Goal: Task Accomplishment & Management: Manage account settings

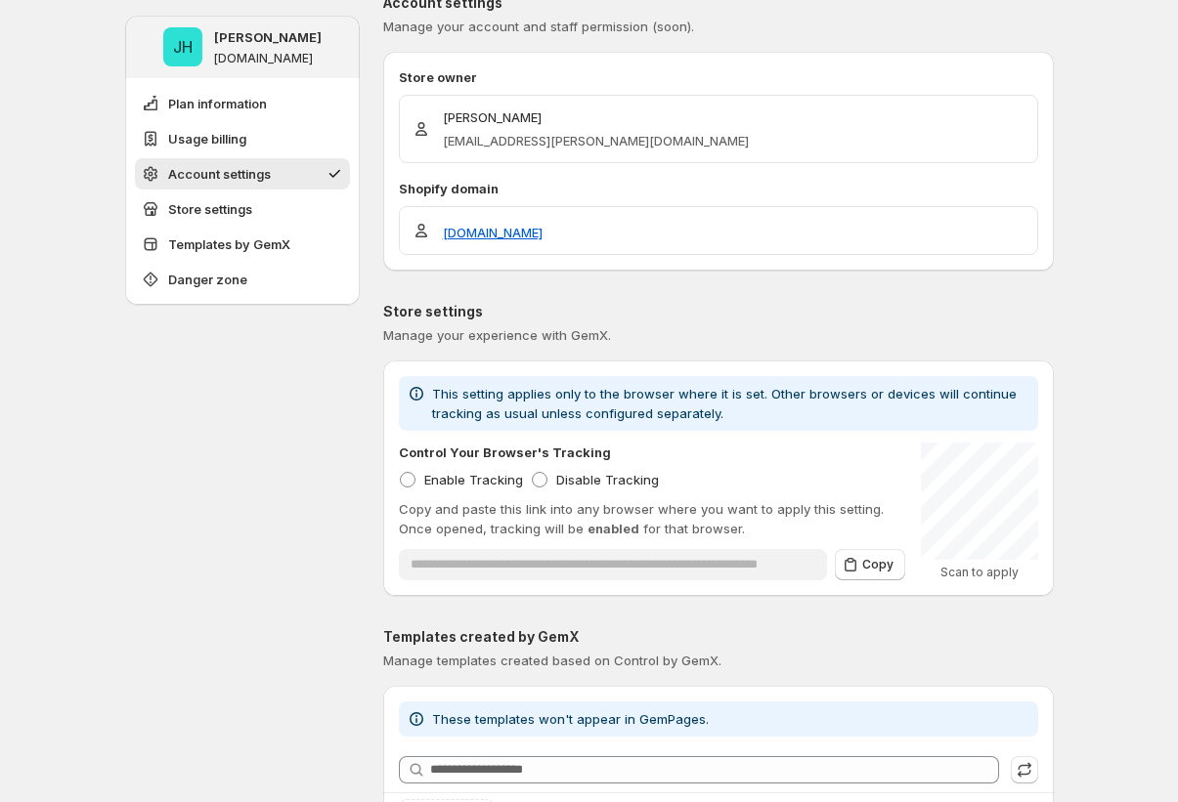
scroll to position [1698, 0]
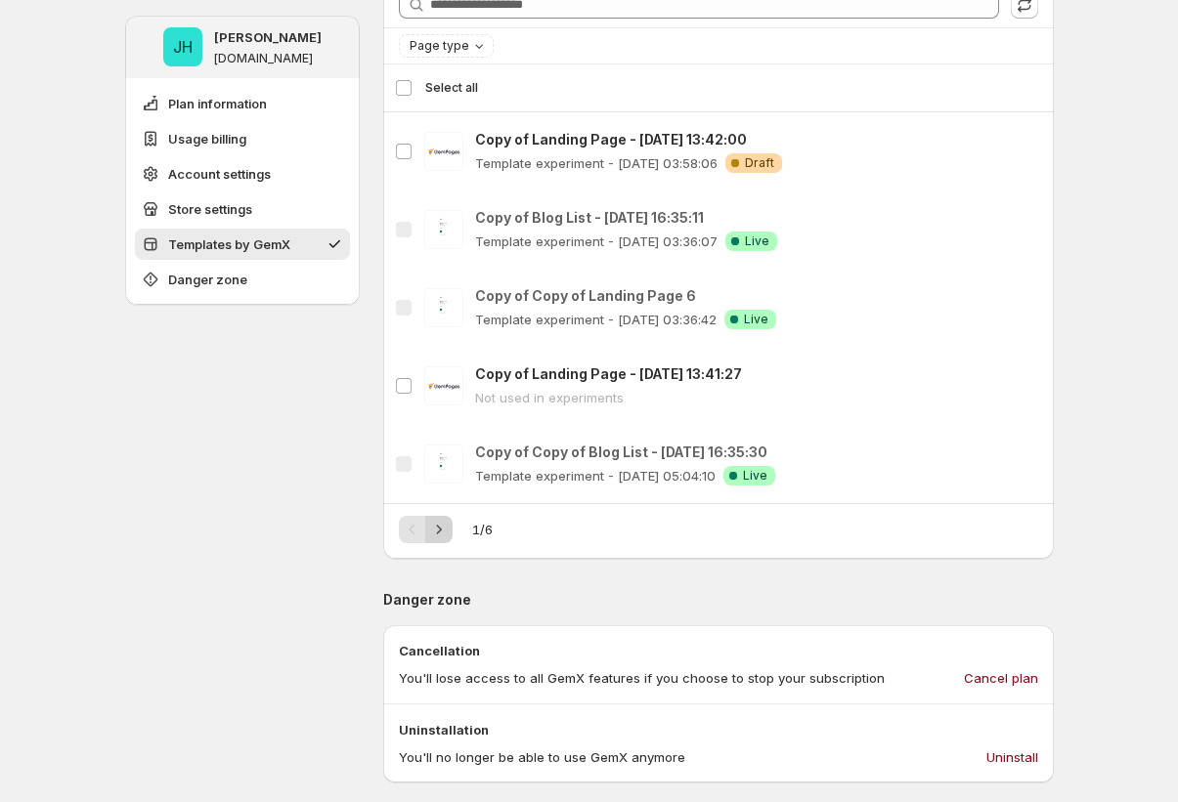
click at [438, 527] on icon "Next" at bounding box center [439, 530] width 20 height 20
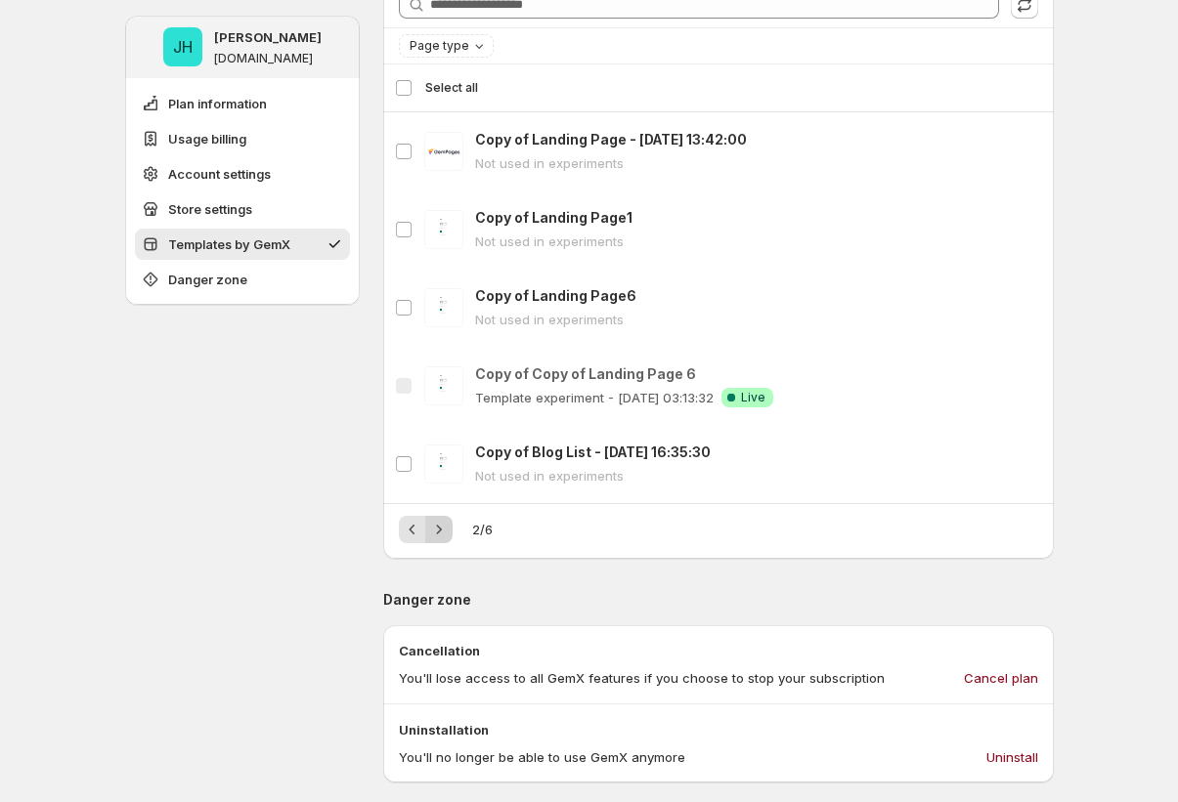
click at [438, 527] on icon "Next" at bounding box center [439, 530] width 20 height 20
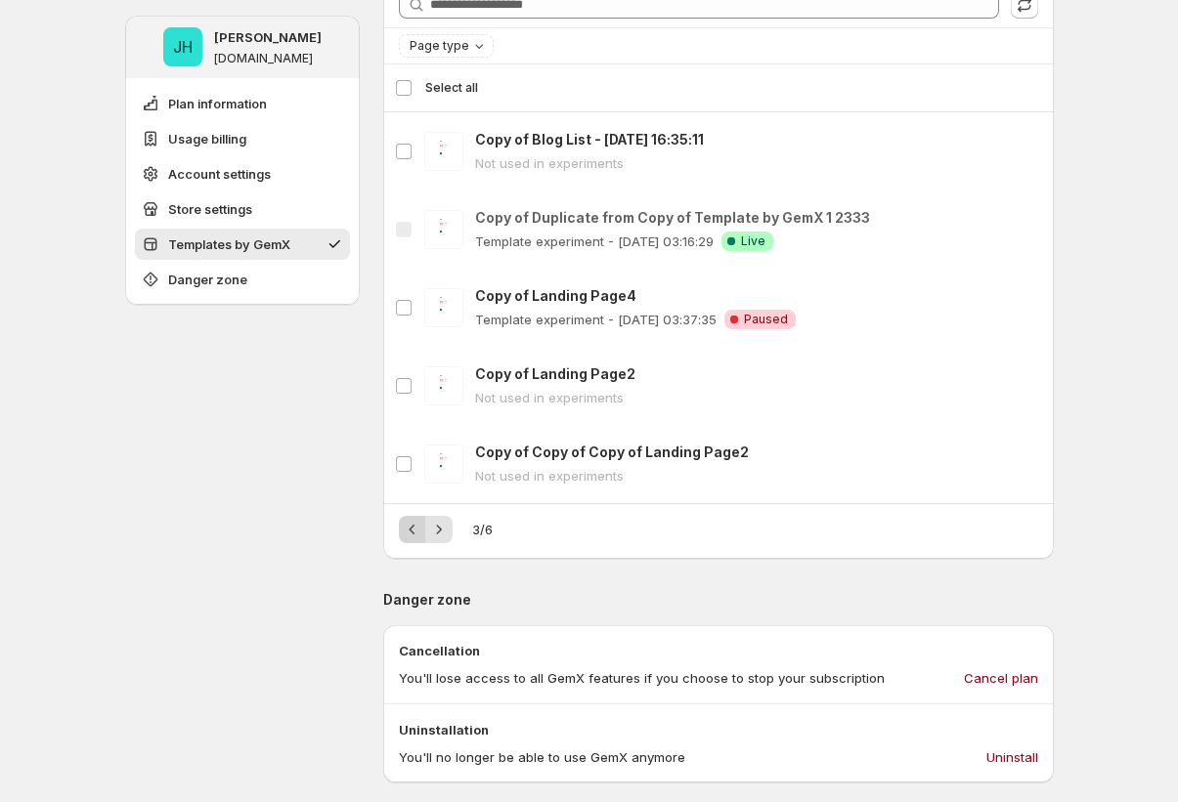
click at [404, 531] on button "Previous" at bounding box center [412, 529] width 27 height 27
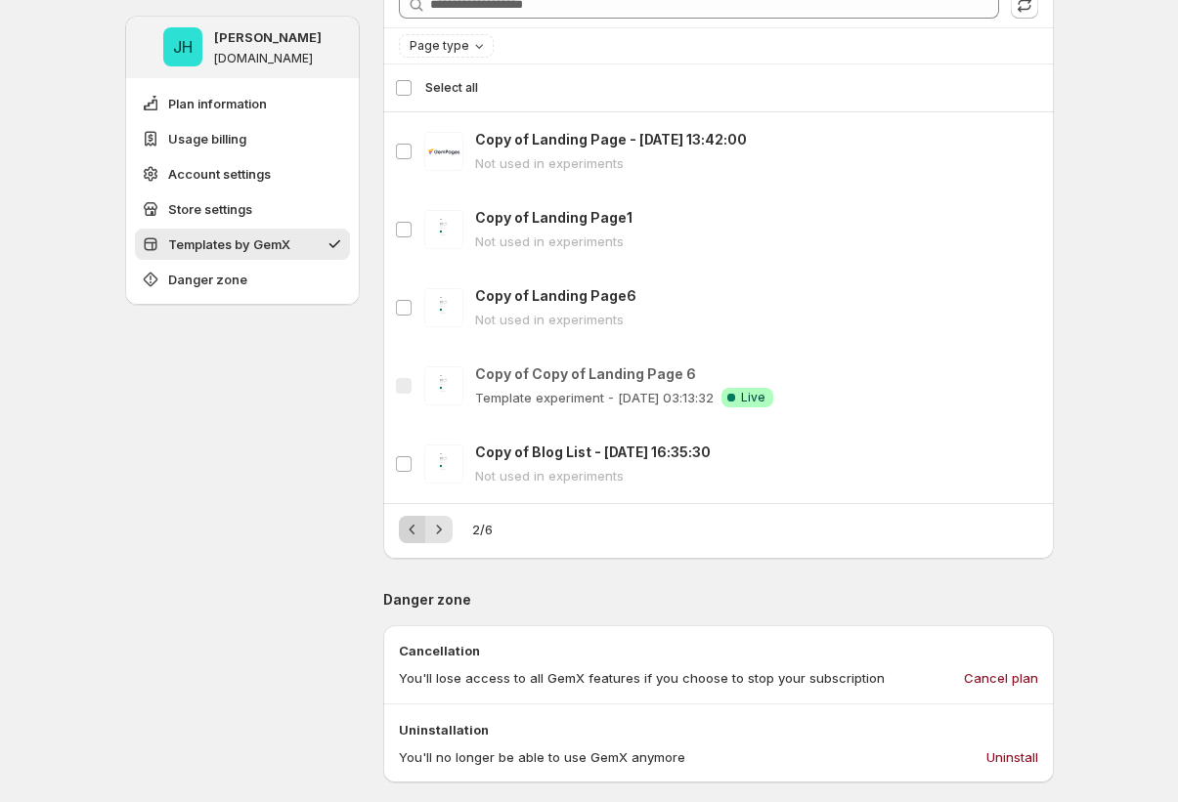
click at [404, 531] on button "Previous" at bounding box center [412, 529] width 27 height 27
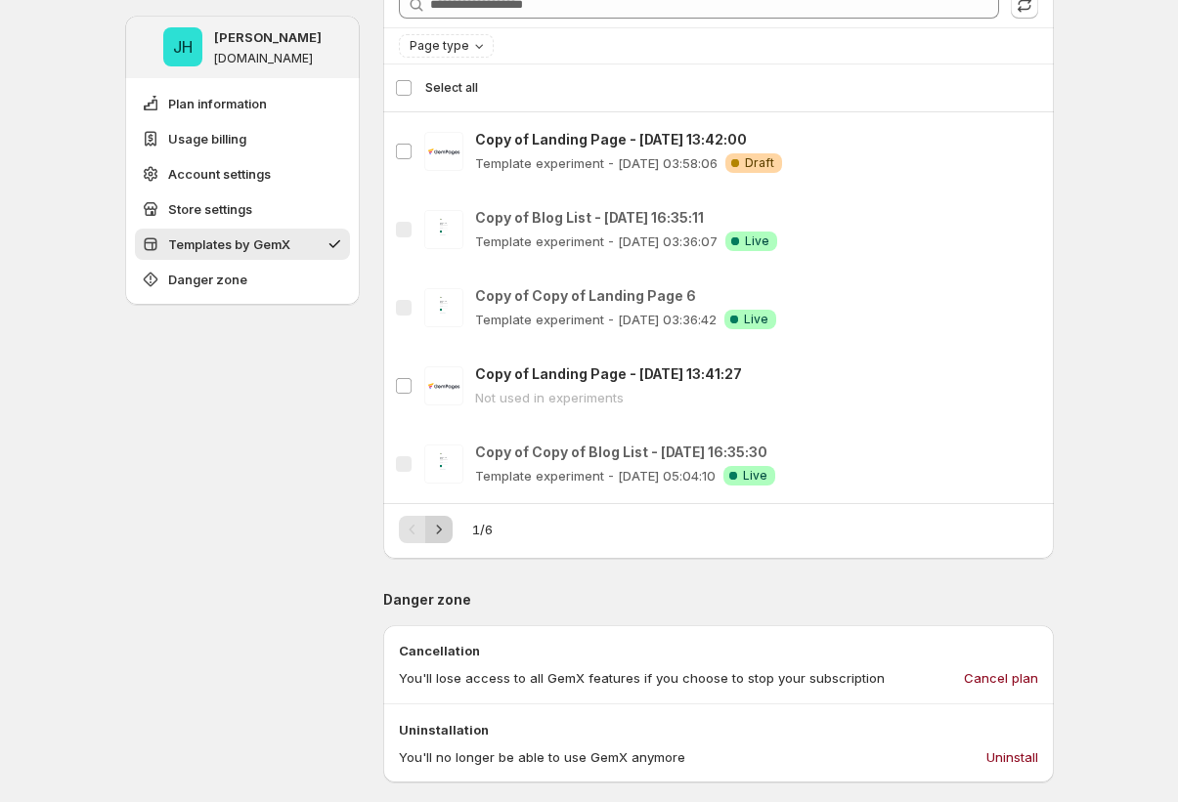
click at [449, 522] on icon "Next" at bounding box center [439, 530] width 20 height 20
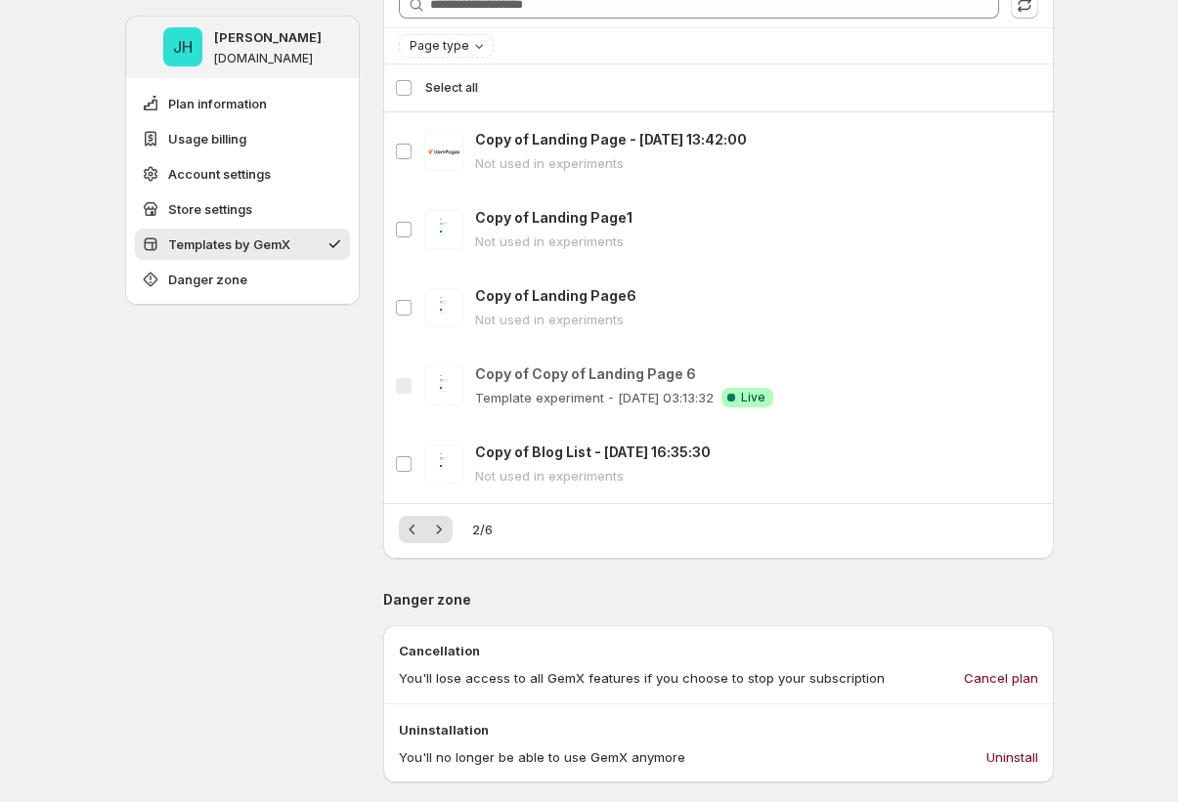
click at [445, 533] on icon "Next" at bounding box center [439, 530] width 20 height 20
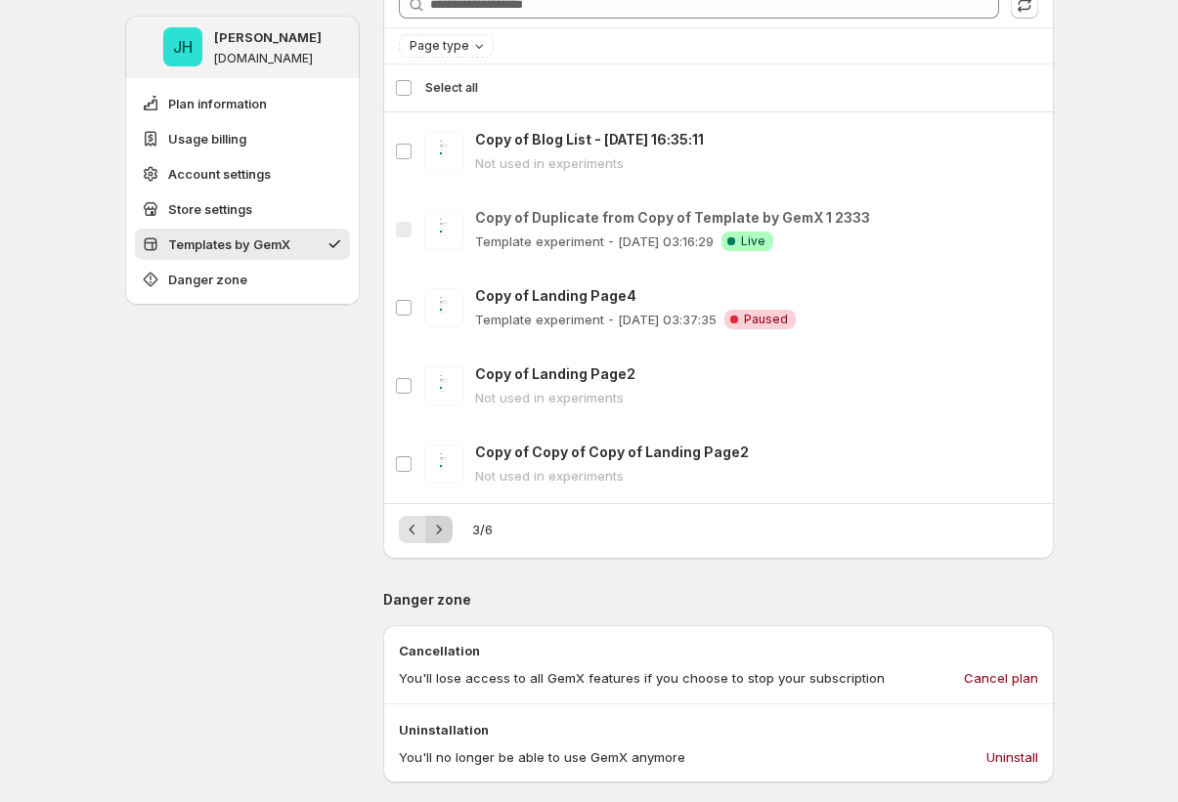
click at [448, 537] on icon "Next" at bounding box center [439, 530] width 20 height 20
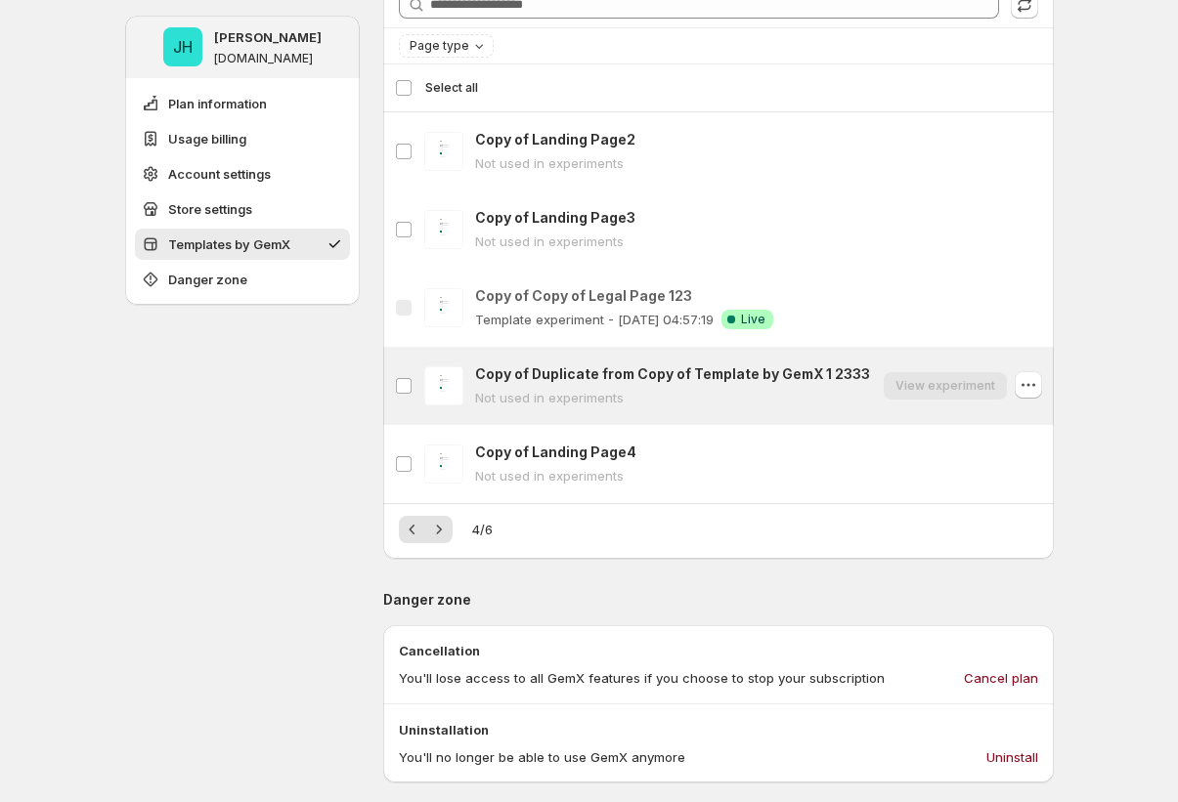
drag, startPoint x: 1096, startPoint y: 392, endPoint x: 811, endPoint y: 400, distance: 284.5
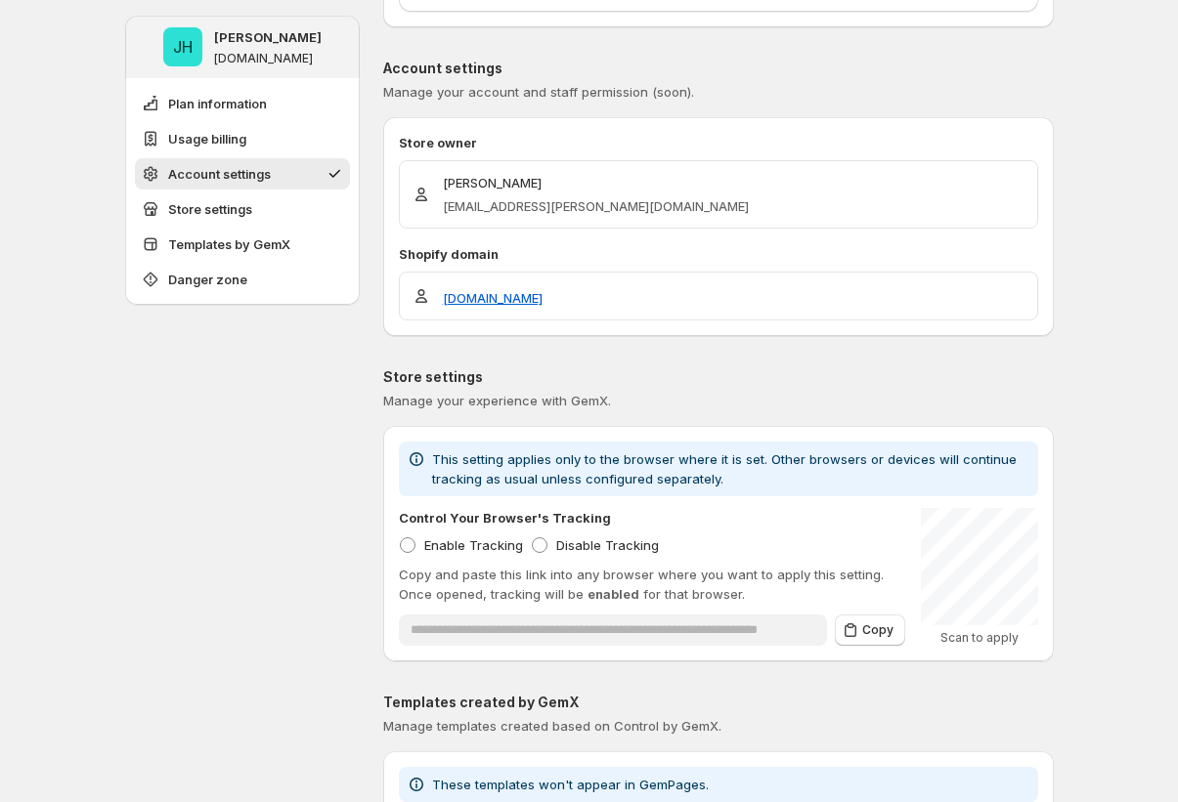
scroll to position [868, 0]
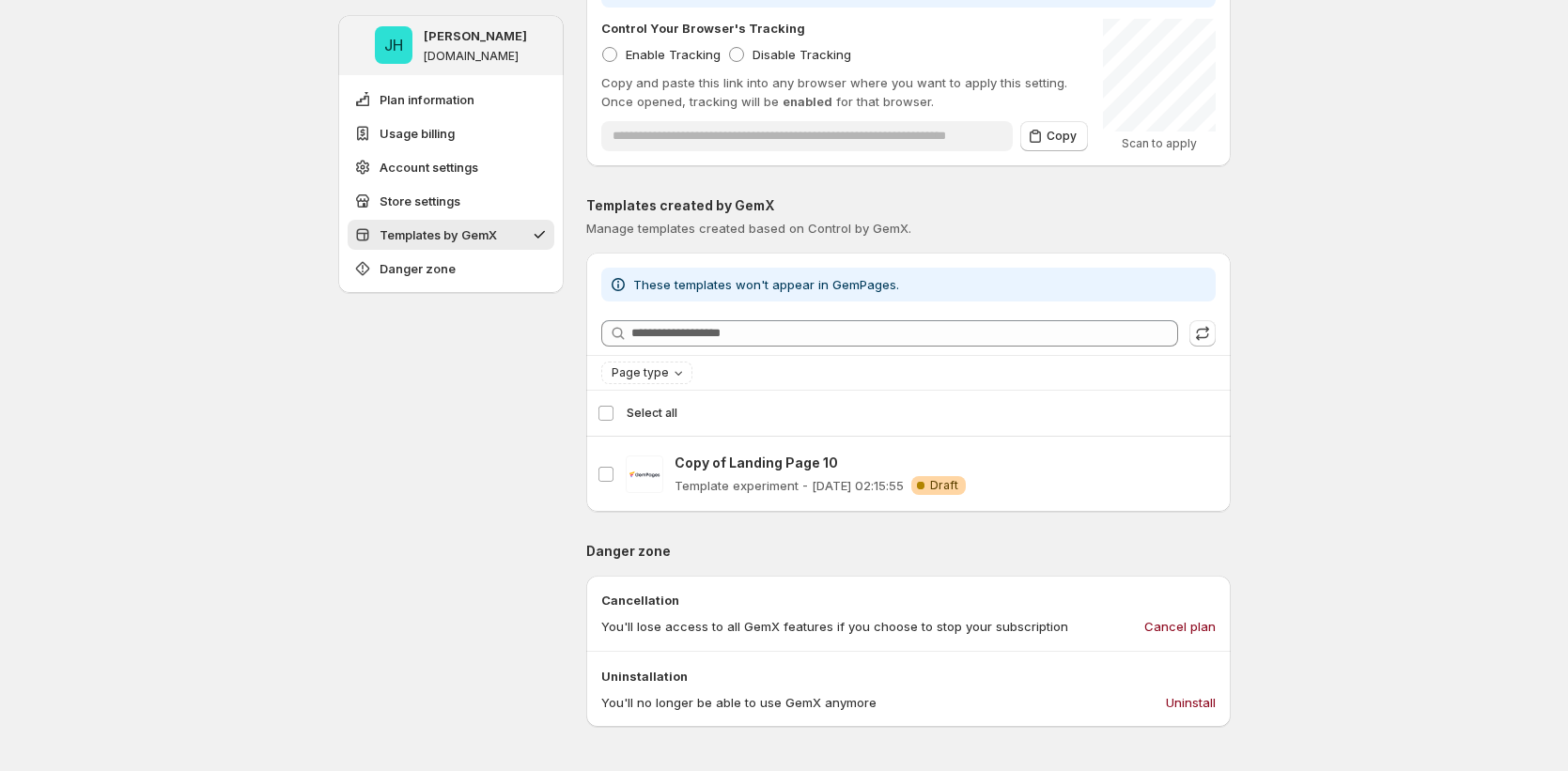
scroll to position [1845, 0]
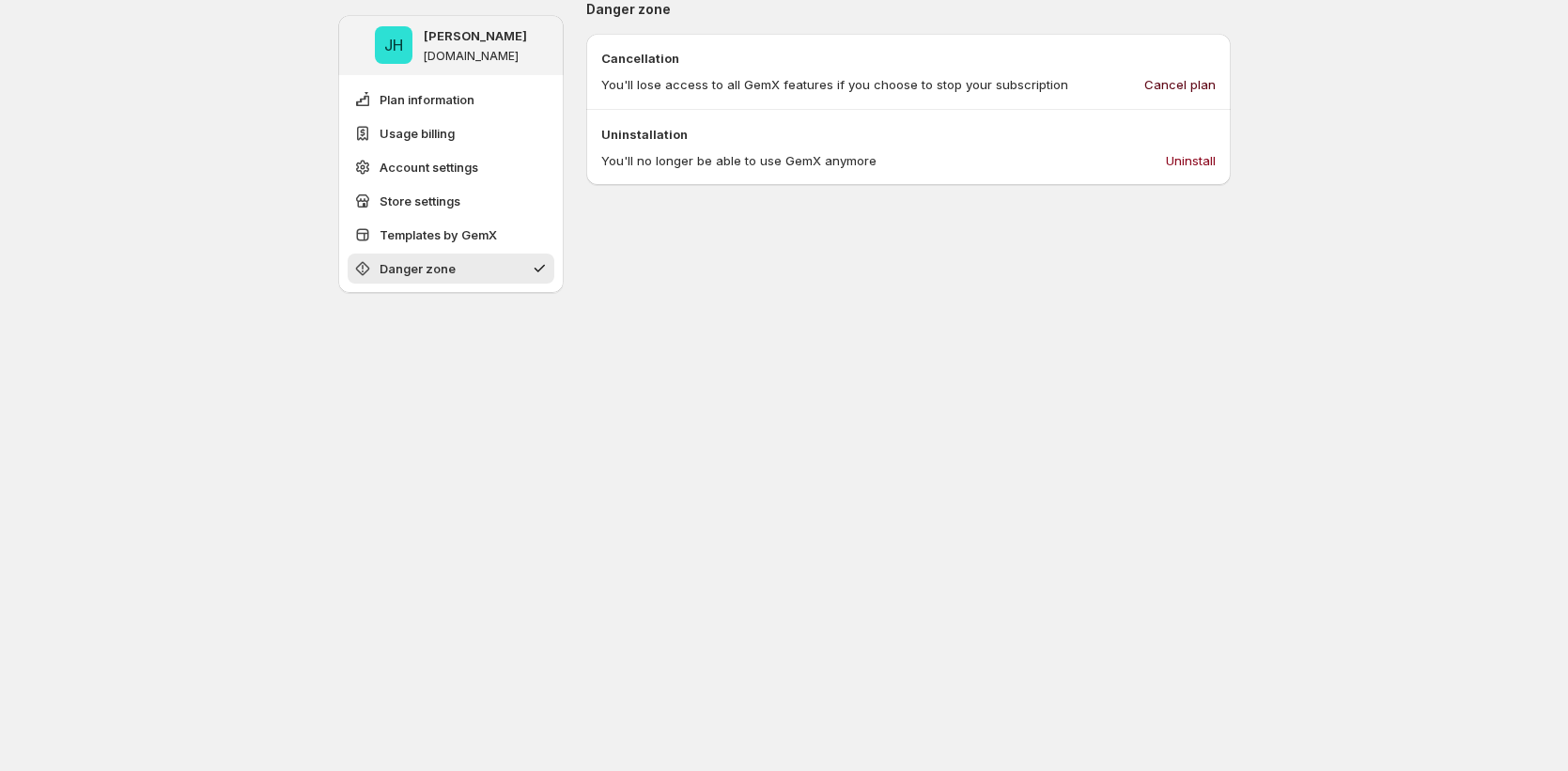
click at [1206, 81] on span "Cancel plan" at bounding box center [1180, 85] width 71 height 19
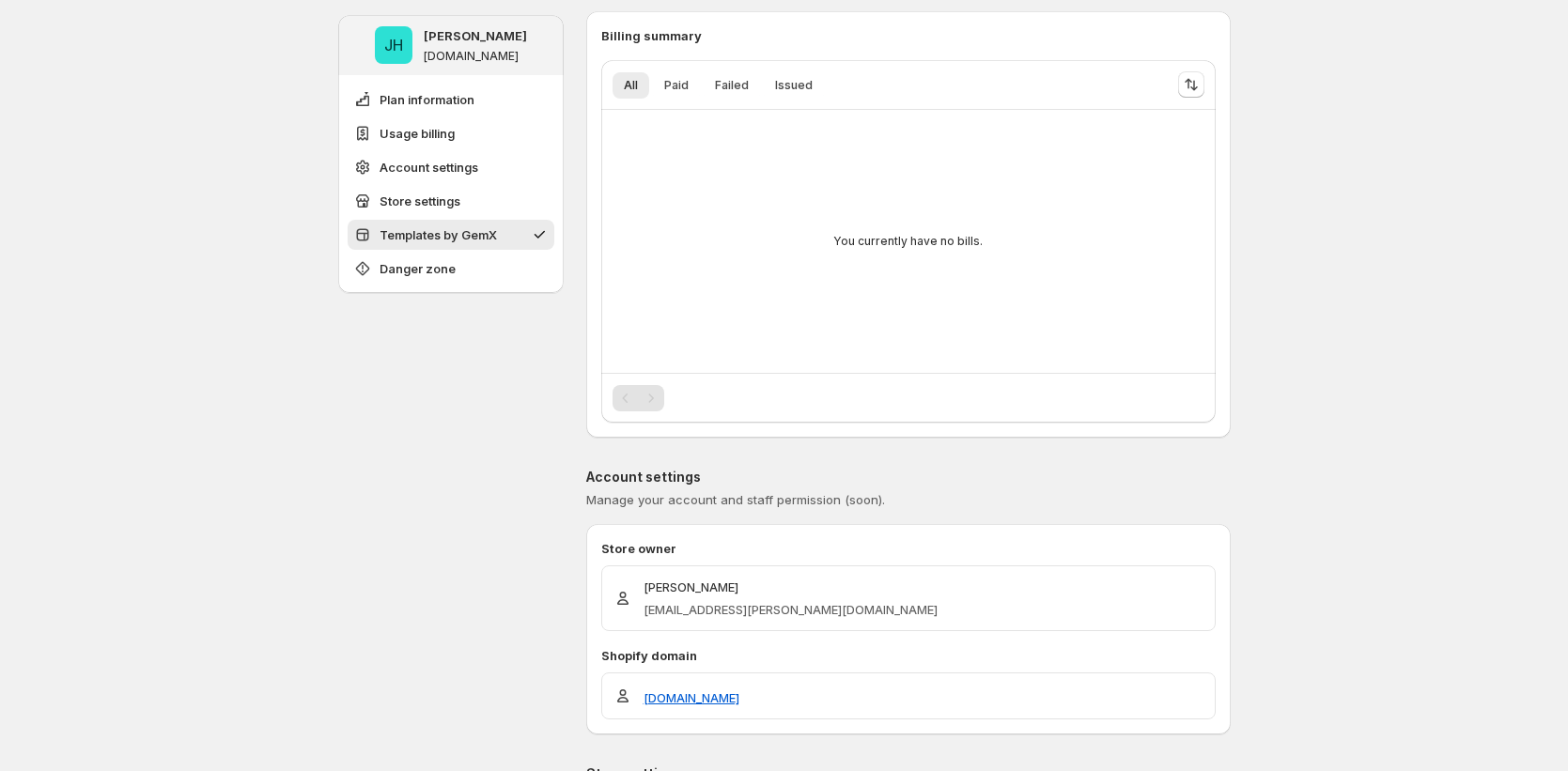
scroll to position [0, 0]
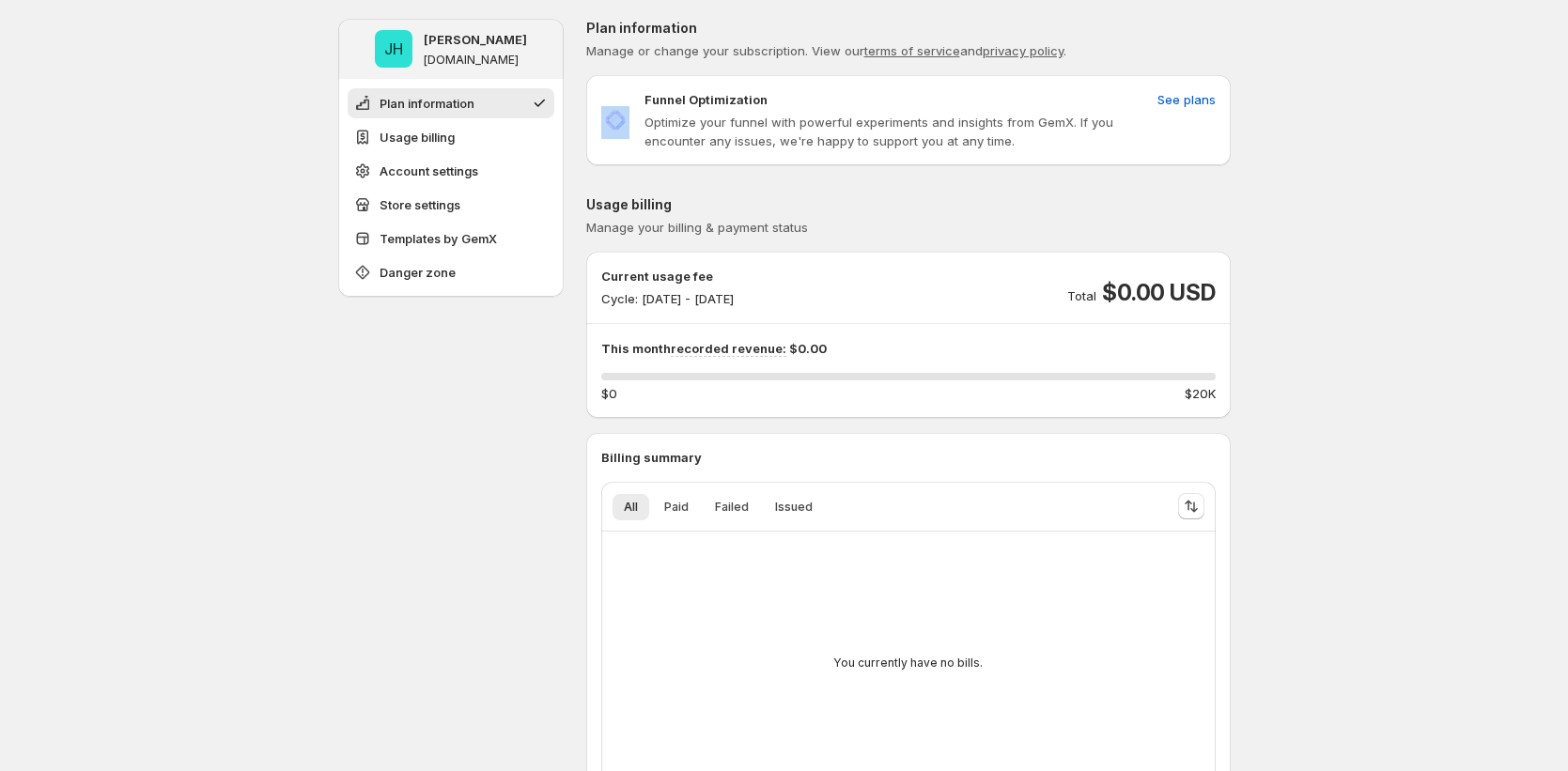
drag, startPoint x: 637, startPoint y: 99, endPoint x: 834, endPoint y: 90, distance: 197.2
click at [834, 90] on div "Funnel Optimization Optimize your funnel with powerful experiments and insights…" at bounding box center [875, 120] width 549 height 61
click at [807, 99] on div "Funnel Optimization" at bounding box center [897, 100] width 506 height 19
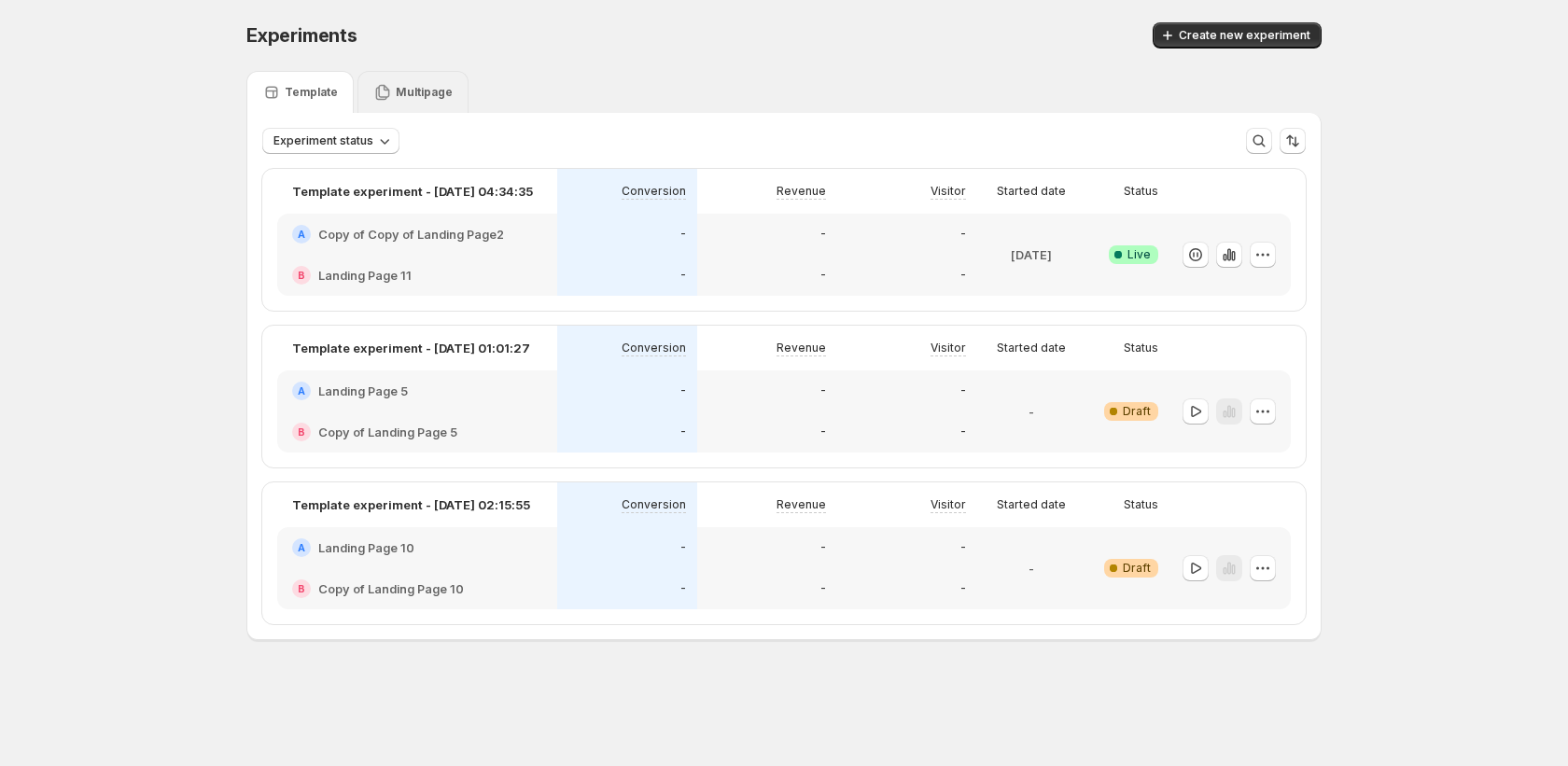
click at [431, 113] on div "Experiment status More views More views Create new view" at bounding box center [784, 133] width 1073 height 41
click at [414, 95] on p "Multipage" at bounding box center [424, 93] width 57 height 15
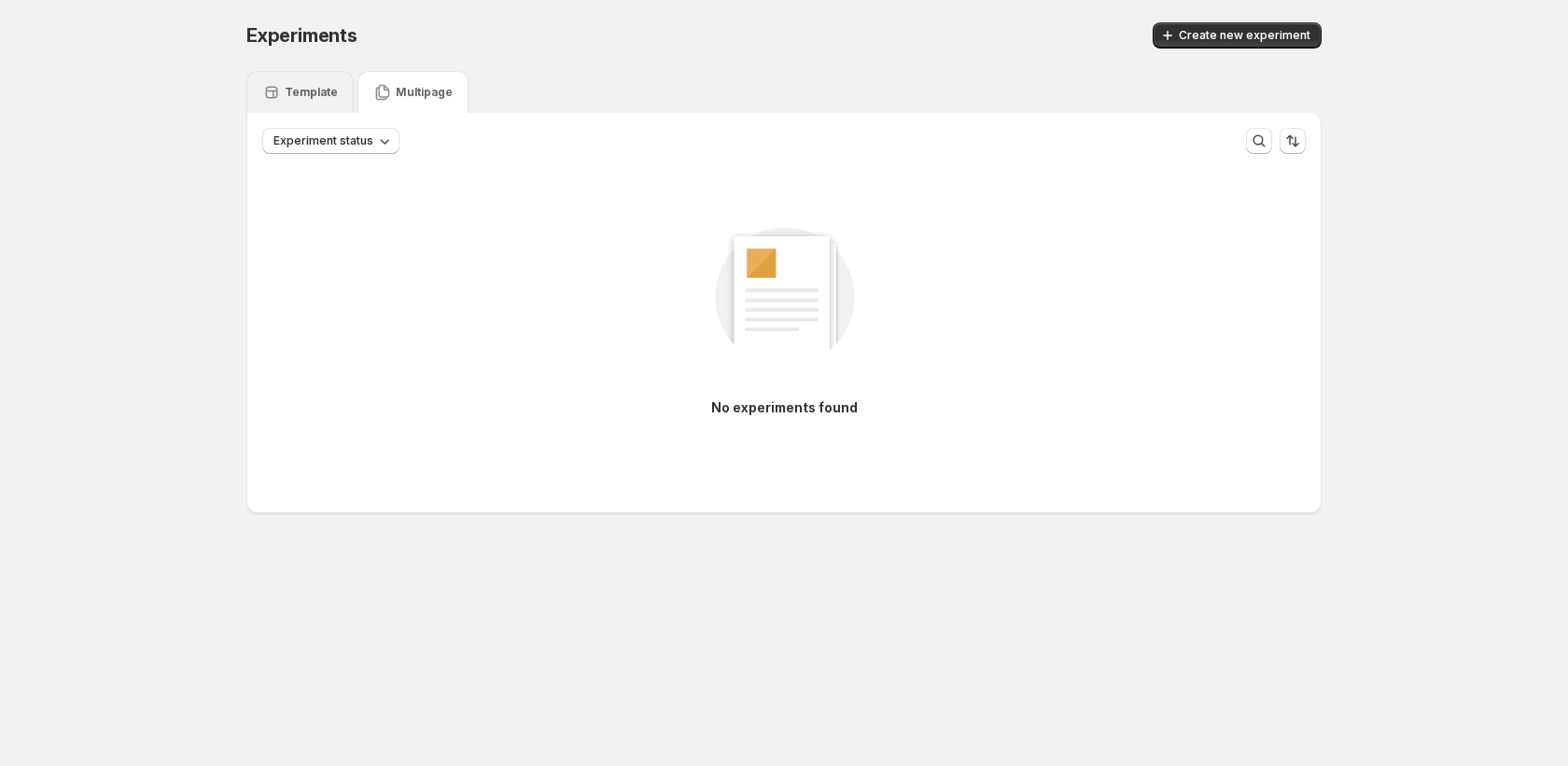
click at [288, 83] on div "Template" at bounding box center [300, 93] width 75 height 19
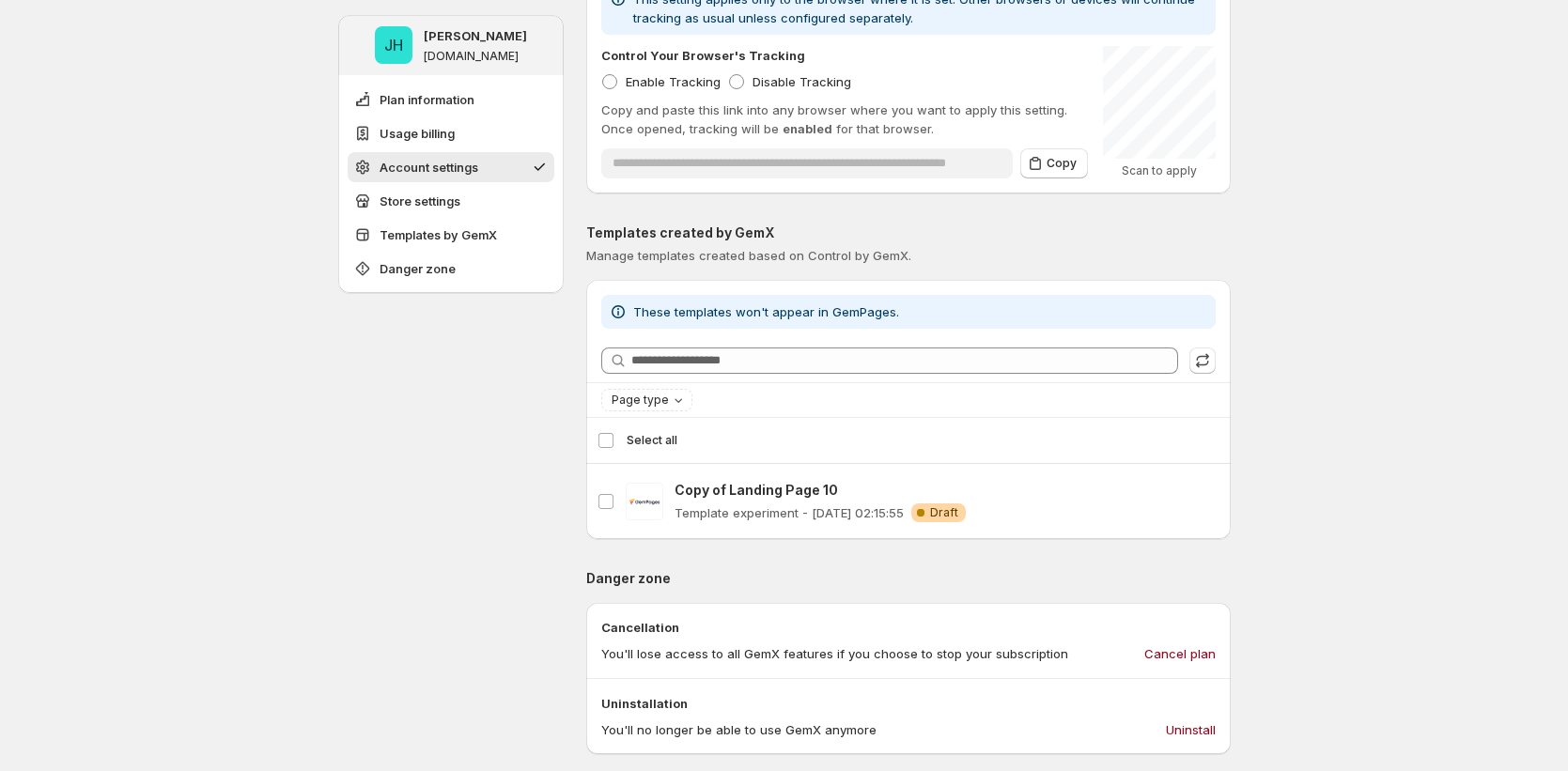
scroll to position [1845, 0]
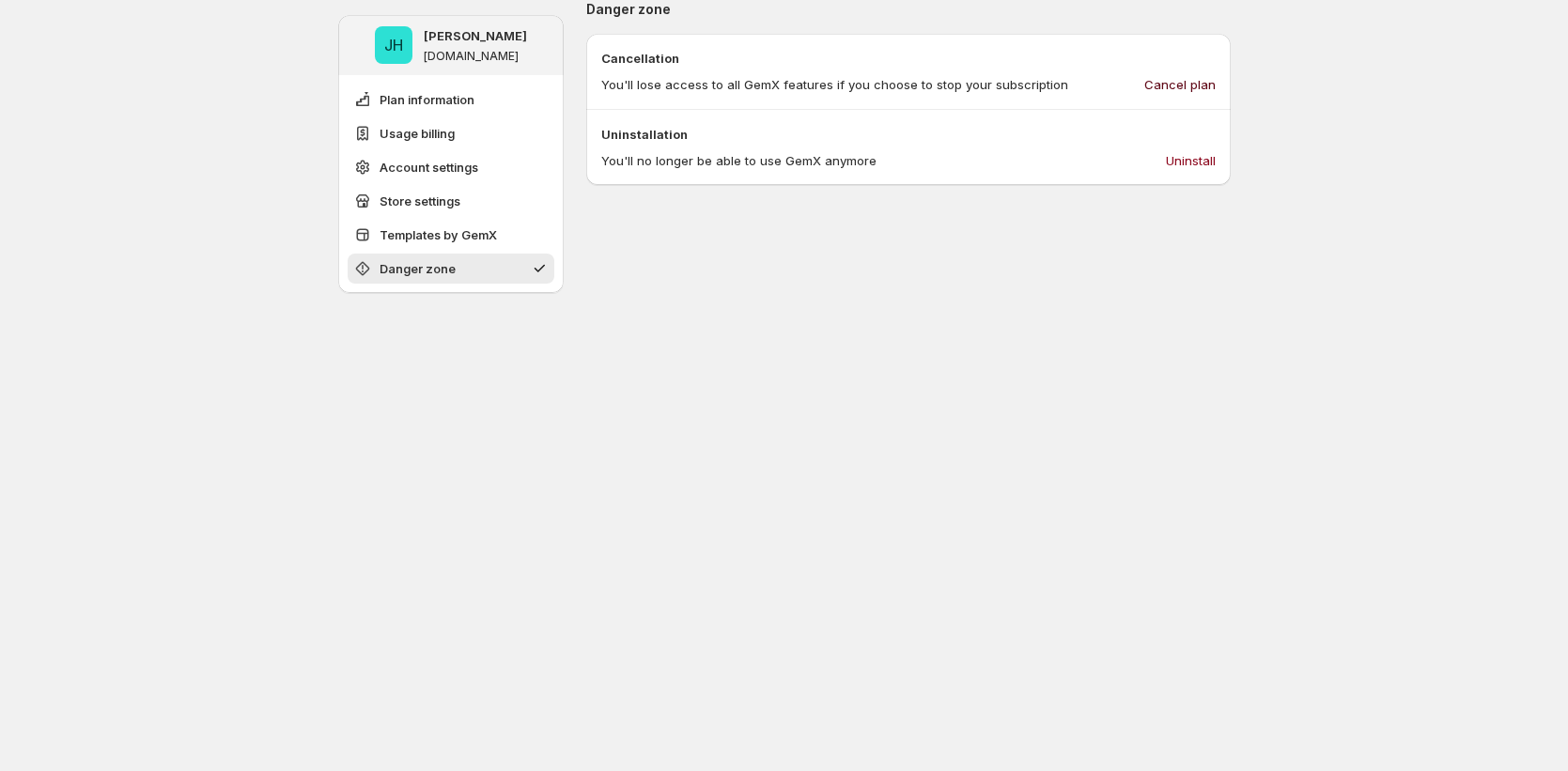
click at [1177, 75] on span "Cancel plan" at bounding box center [1180, 85] width 71 height 19
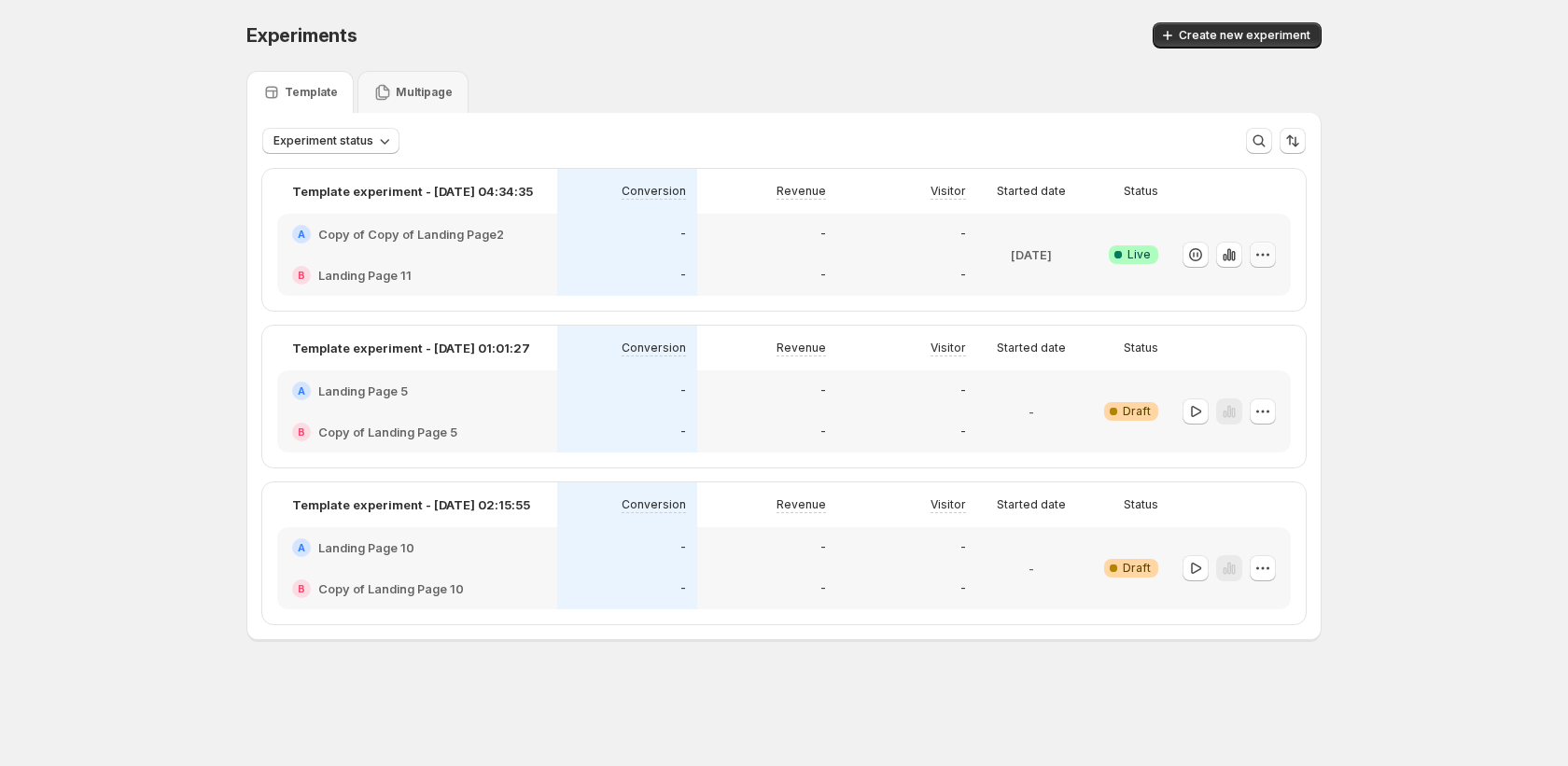
click at [1265, 263] on icon "button" at bounding box center [1262, 255] width 19 height 19
click at [1218, 364] on span "End experiment" at bounding box center [1227, 357] width 91 height 15
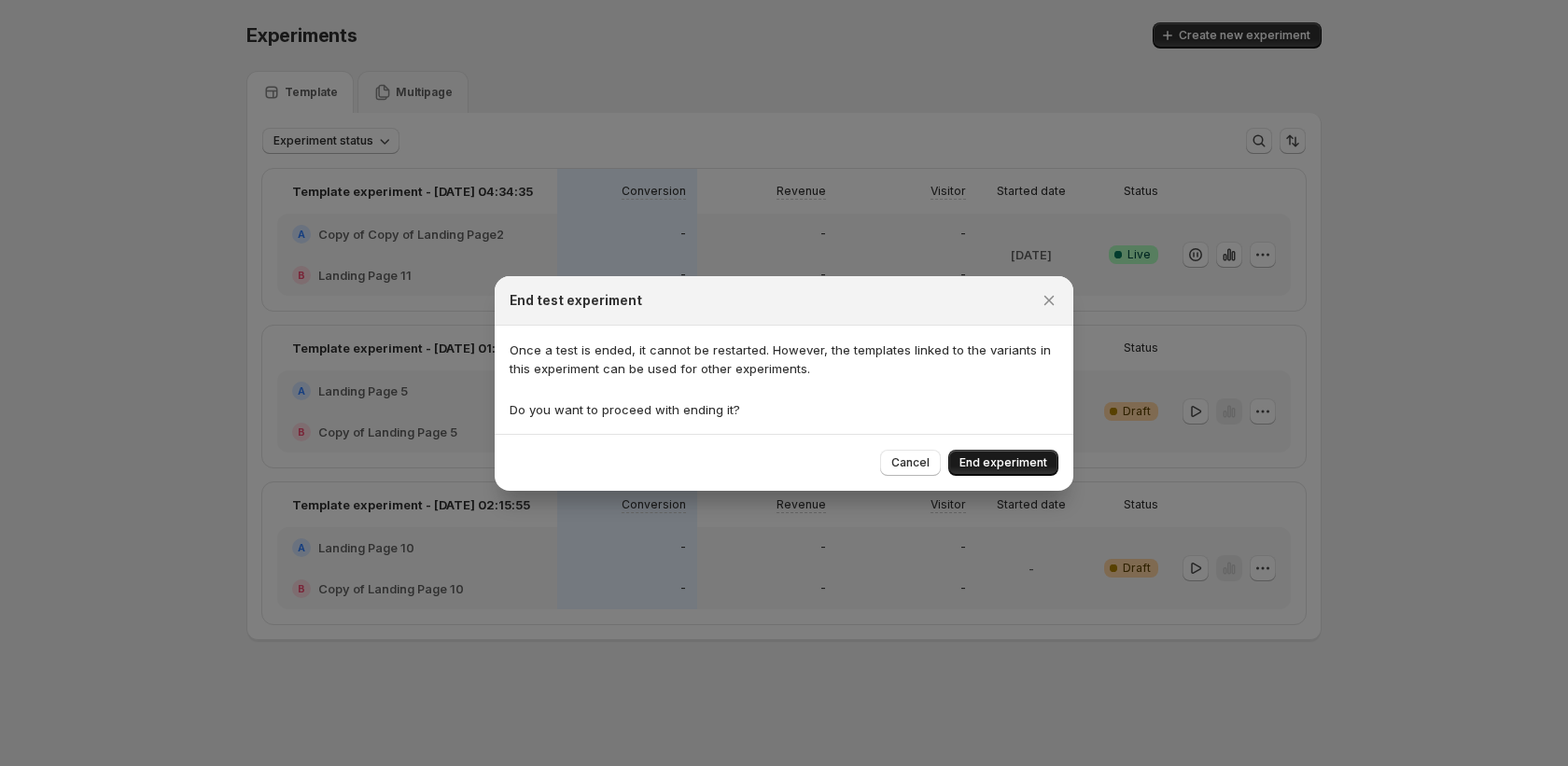
click at [1021, 472] on button "End experiment" at bounding box center [1003, 462] width 110 height 26
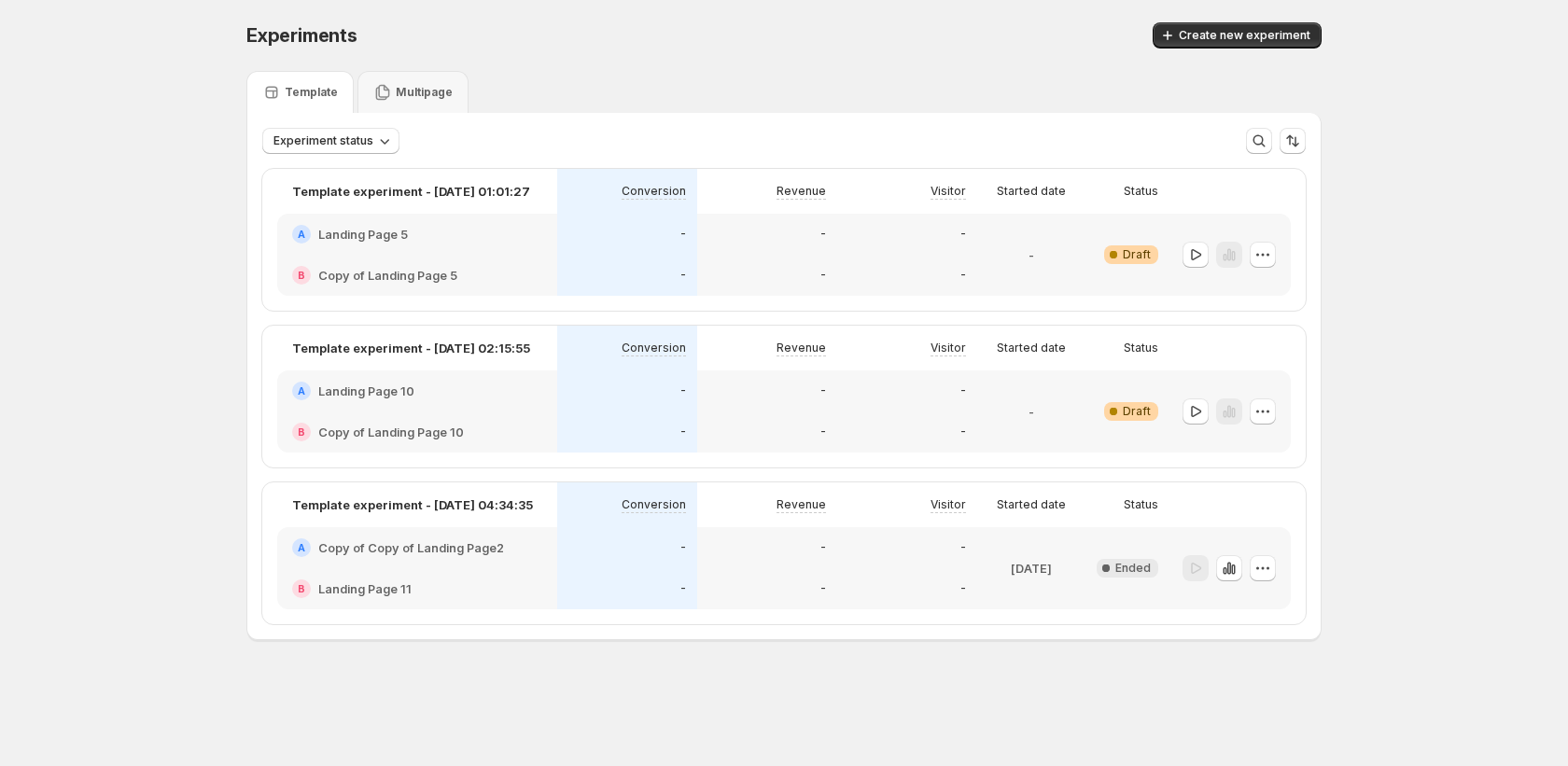
click at [66, 529] on div "Experiments. This page is ready Experiments Create new experiment Template Mult…" at bounding box center [784, 371] width 1568 height 741
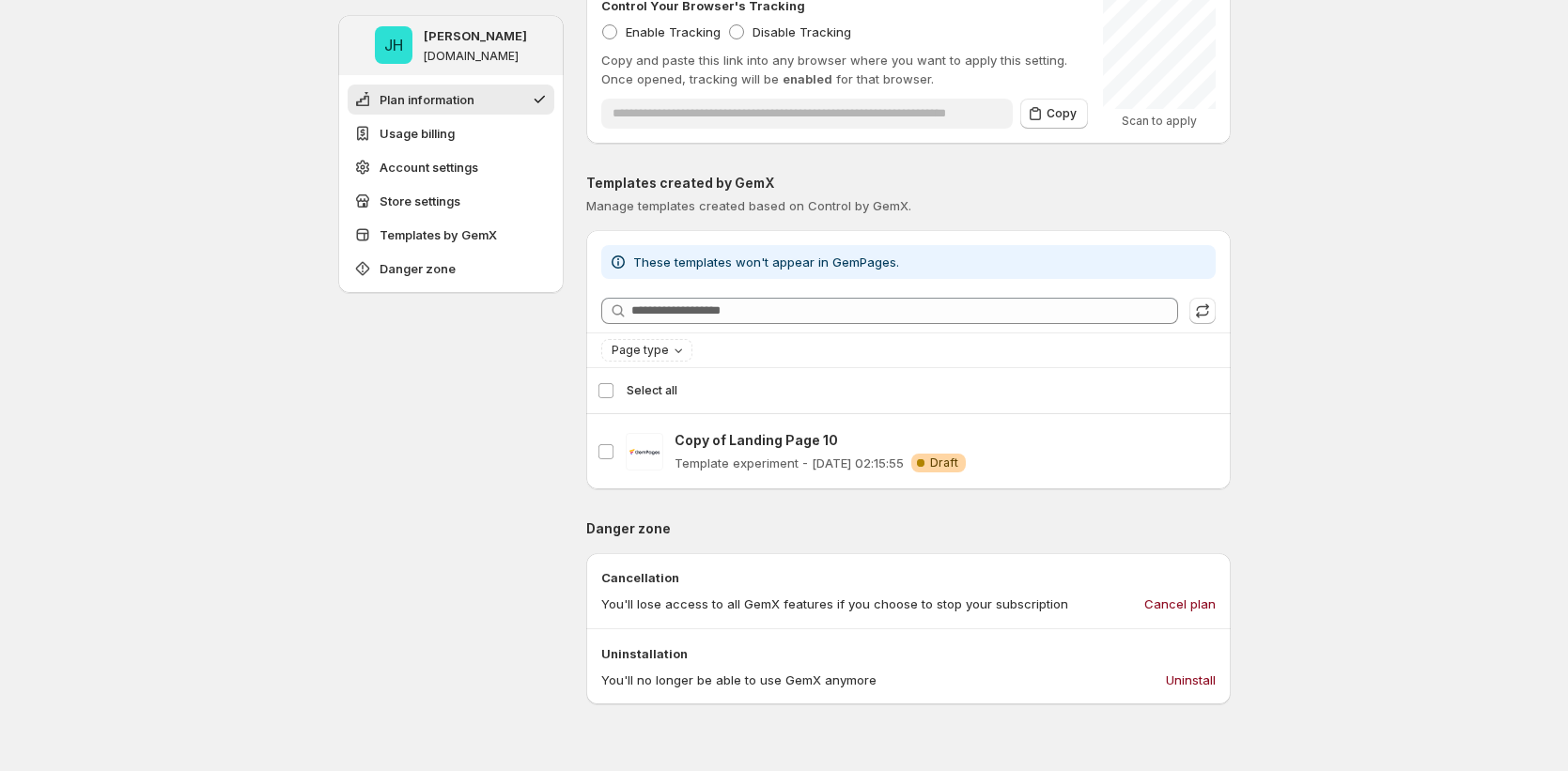
scroll to position [1539, 0]
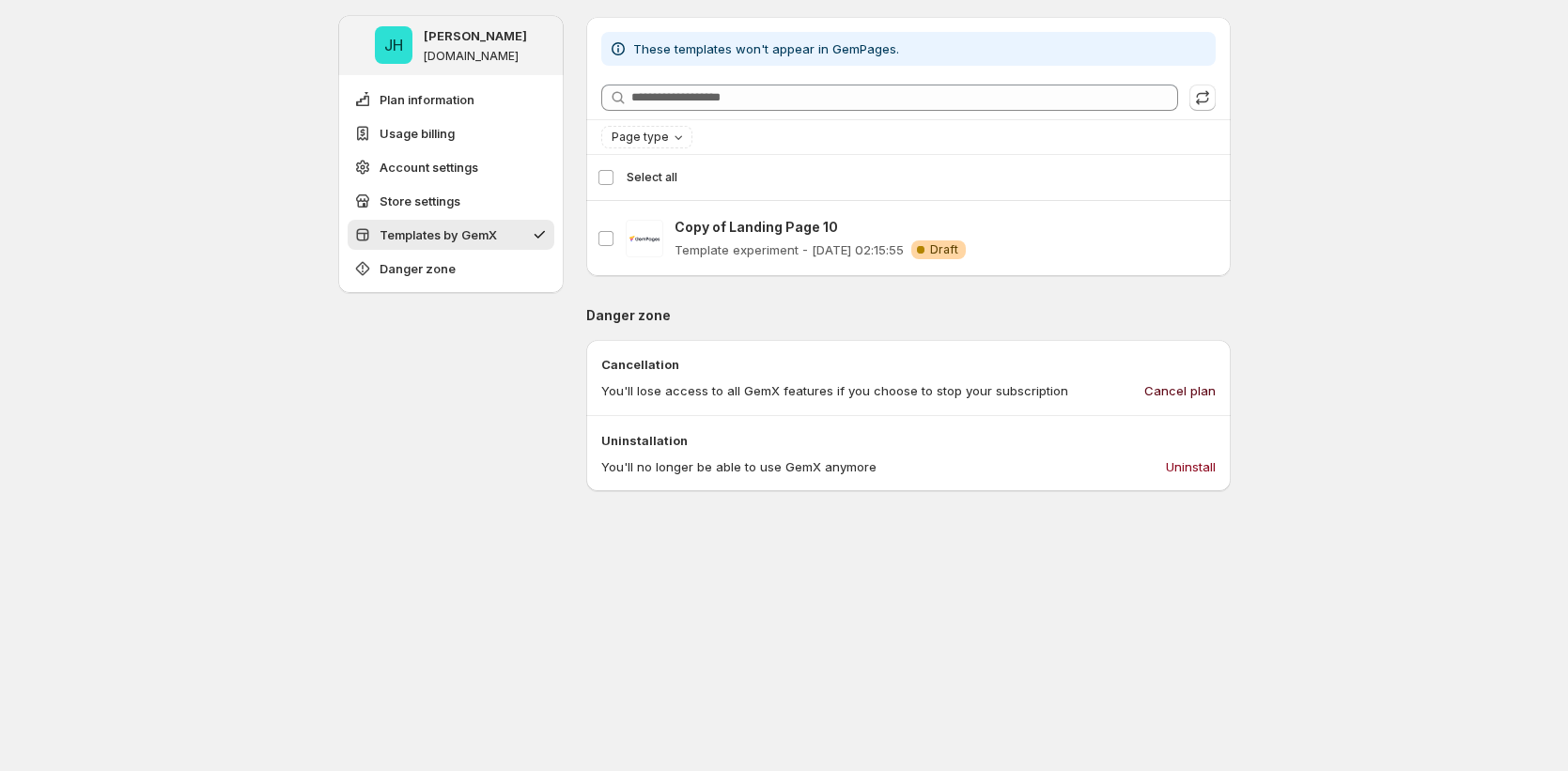
click at [1199, 395] on span "Cancel plan" at bounding box center [1180, 391] width 71 height 19
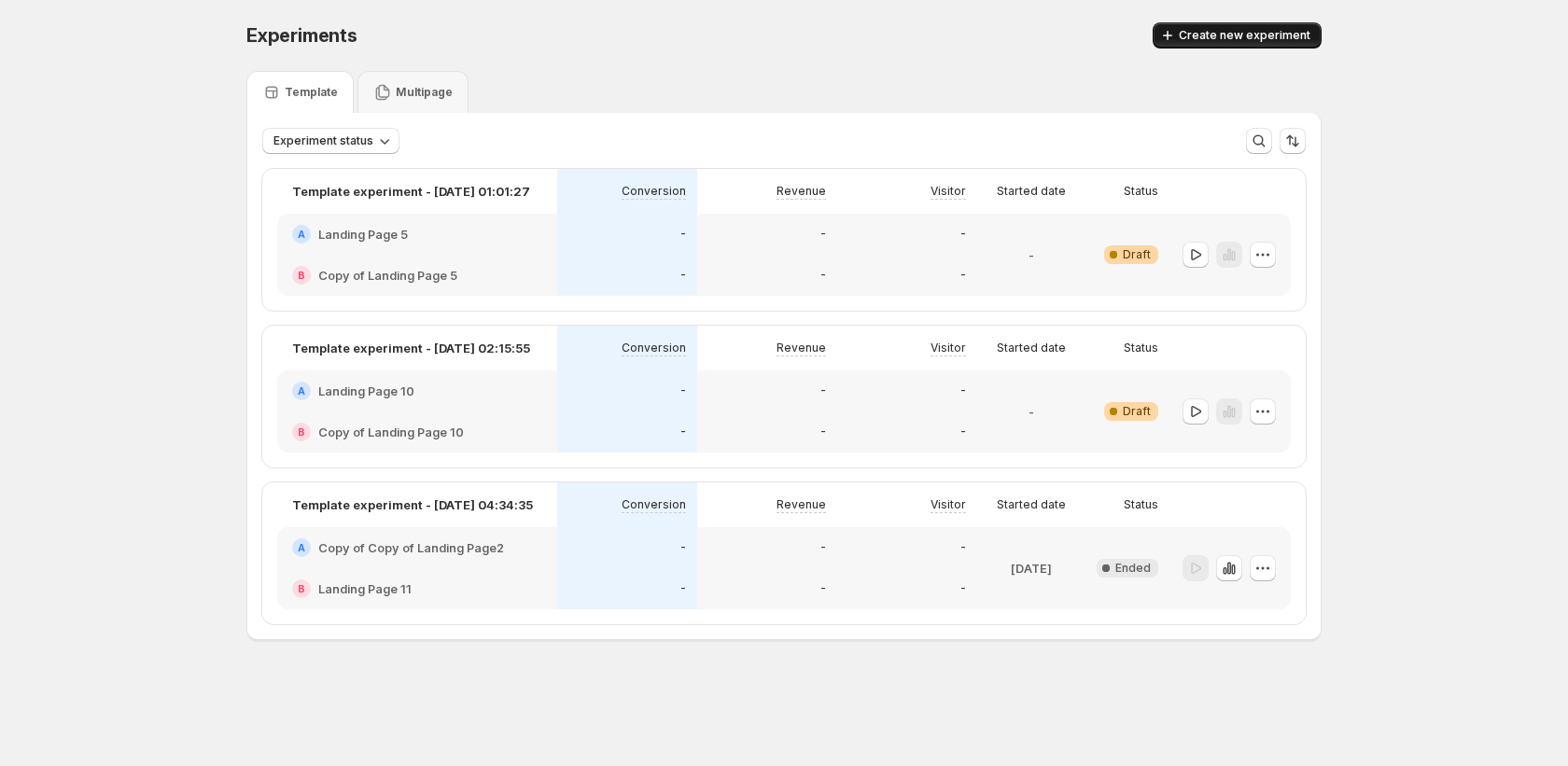
click at [1169, 35] on icon "button" at bounding box center [1168, 35] width 19 height 19
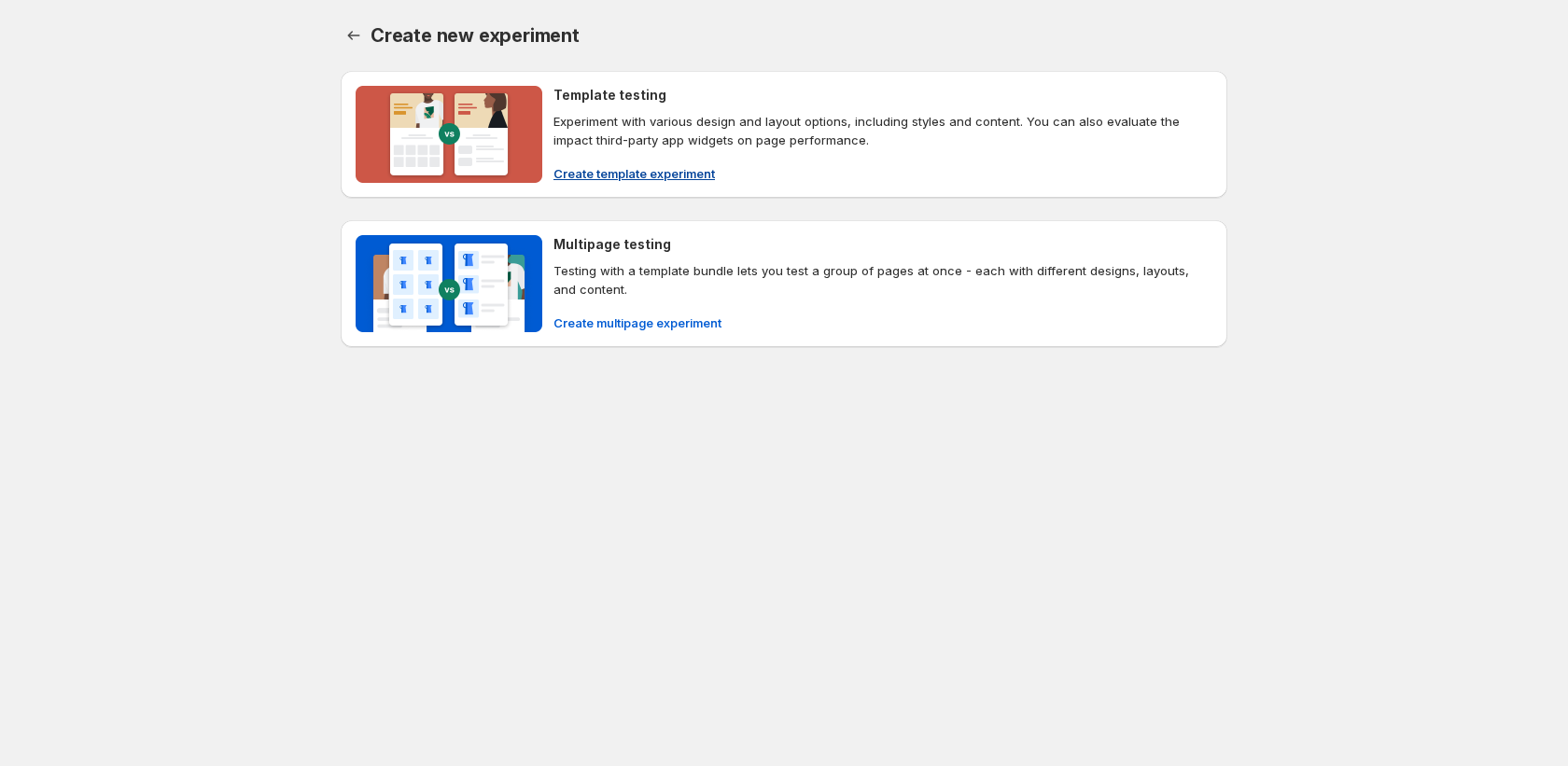
click at [672, 178] on span "Create template experiment" at bounding box center [634, 174] width 161 height 19
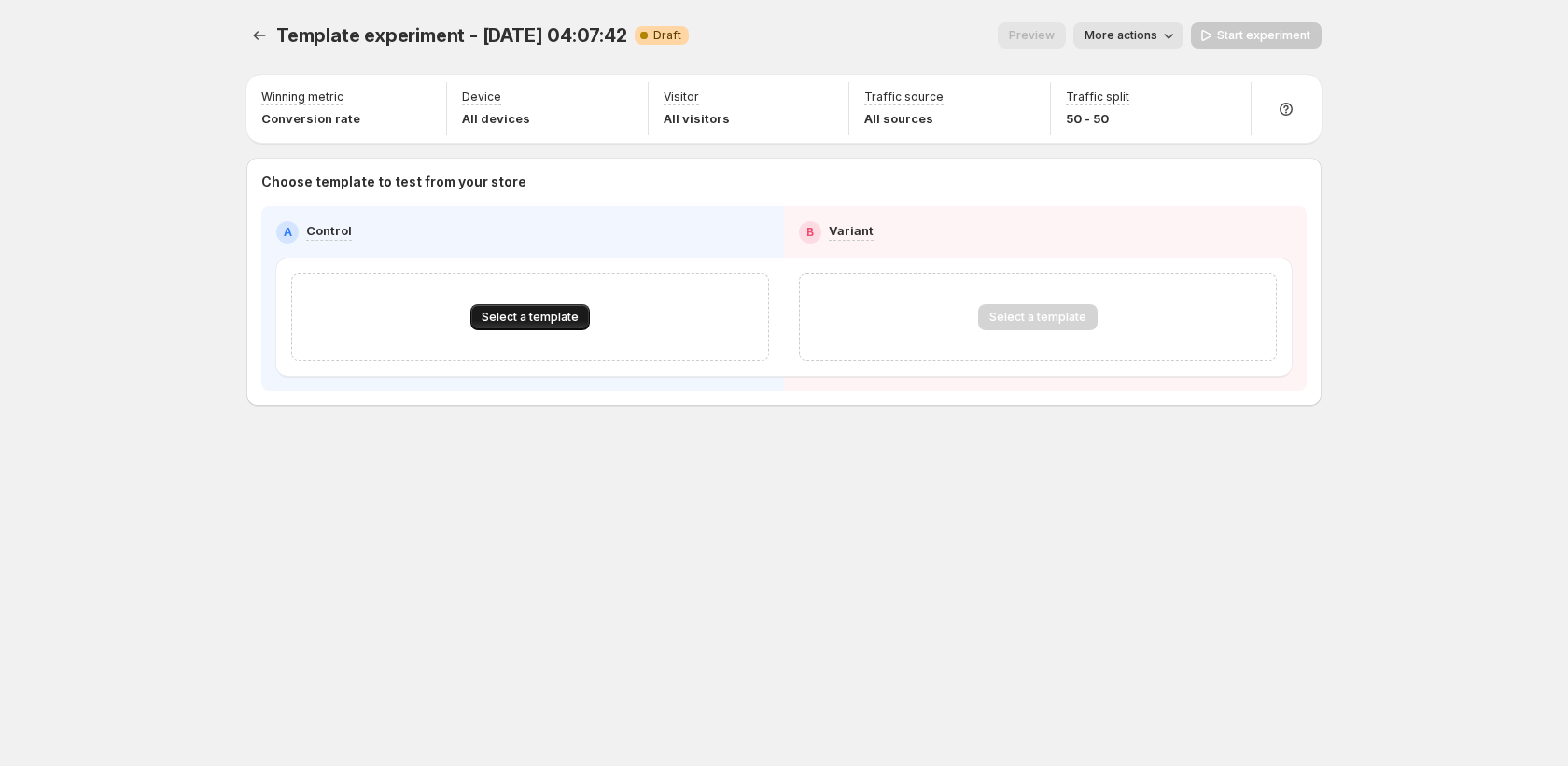
click at [548, 322] on span "Select a template" at bounding box center [530, 317] width 97 height 15
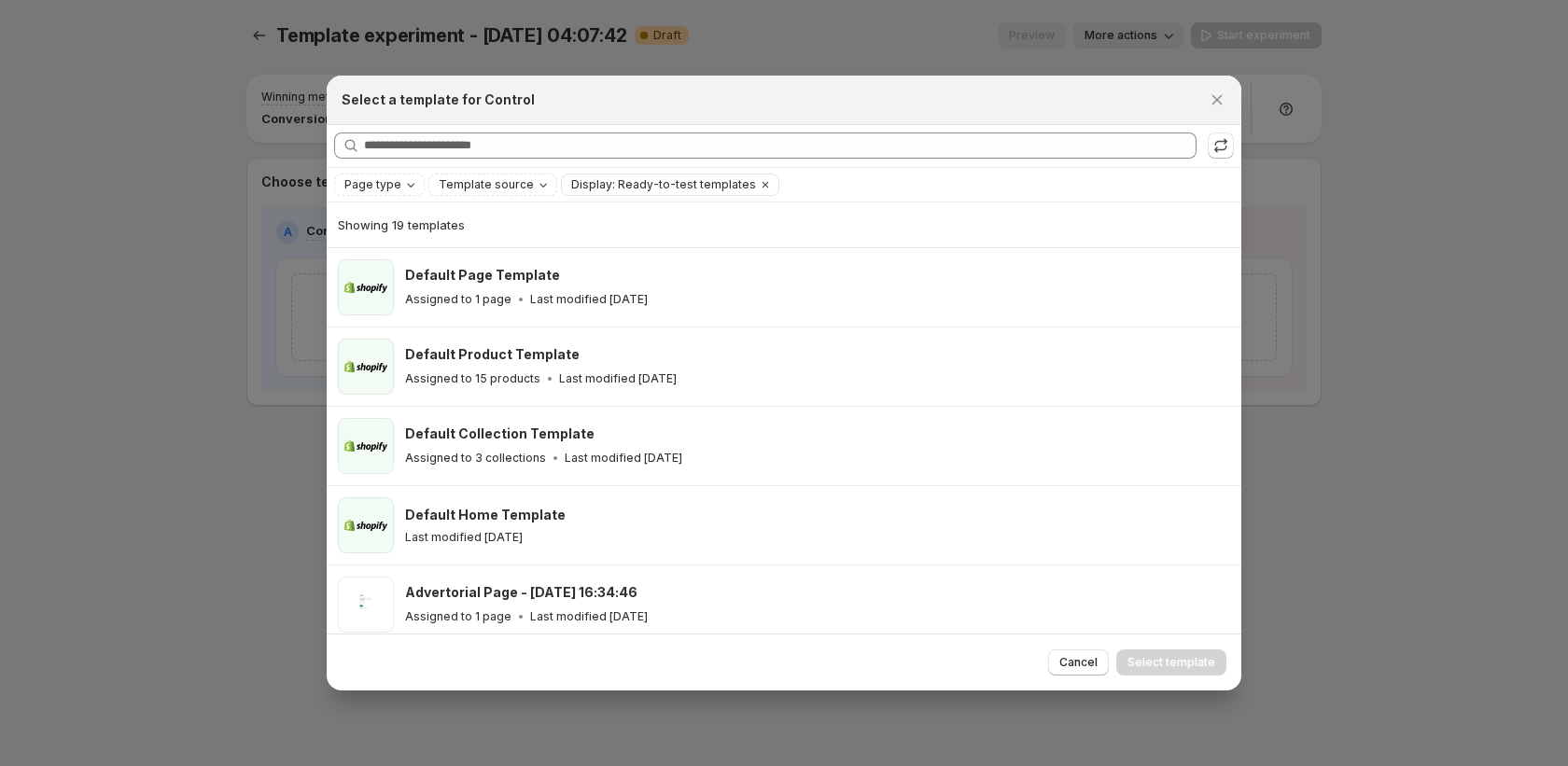
scroll to position [947, 0]
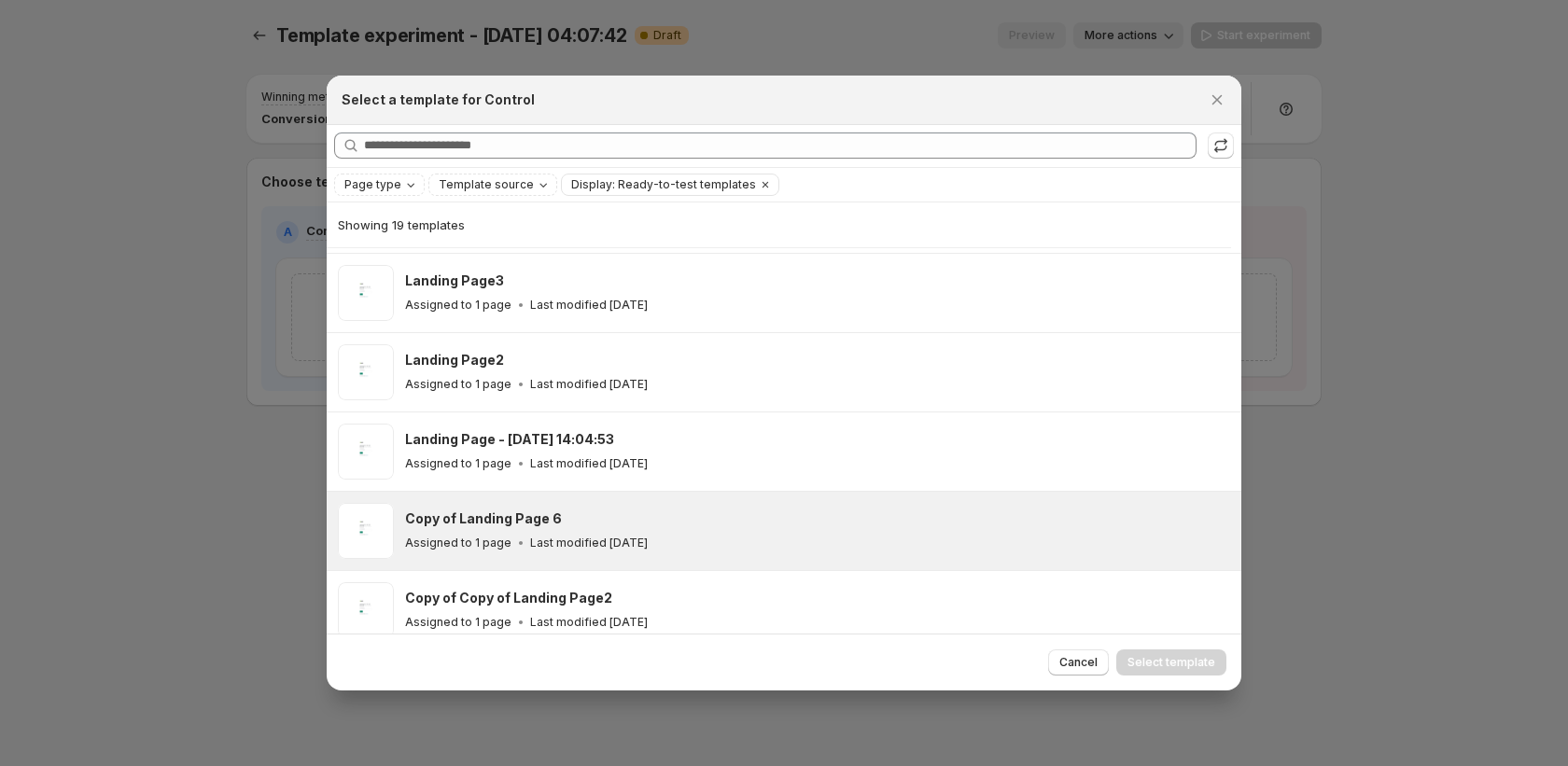
click at [598, 498] on div "Copy of Landing Page 6 Assigned to 1 page Last modified [DATE]" at bounding box center [784, 531] width 915 height 78
click at [1193, 664] on span "Select template" at bounding box center [1172, 663] width 88 height 15
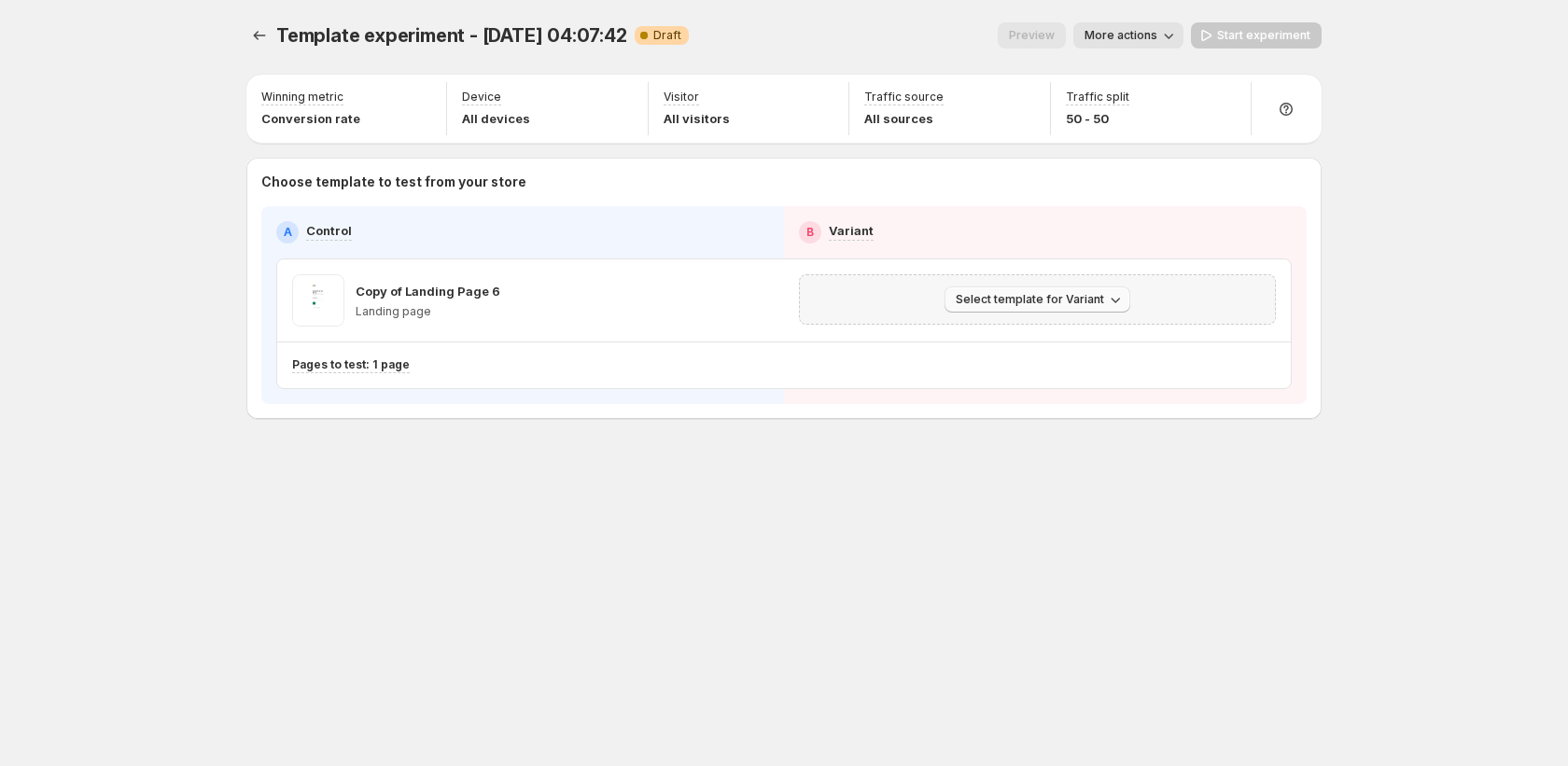
click at [1080, 301] on span "Select template for Variant" at bounding box center [1029, 300] width 148 height 15
click at [1041, 344] on span "Select an existing template" at bounding box center [1024, 339] width 158 height 15
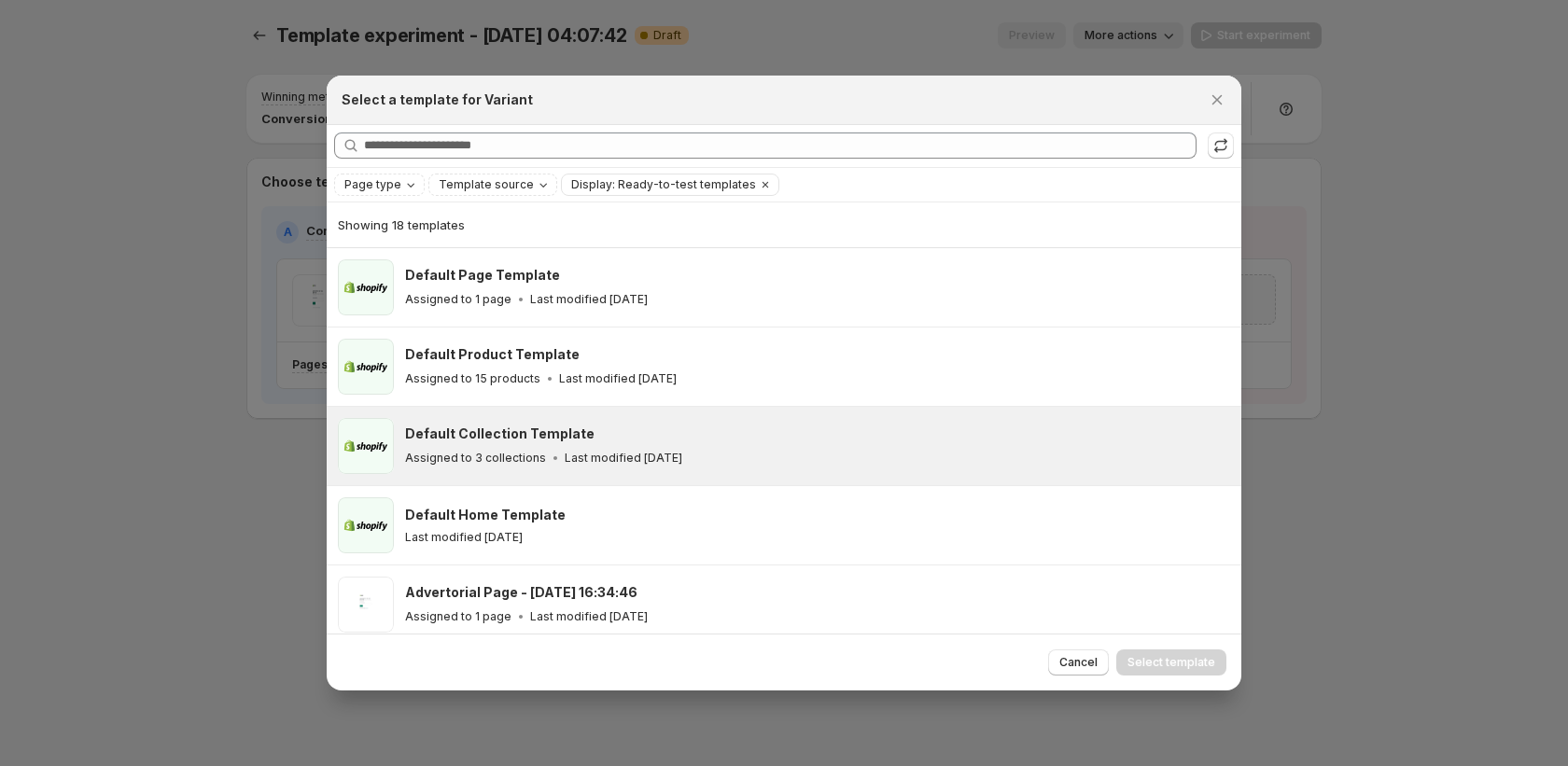
click at [798, 463] on div "Assigned to 3 collections Last modified [DATE]" at bounding box center [815, 458] width 819 height 19
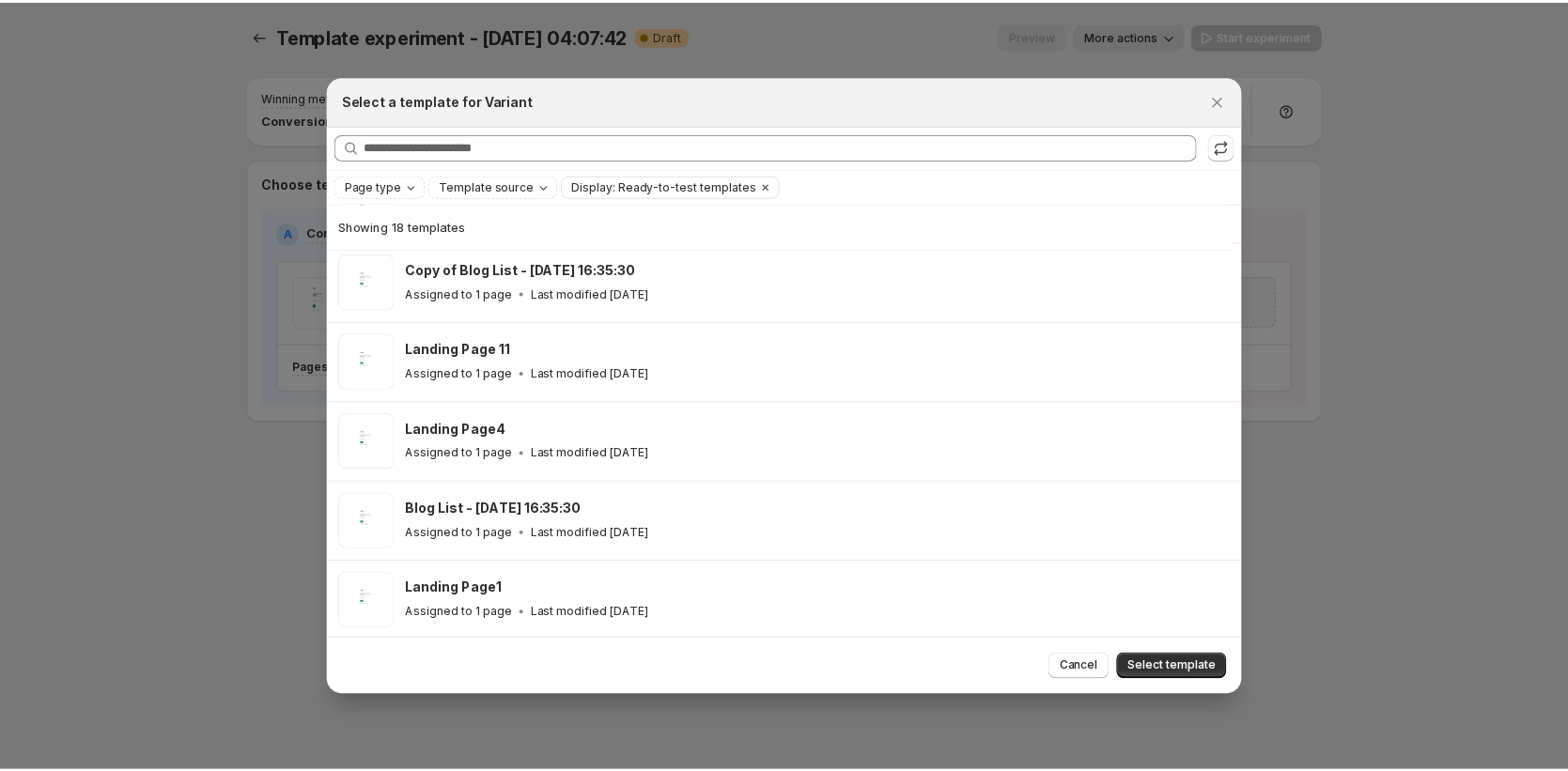
scroll to position [794, 0]
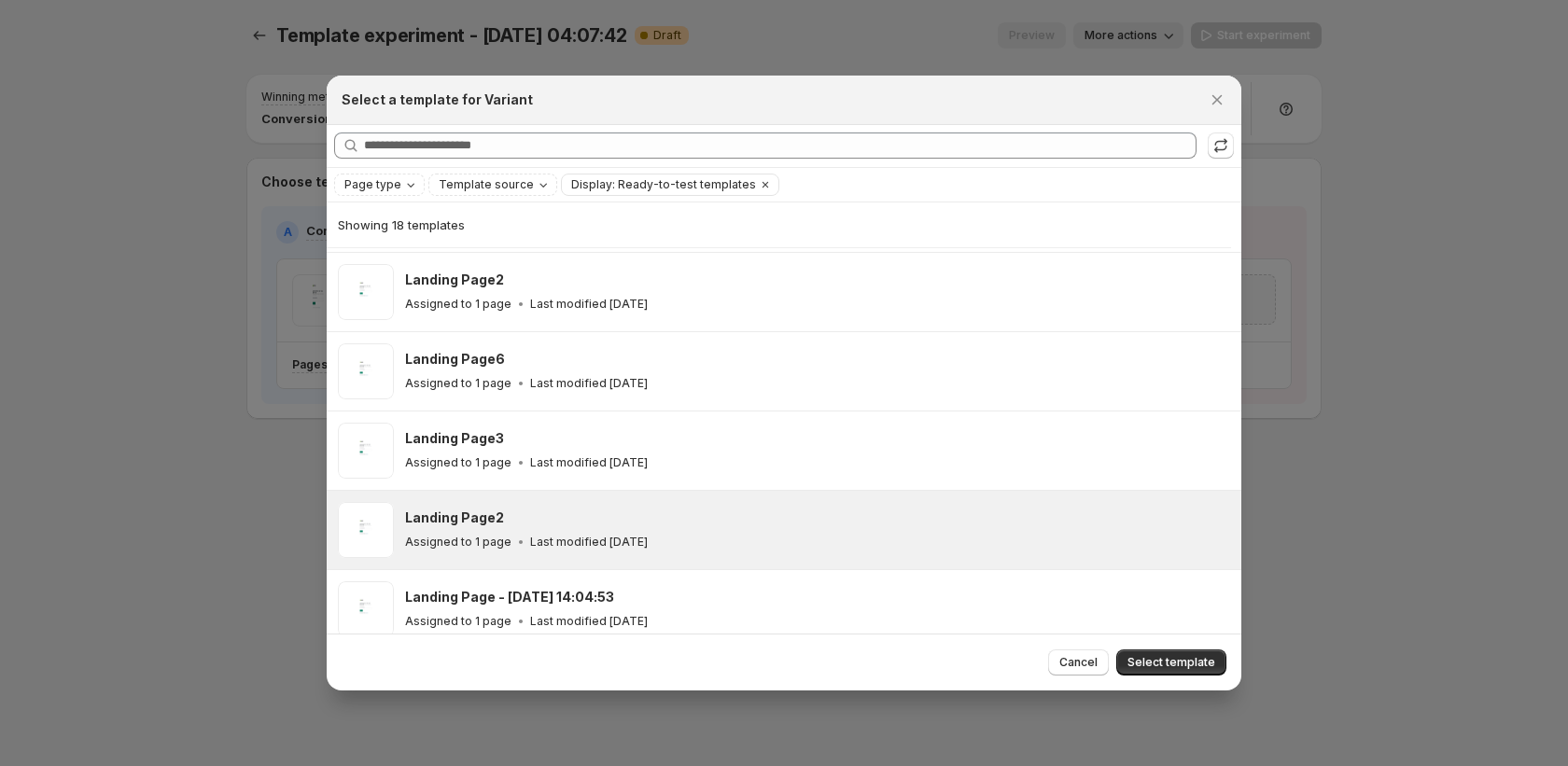
click at [858, 507] on div "Landing Page2 Assigned to 1 page Last modified [DATE]" at bounding box center [817, 530] width 825 height 56
click at [1172, 673] on button "Select template" at bounding box center [1171, 662] width 110 height 26
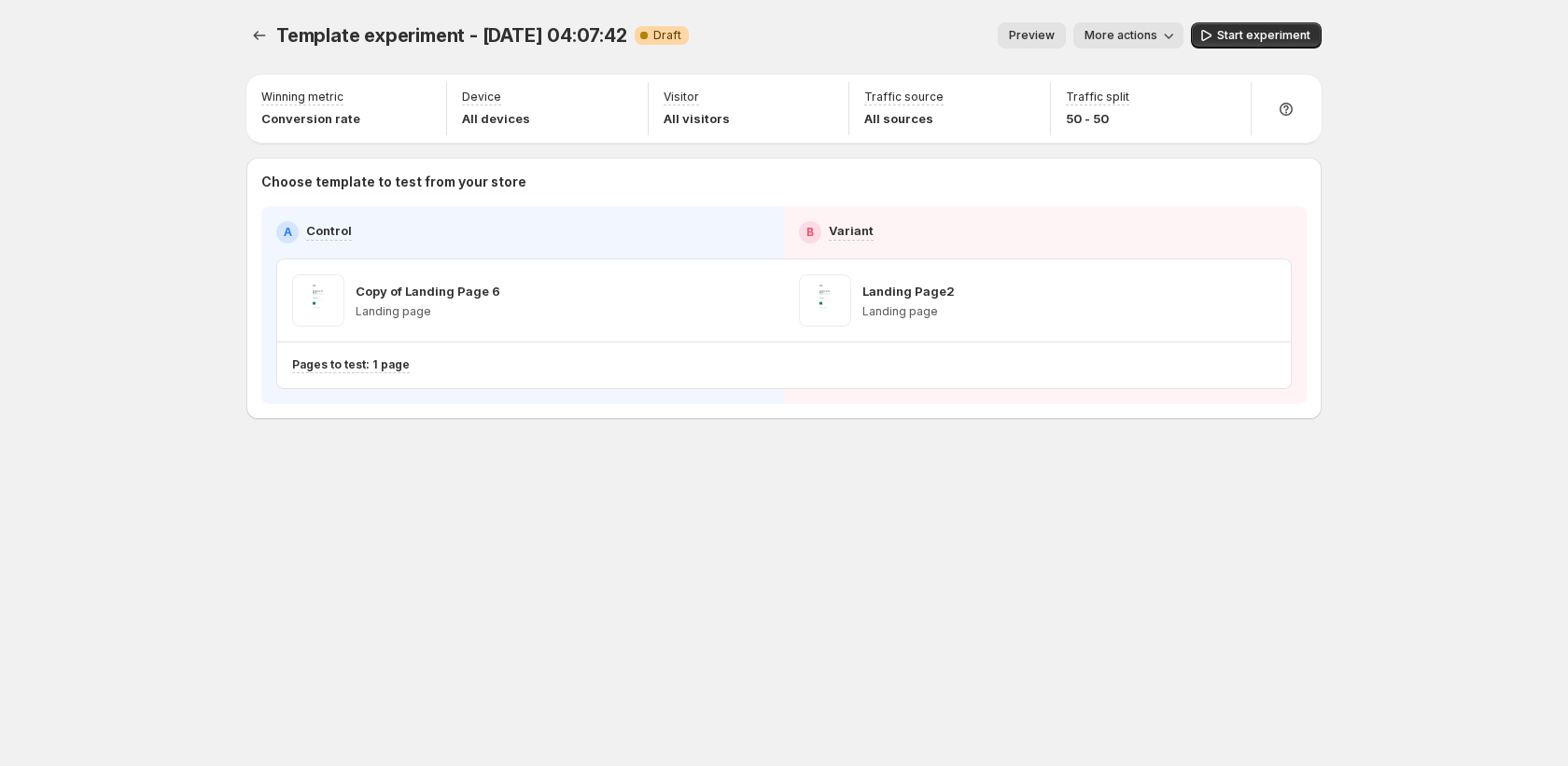
click at [1281, 34] on span "Start experiment" at bounding box center [1263, 35] width 94 height 15
click at [263, 43] on button "Experiments" at bounding box center [259, 34] width 26 height 26
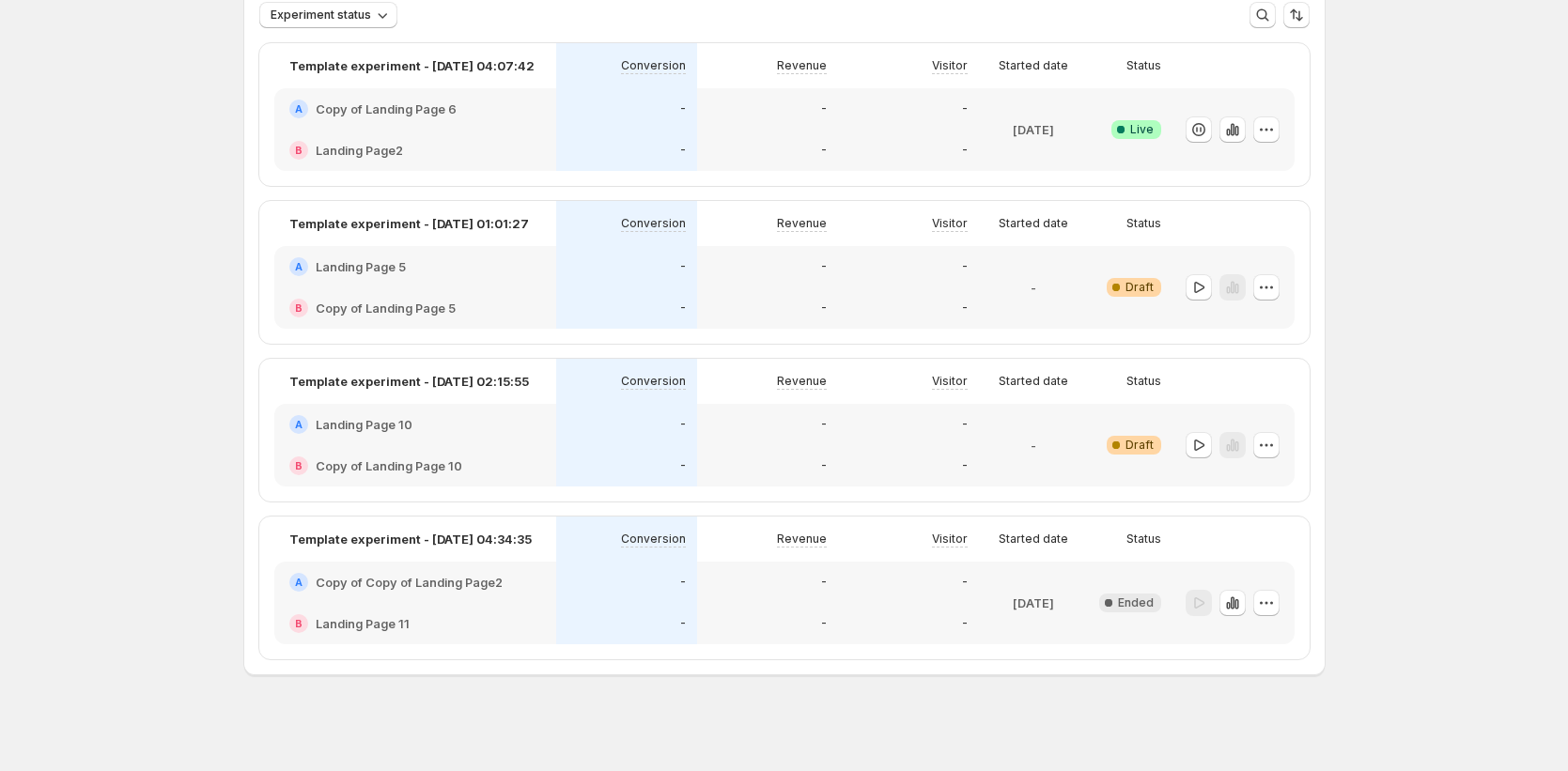
scroll to position [133, 0]
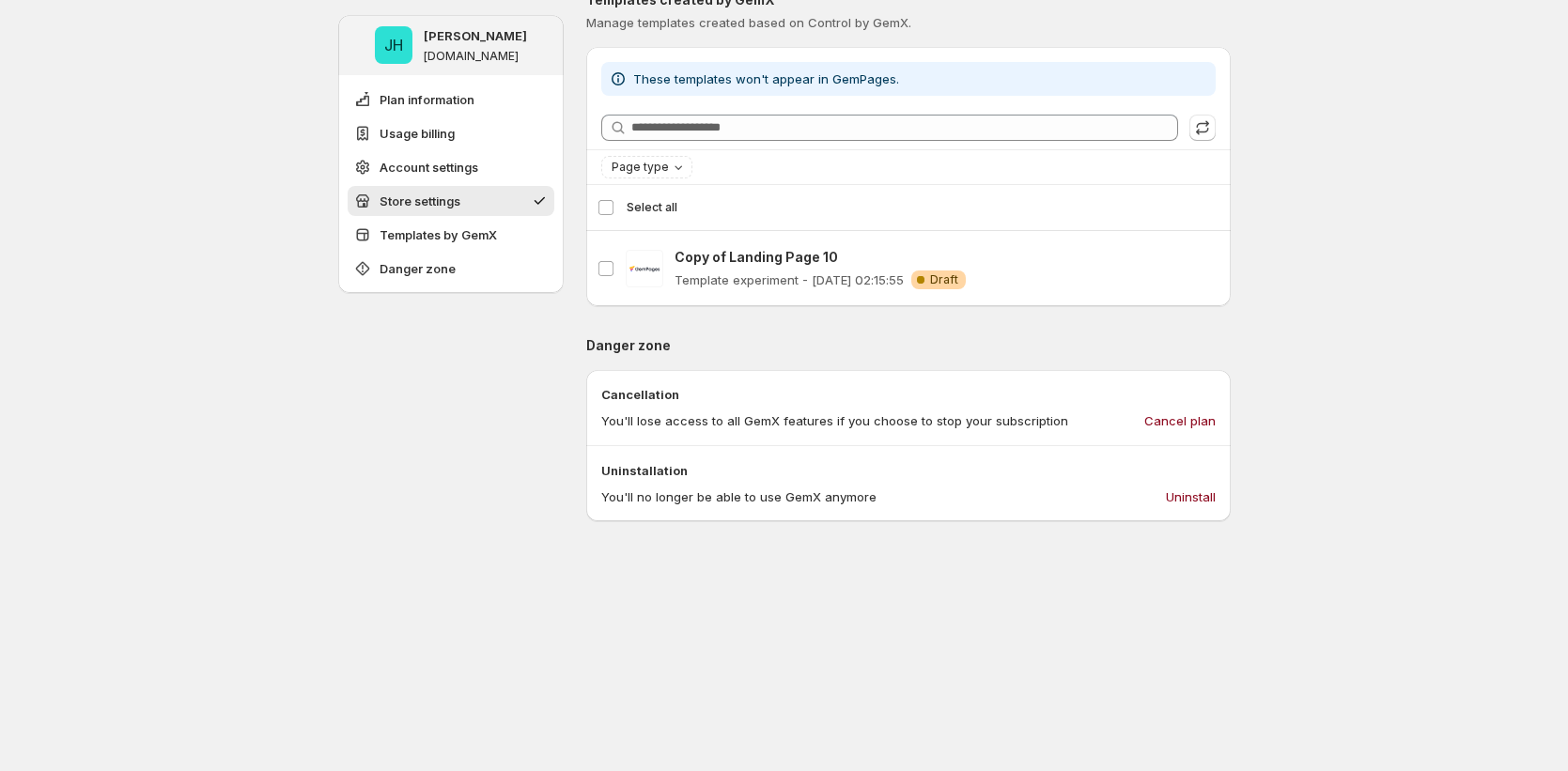
scroll to position [1845, 0]
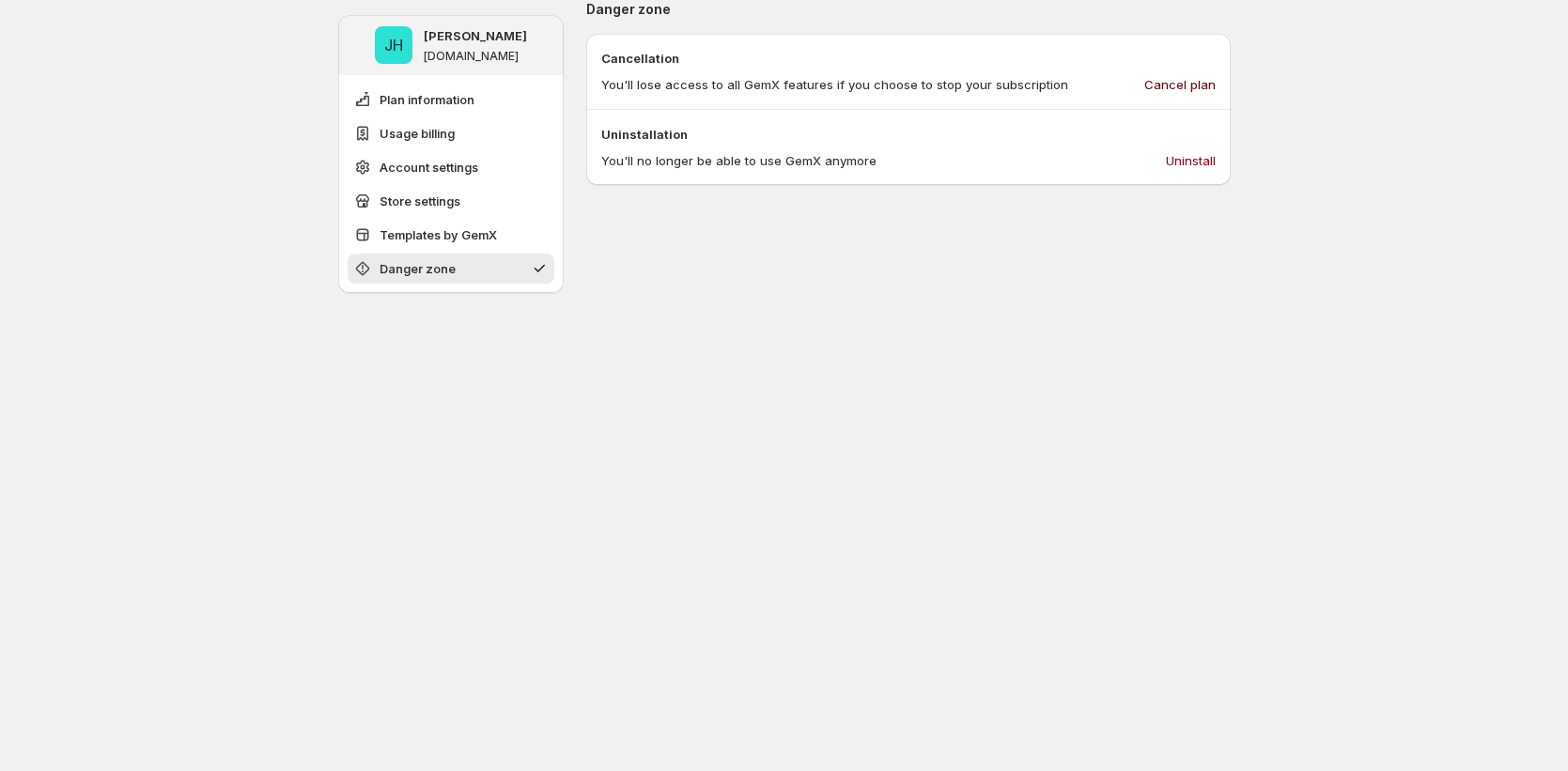
click at [1182, 88] on span "Cancel plan" at bounding box center [1180, 85] width 71 height 19
click at [1176, 83] on span "Cancel plan" at bounding box center [1180, 85] width 71 height 19
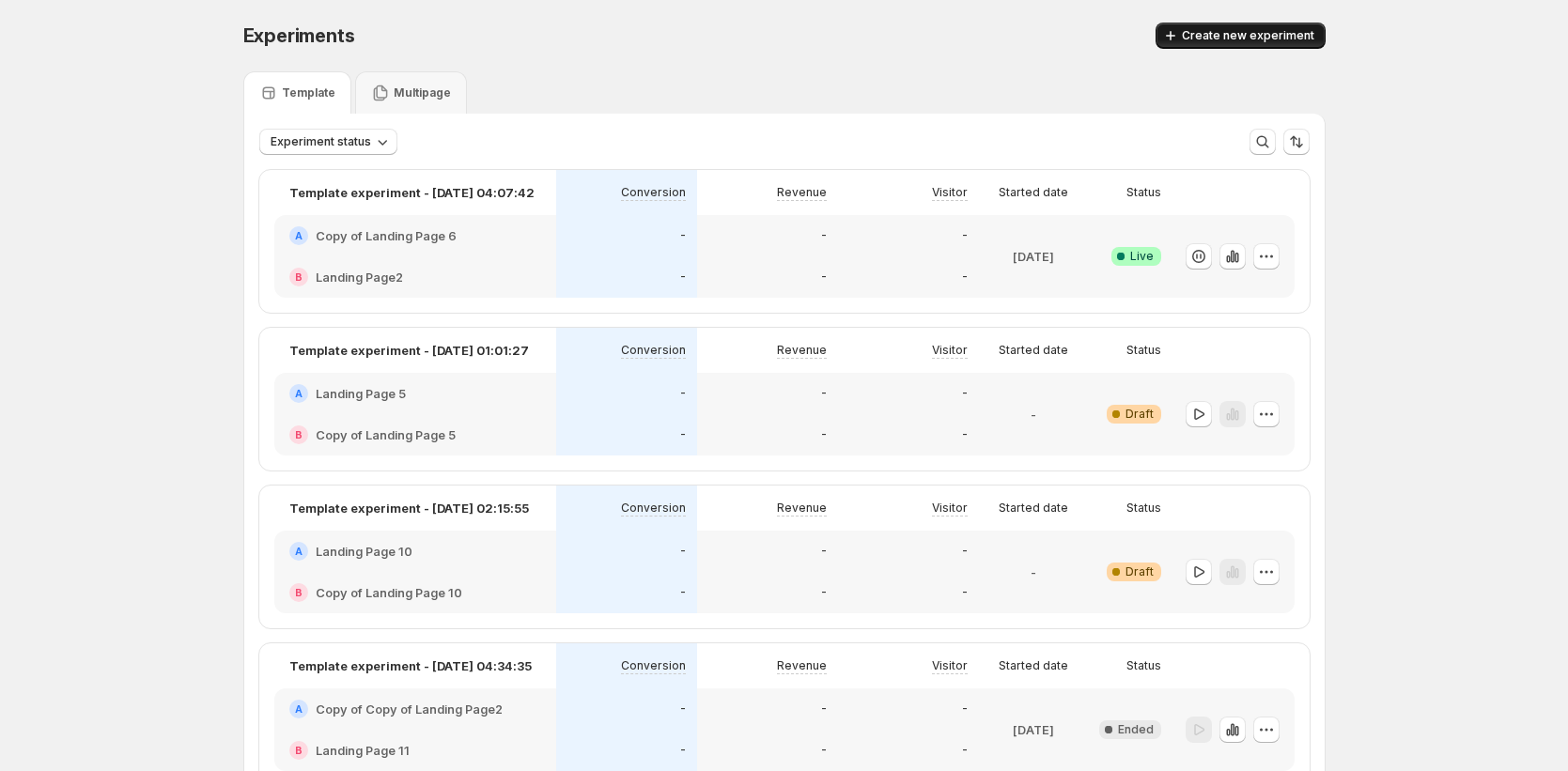
click at [1249, 35] on span "Create new experiment" at bounding box center [1248, 36] width 133 height 15
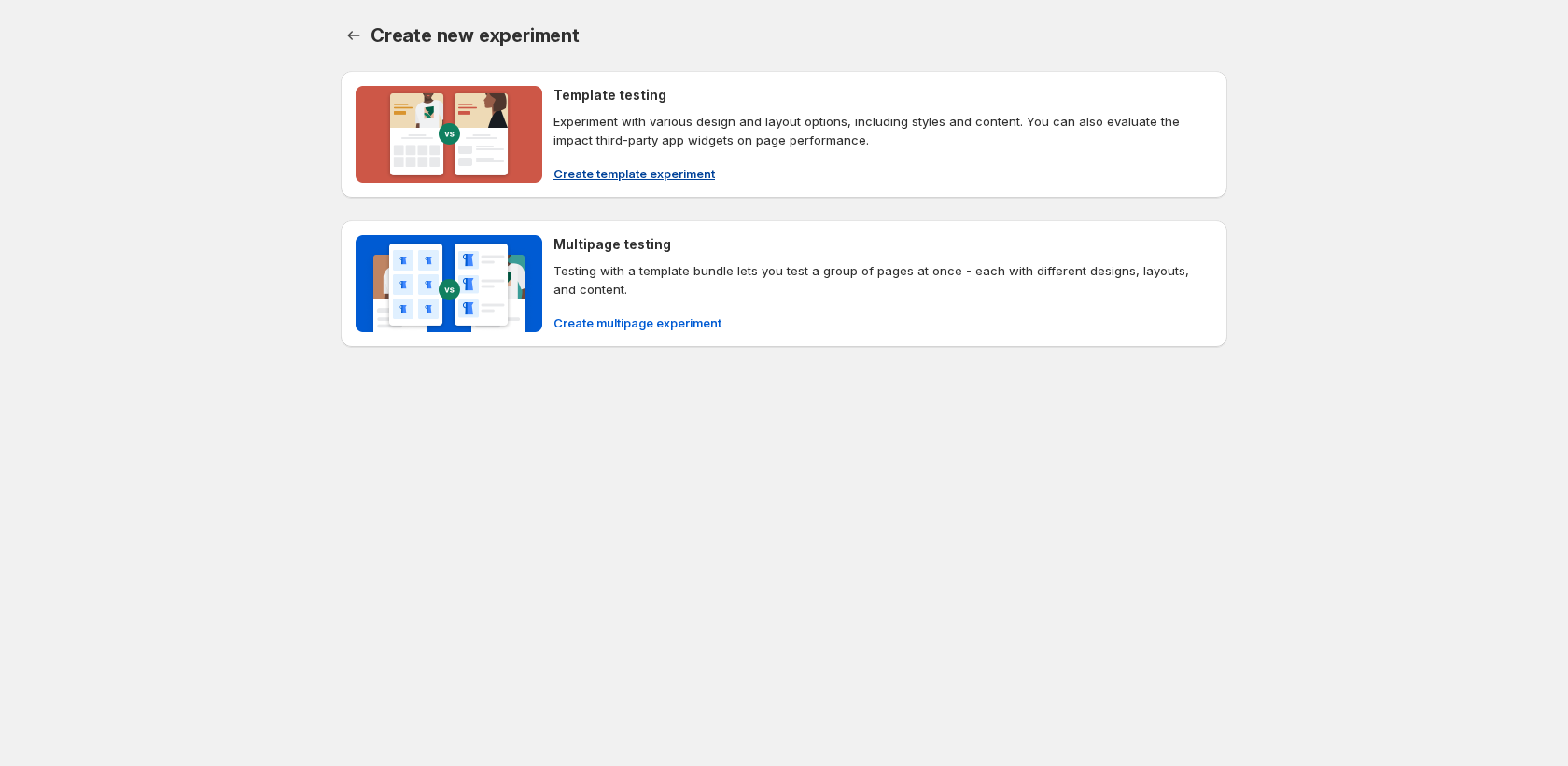
click at [638, 167] on span "Create template experiment" at bounding box center [634, 174] width 161 height 19
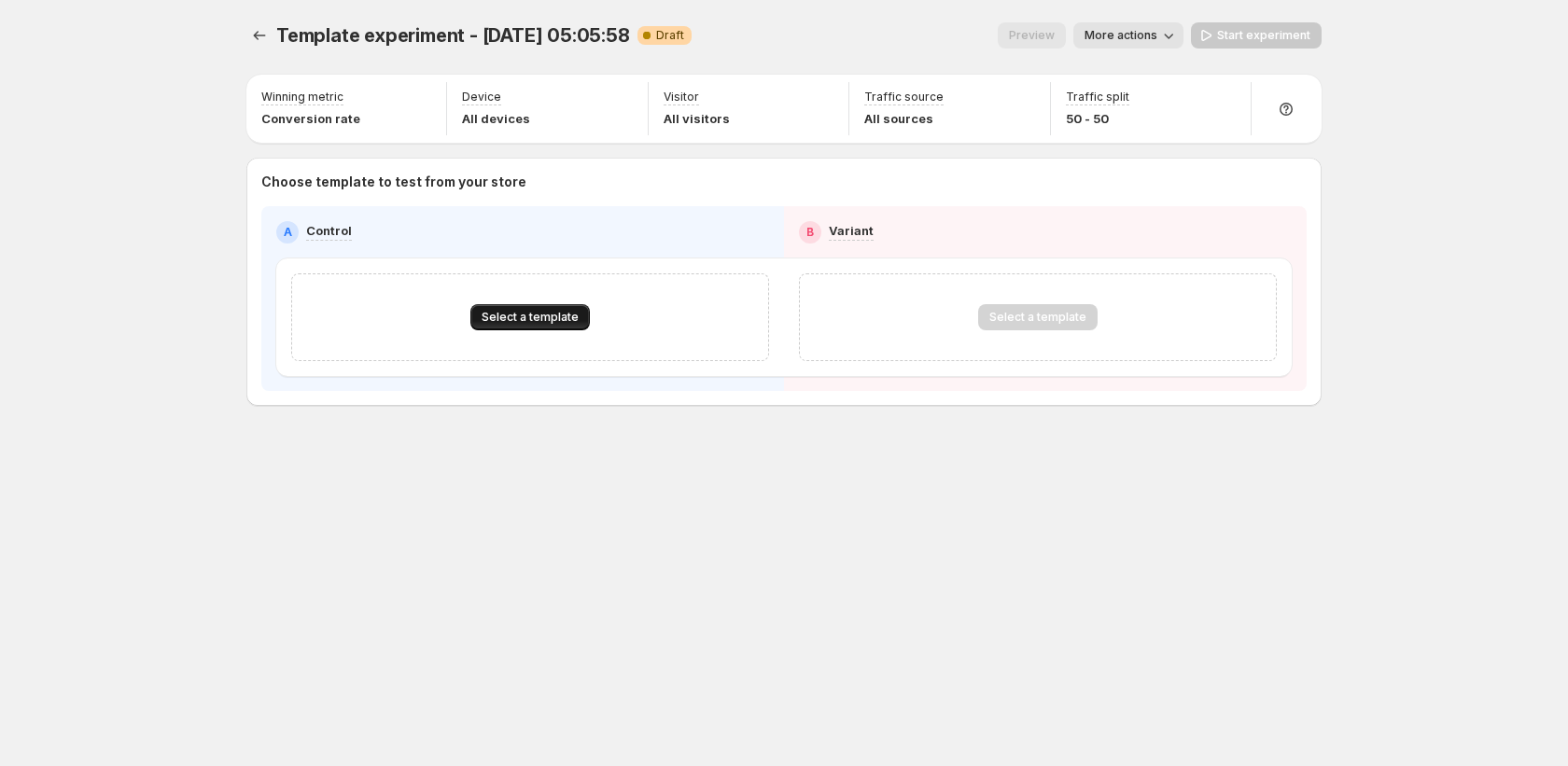
click at [557, 310] on span "Select a template" at bounding box center [530, 317] width 97 height 15
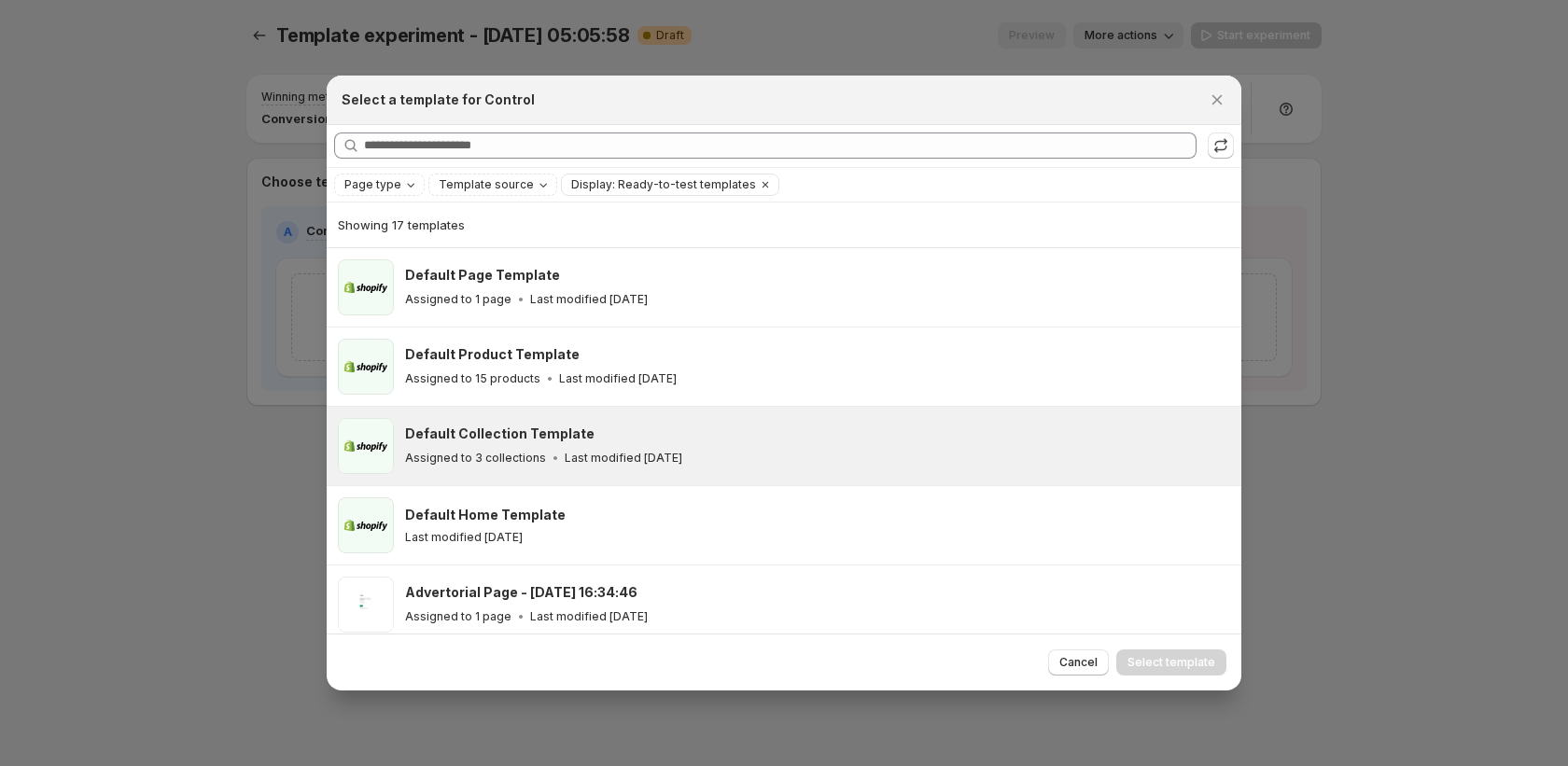
click at [536, 454] on p "Assigned to 3 collections" at bounding box center [476, 458] width 141 height 15
click at [1155, 659] on span "Select template" at bounding box center [1172, 663] width 88 height 15
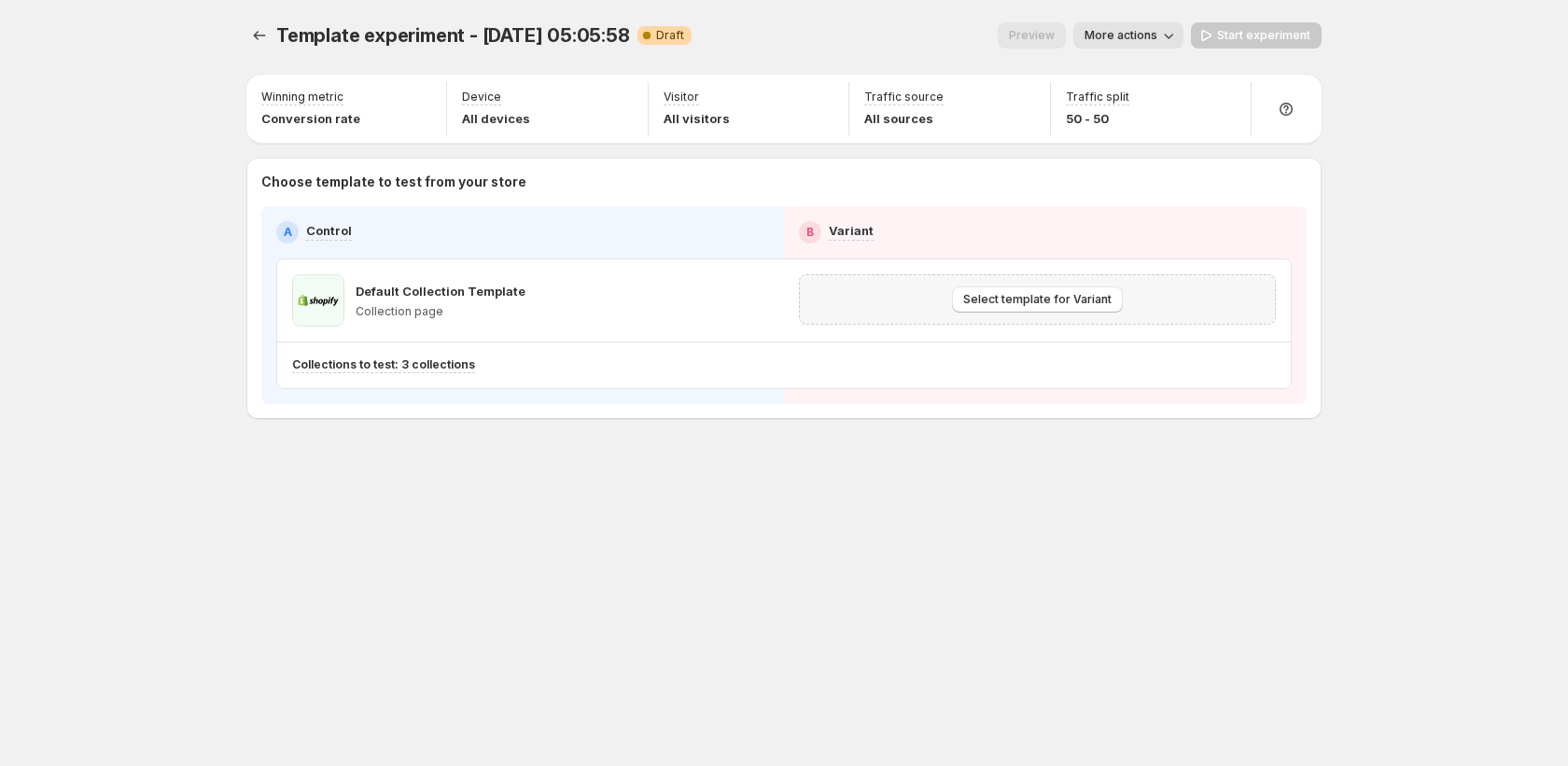
click at [1118, 310] on div "Select template for Variant" at bounding box center [1037, 299] width 453 height 26
click at [1099, 305] on span "Select template for Variant" at bounding box center [1037, 300] width 148 height 15
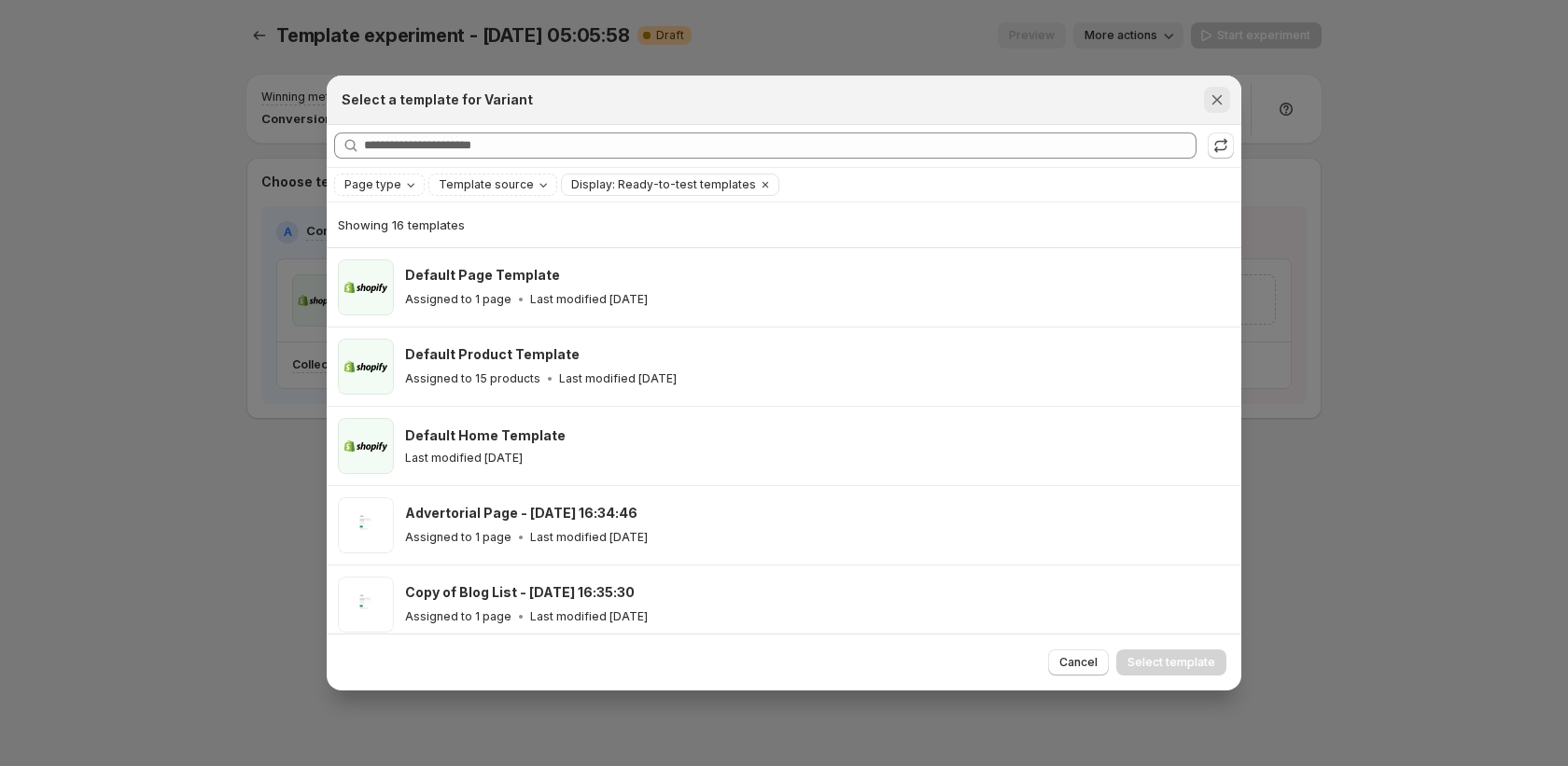
click at [1213, 103] on icon "Close" at bounding box center [1218, 100] width 19 height 19
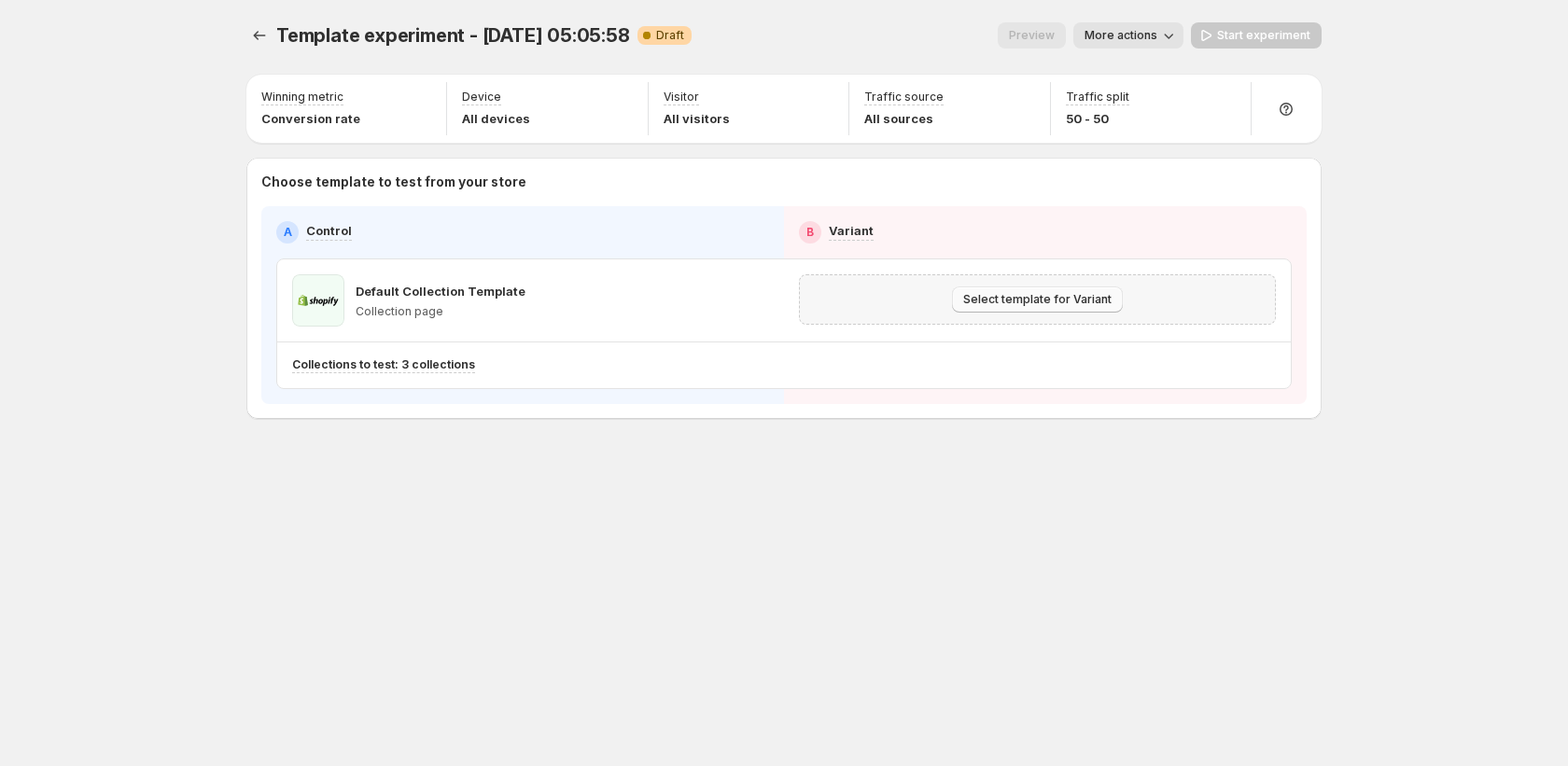
click at [1102, 296] on span "Select template for Variant" at bounding box center [1037, 300] width 148 height 15
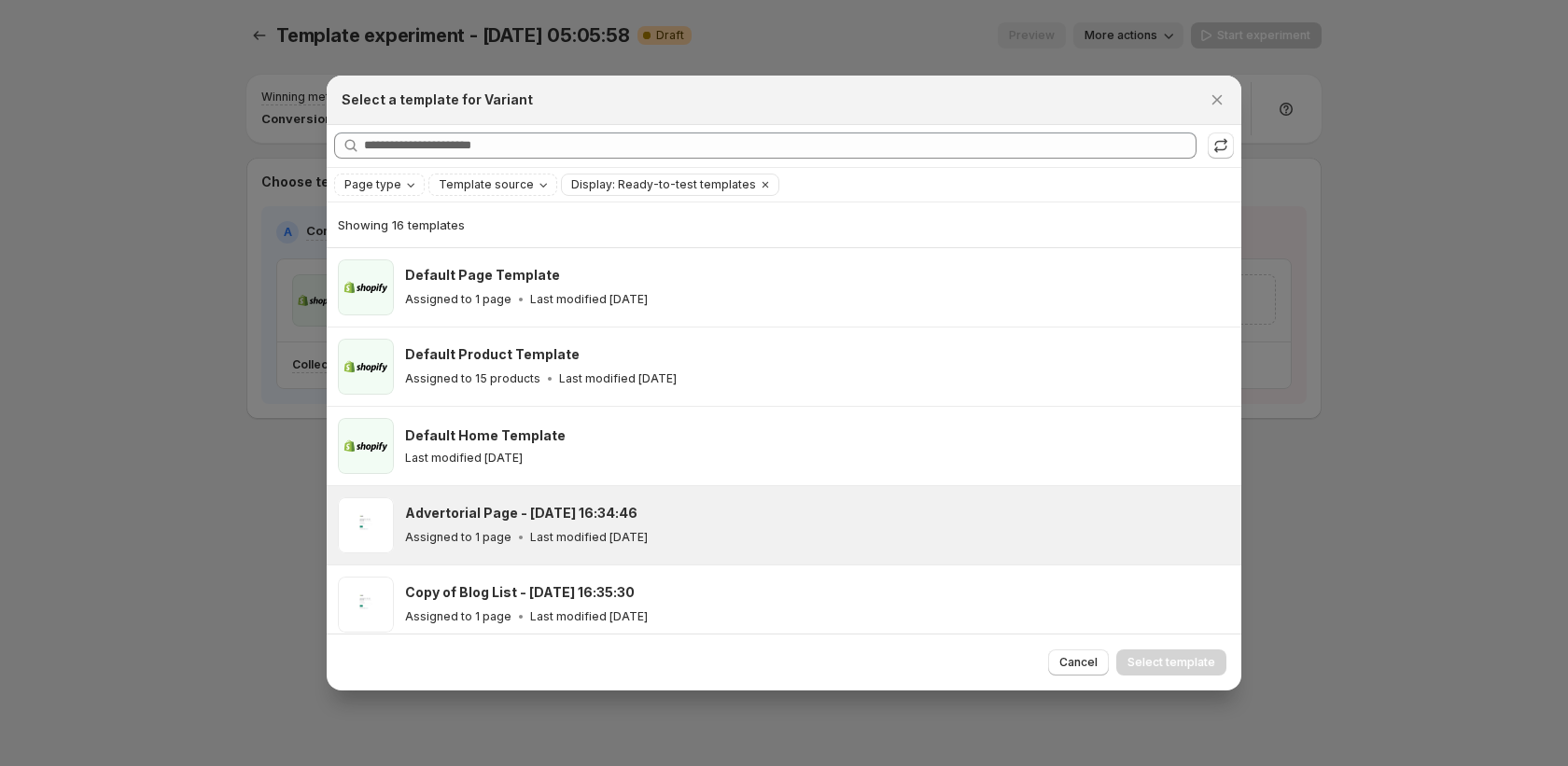
click at [1096, 524] on div "Advertorial Page - [DATE] 16:34:46 Assigned to 1 page Last modified [DATE]" at bounding box center [815, 525] width 819 height 43
click at [1154, 657] on span "Select template" at bounding box center [1172, 663] width 88 height 15
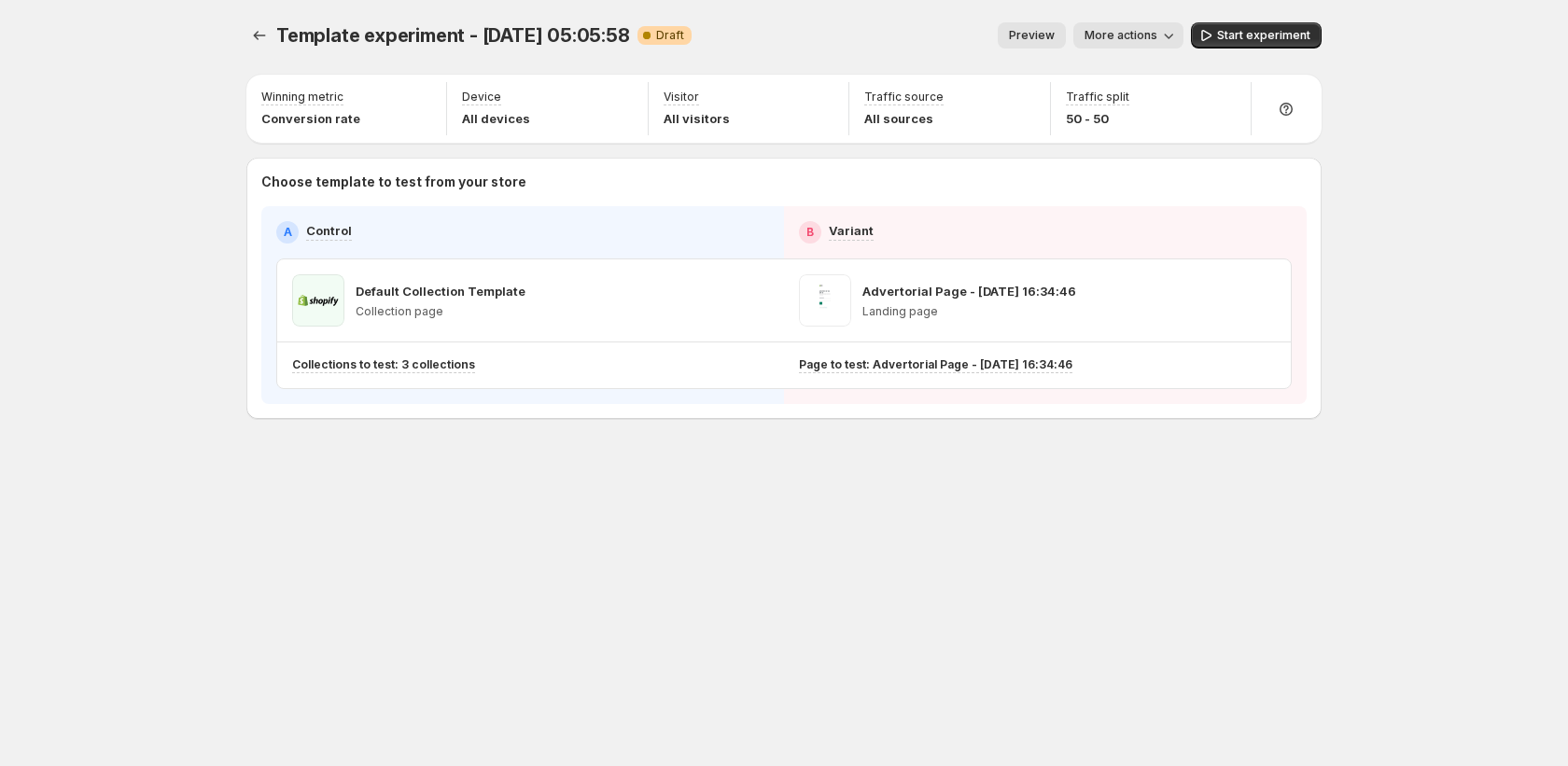
click at [1238, 28] on span "Start experiment" at bounding box center [1263, 35] width 94 height 15
click at [257, 32] on icon "Experiments" at bounding box center [260, 35] width 12 height 10
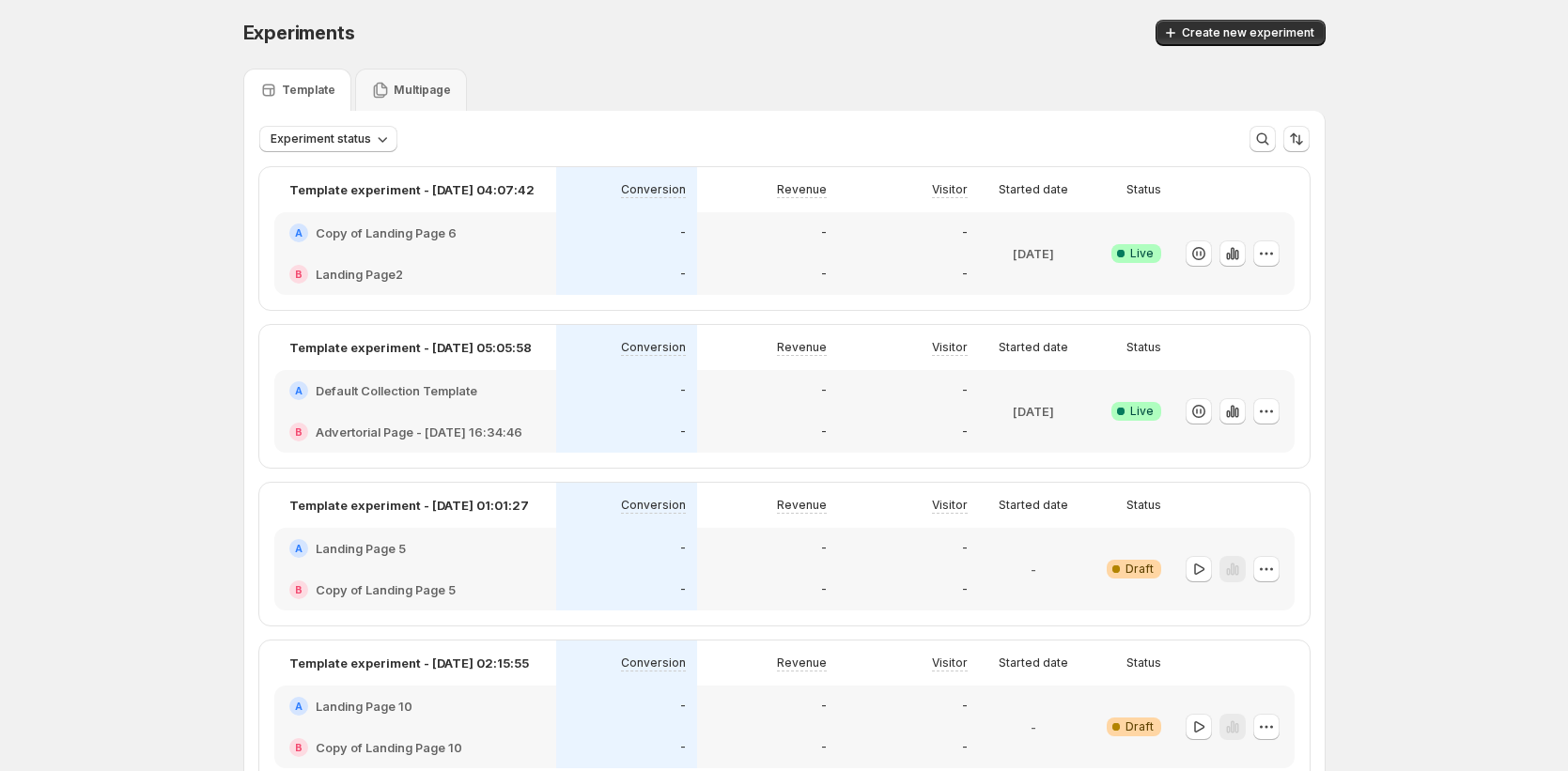
scroll to position [4, 0]
click at [363, 82] on div "Multipage" at bounding box center [411, 88] width 112 height 42
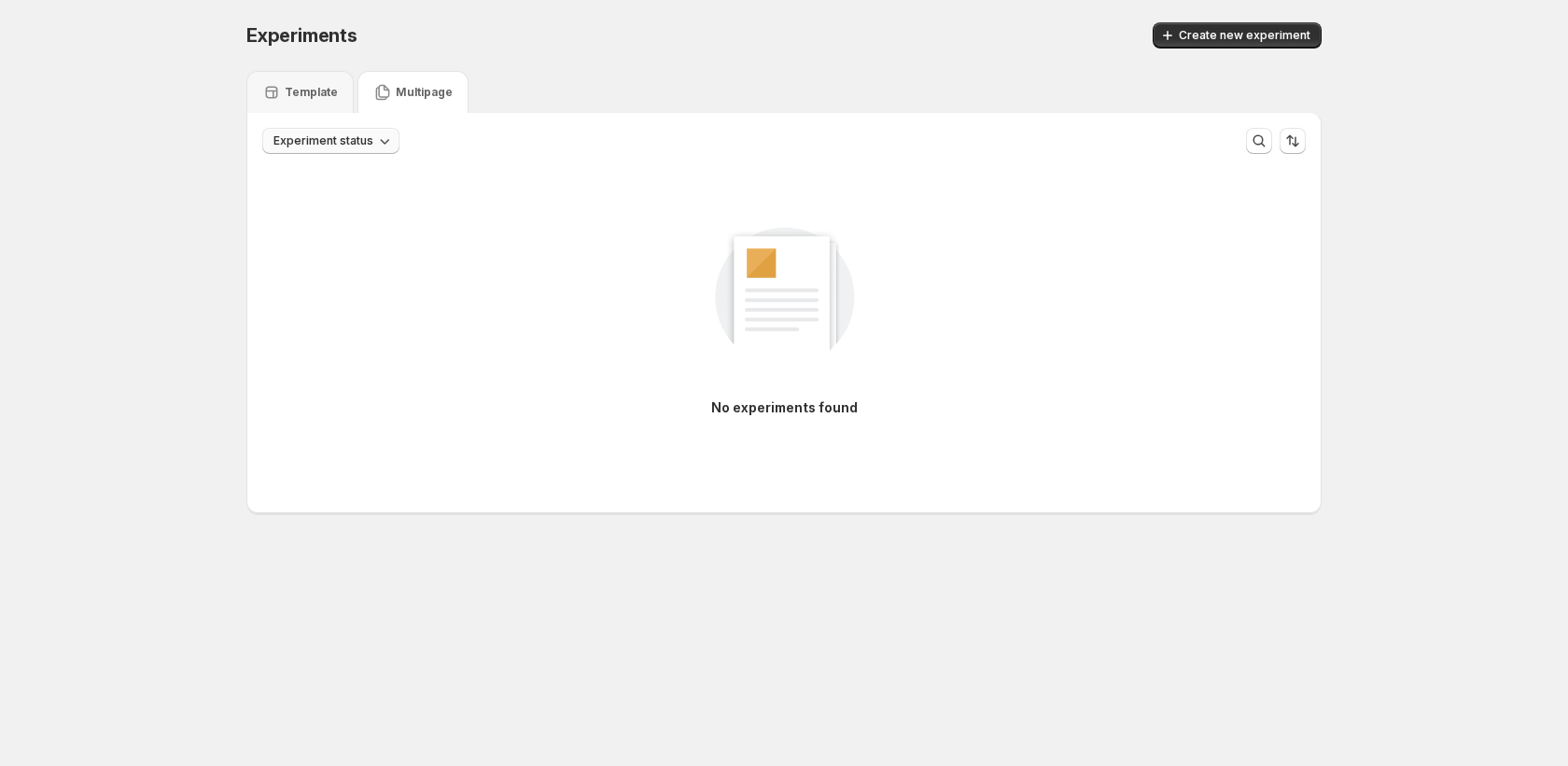
click at [365, 141] on span "Experiment status" at bounding box center [323, 141] width 100 height 15
click at [472, 189] on div "No experiments found" at bounding box center [784, 312] width 1044 height 250
click at [1245, 41] on span "Create new experiment" at bounding box center [1244, 35] width 132 height 15
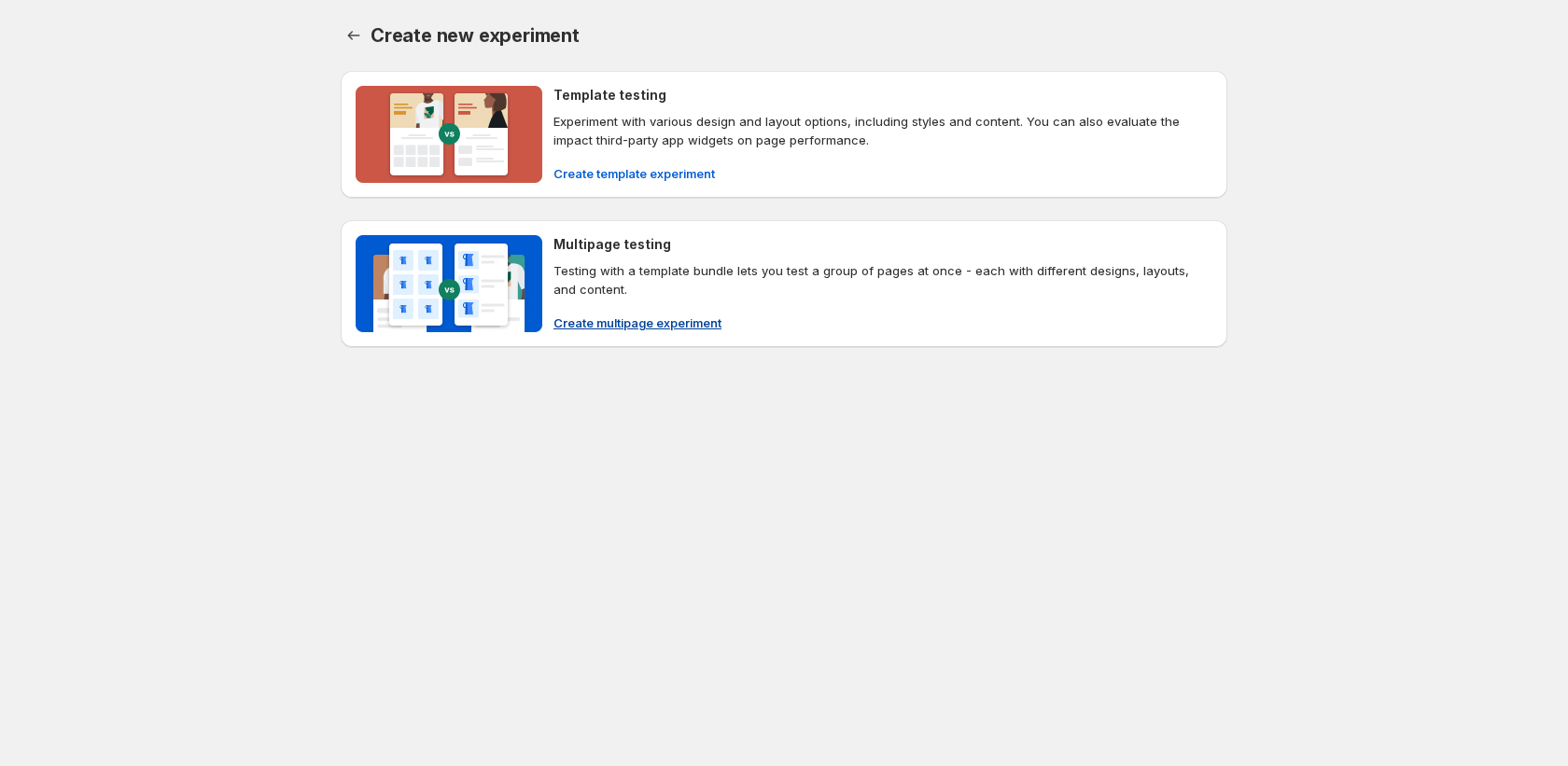
click at [676, 317] on span "Create multipage experiment" at bounding box center [638, 323] width 168 height 19
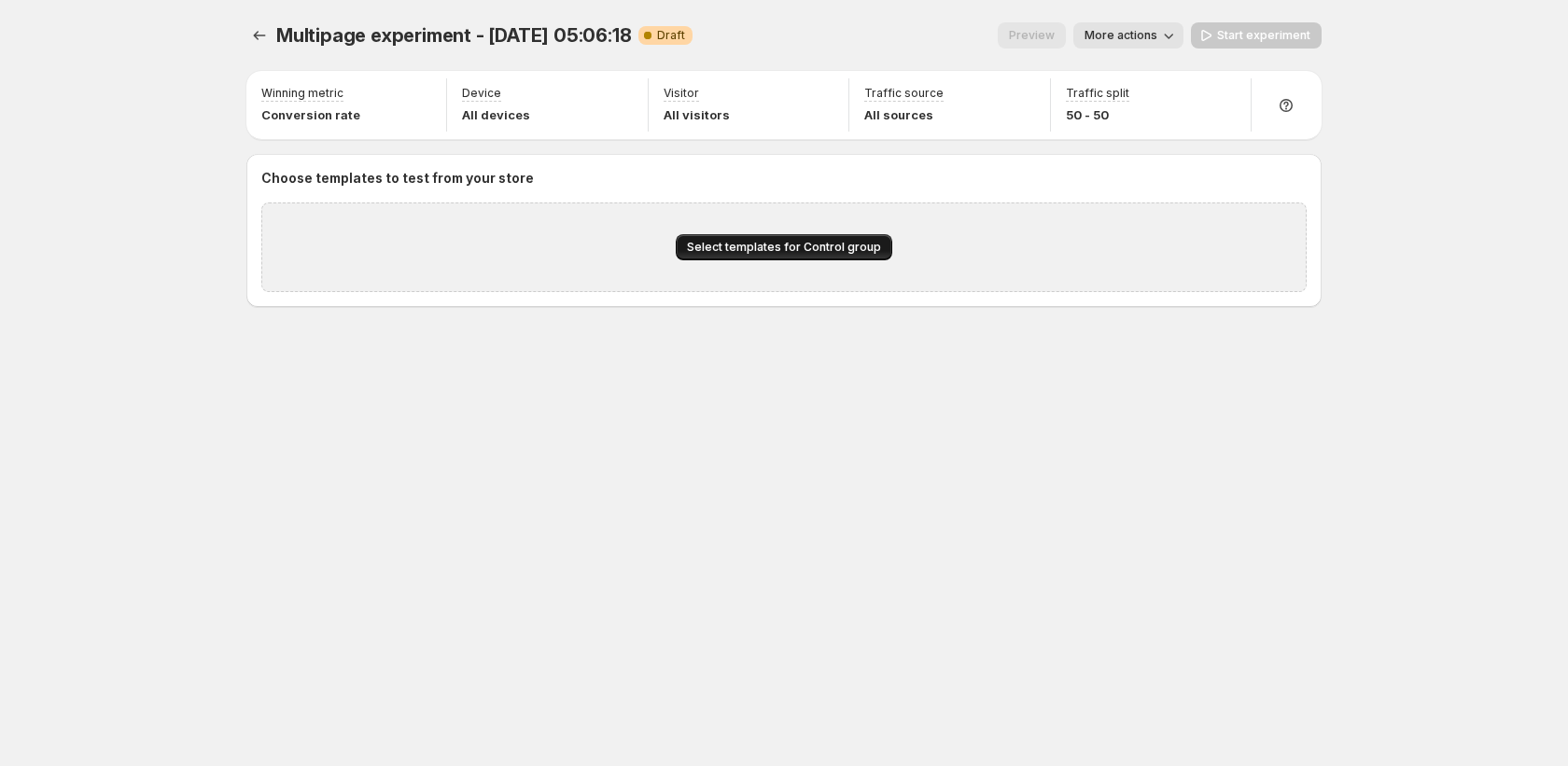
click at [800, 254] on span "Select templates for Control group" at bounding box center [783, 247] width 194 height 15
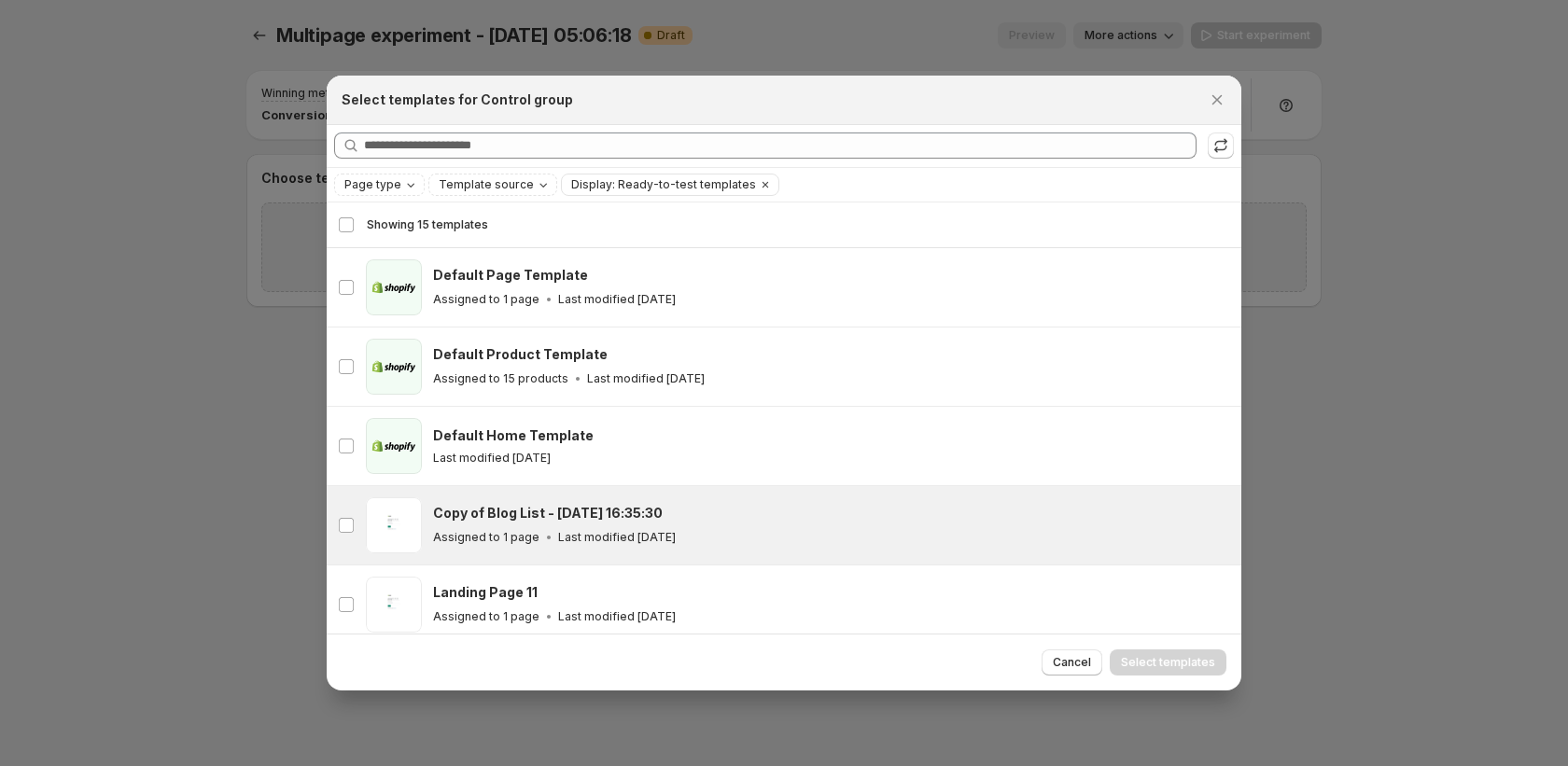
click at [623, 523] on div "Copy of Blog List - [DATE] 16:35:30 Assigned to 1 page Last modified [DATE]" at bounding box center [828, 525] width 792 height 43
click at [1138, 662] on span "Select templates" at bounding box center [1168, 663] width 95 height 15
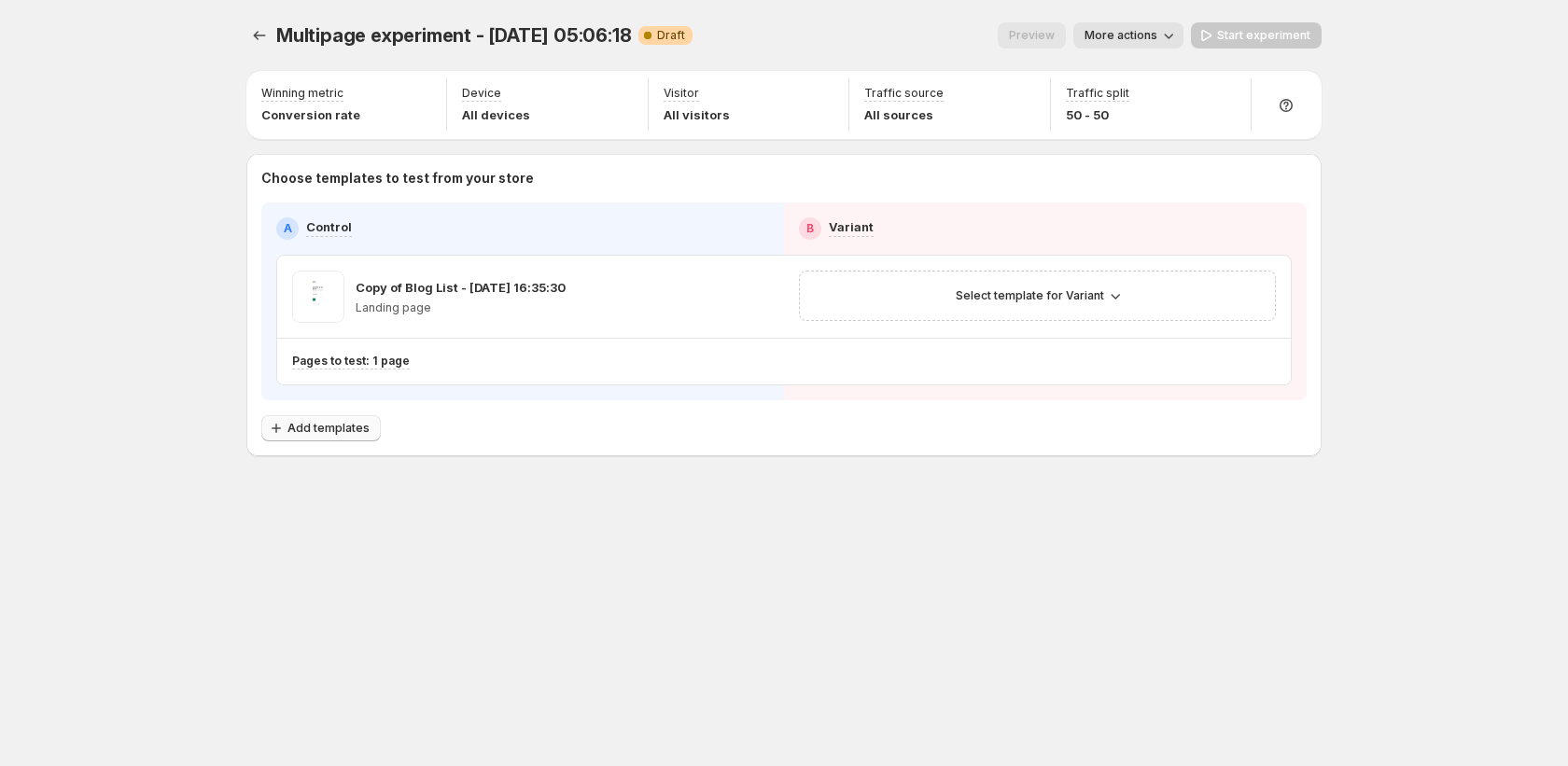
click at [315, 434] on span "Add templates" at bounding box center [328, 429] width 82 height 15
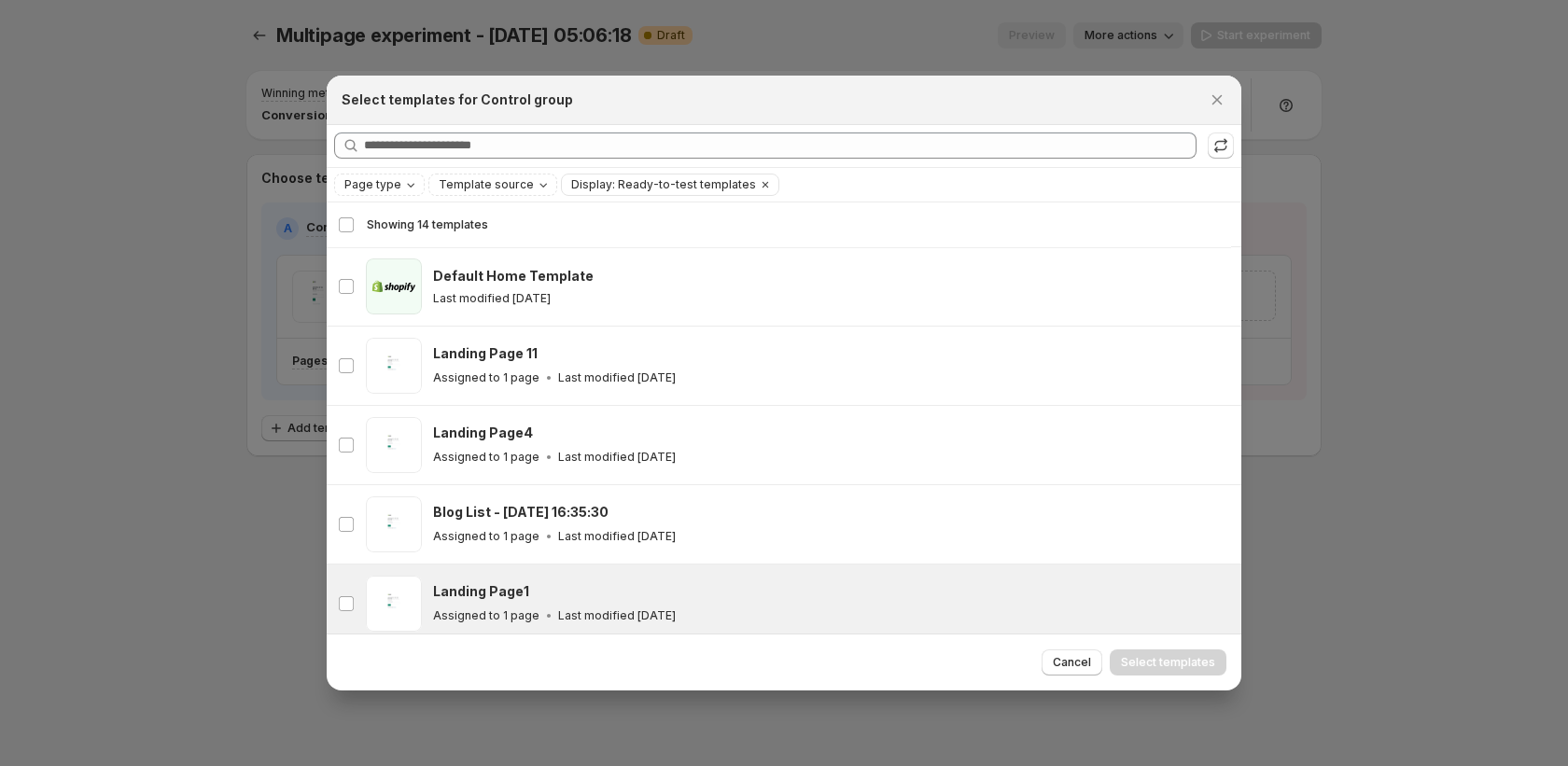
scroll to position [221, 0]
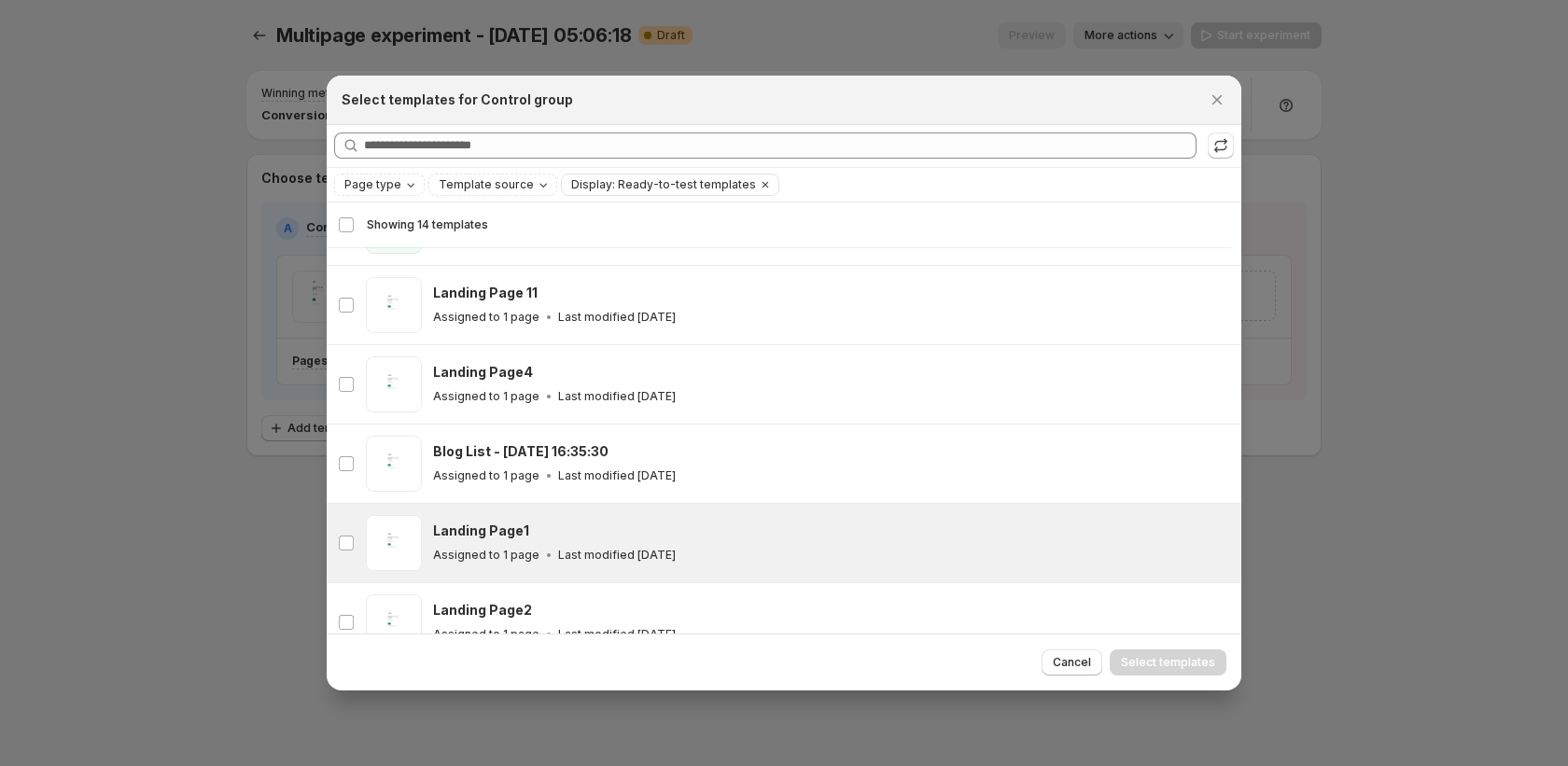
click at [601, 531] on div "Landing Page1" at bounding box center [828, 531] width 792 height 19
click at [1172, 661] on span "Select templates" at bounding box center [1168, 663] width 95 height 15
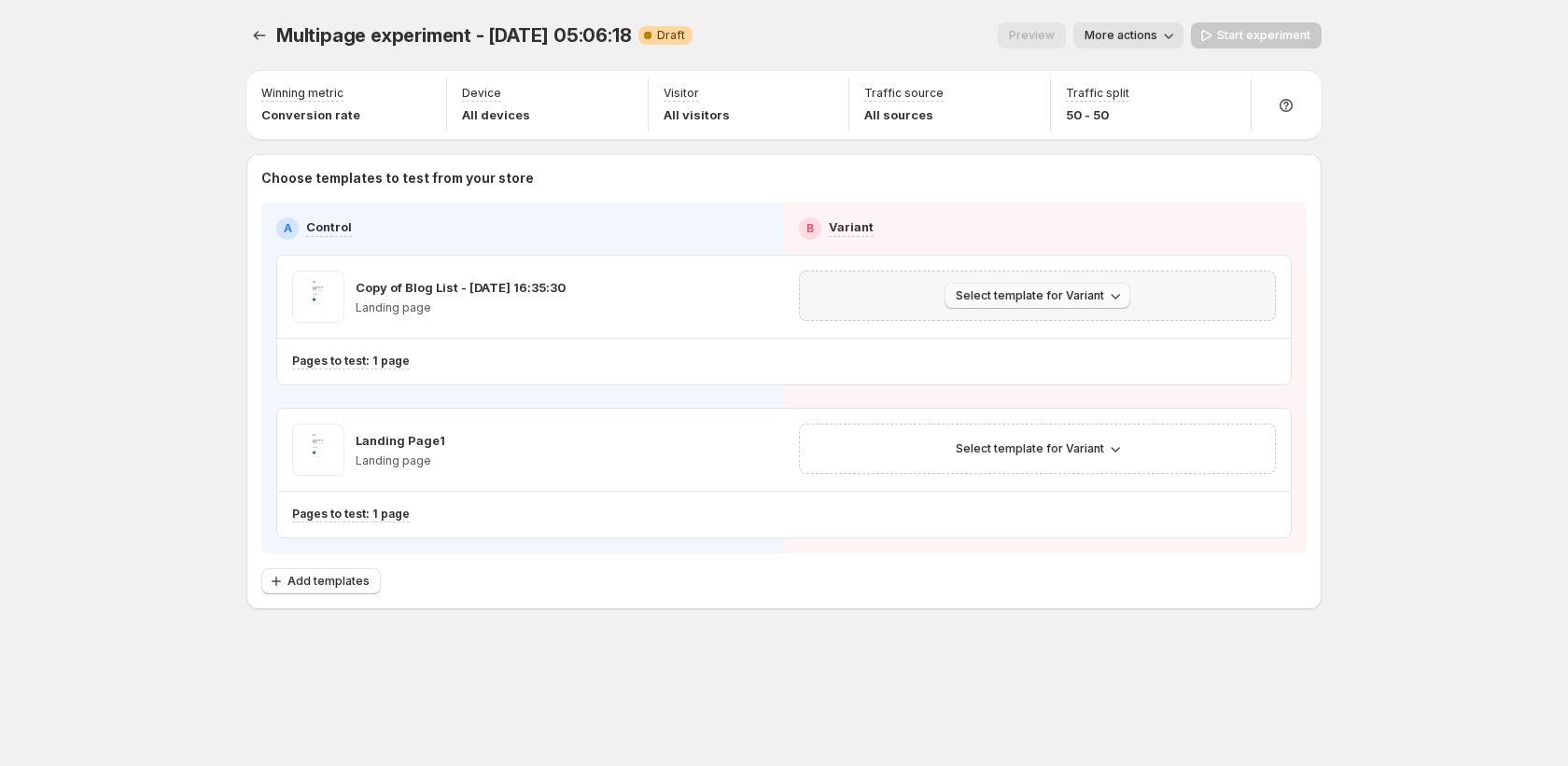
click at [1117, 298] on icon "button" at bounding box center [1115, 296] width 19 height 19
click at [1067, 339] on span "Select an existing template" at bounding box center [1024, 335] width 158 height 15
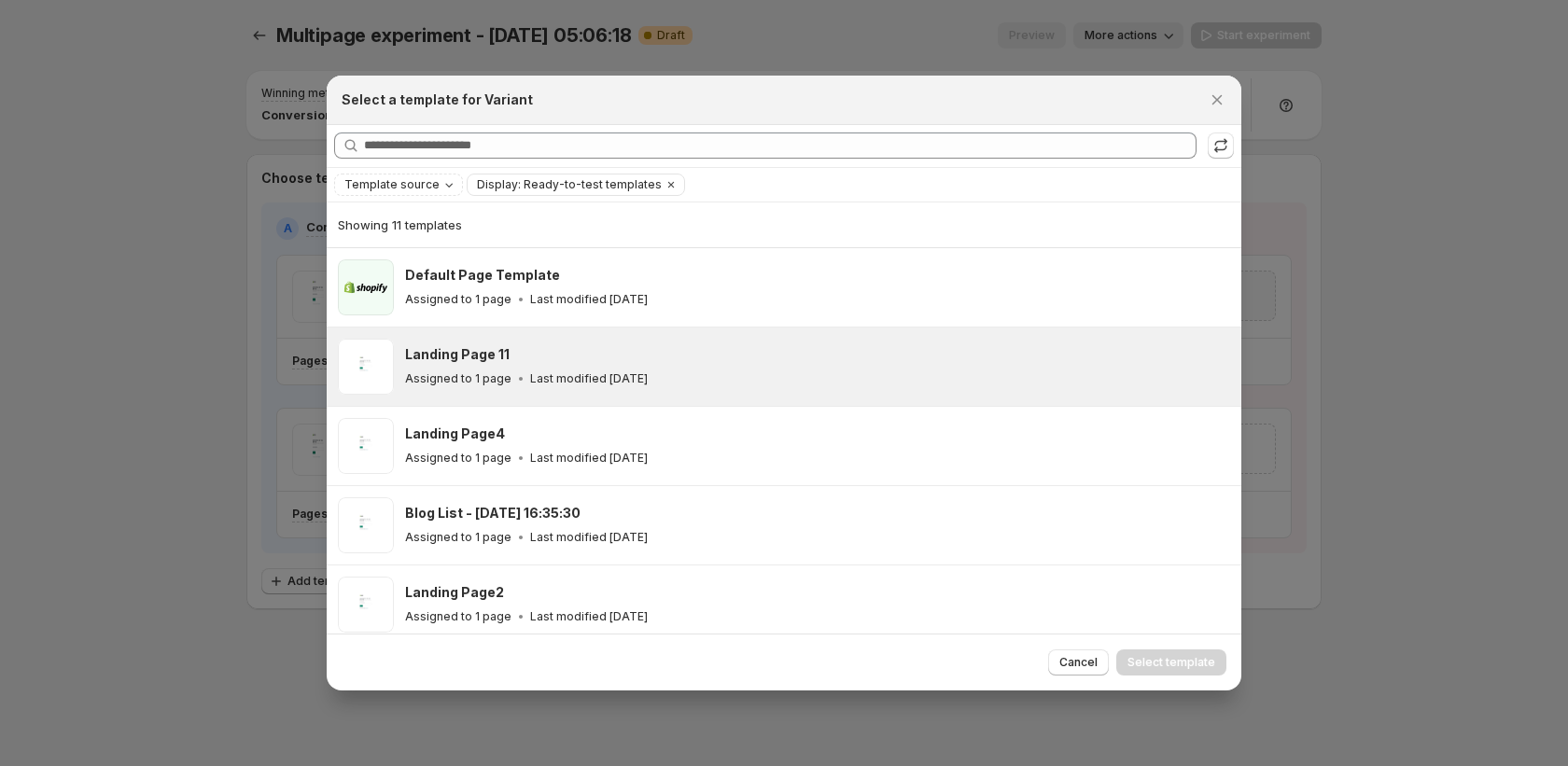
click at [910, 393] on div "Landing Page 11 Assigned to 1 page Last modified [DATE]" at bounding box center [817, 367] width 825 height 56
click at [1172, 670] on button "Select template" at bounding box center [1171, 662] width 110 height 26
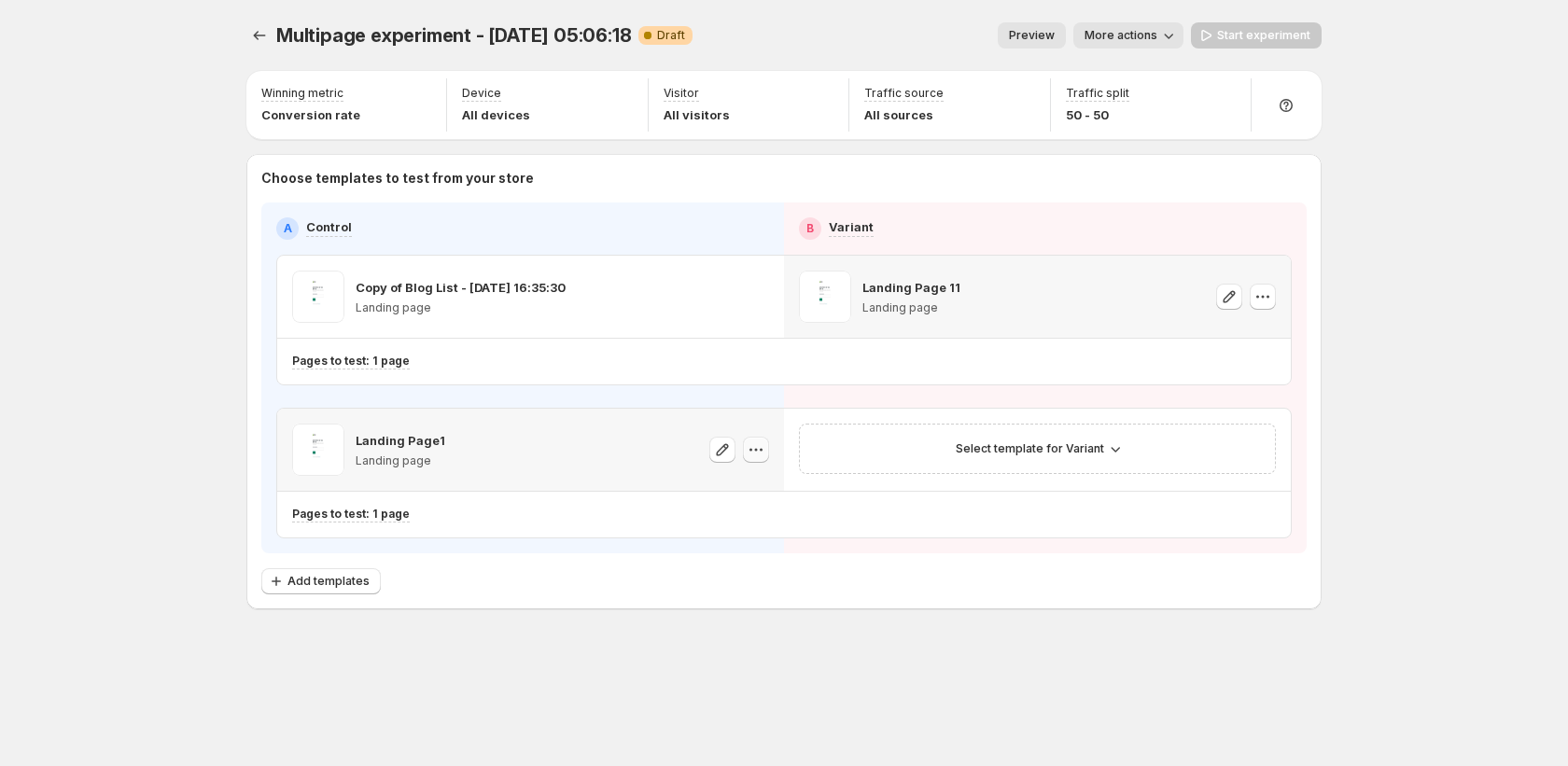
click at [762, 451] on icon "button" at bounding box center [756, 450] width 19 height 19
click at [1268, 513] on icon "button" at bounding box center [1262, 516] width 19 height 19
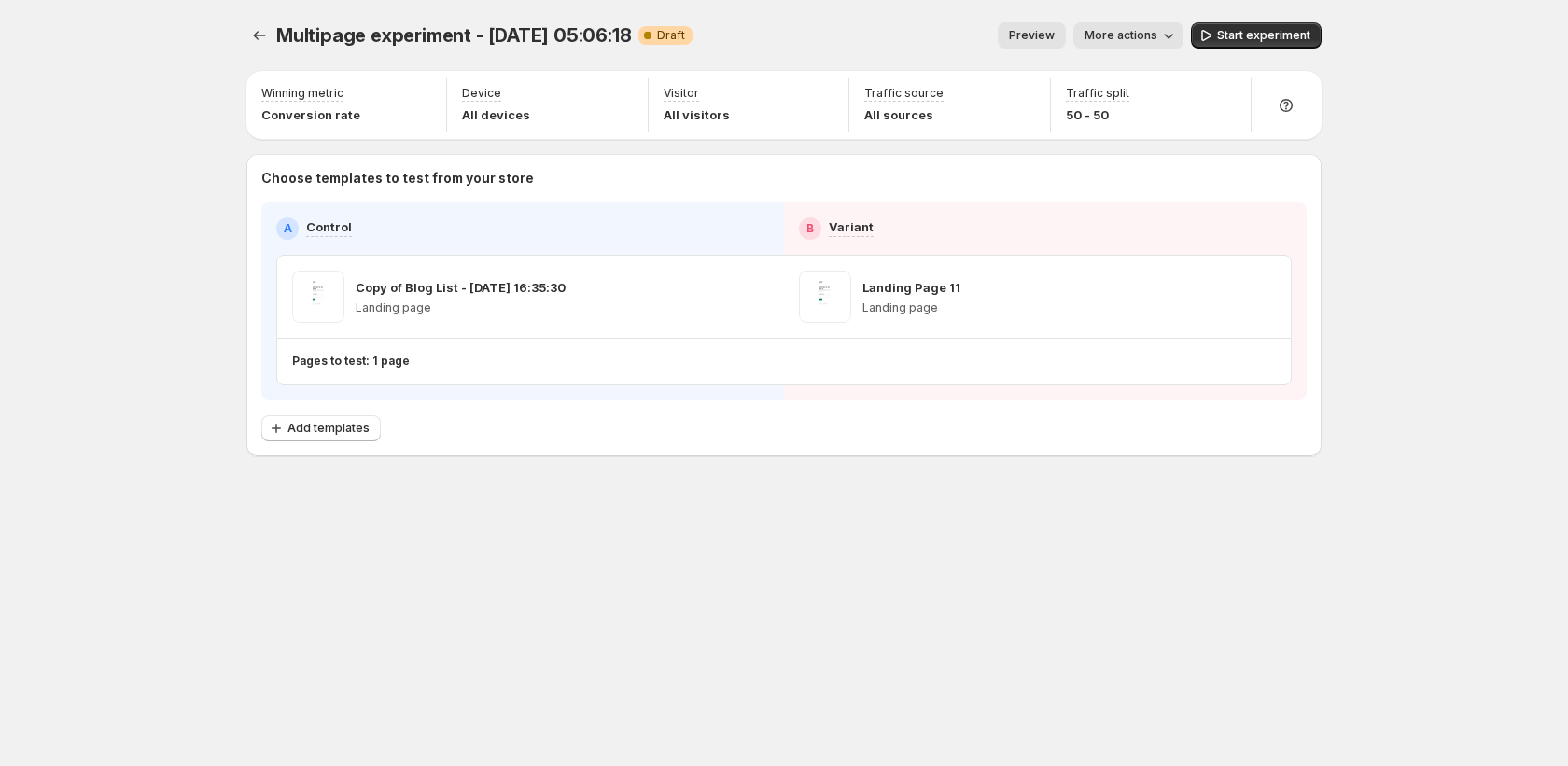
click at [1283, 40] on span "Start experiment" at bounding box center [1263, 35] width 94 height 15
click at [261, 33] on icon "Experiments" at bounding box center [260, 35] width 19 height 19
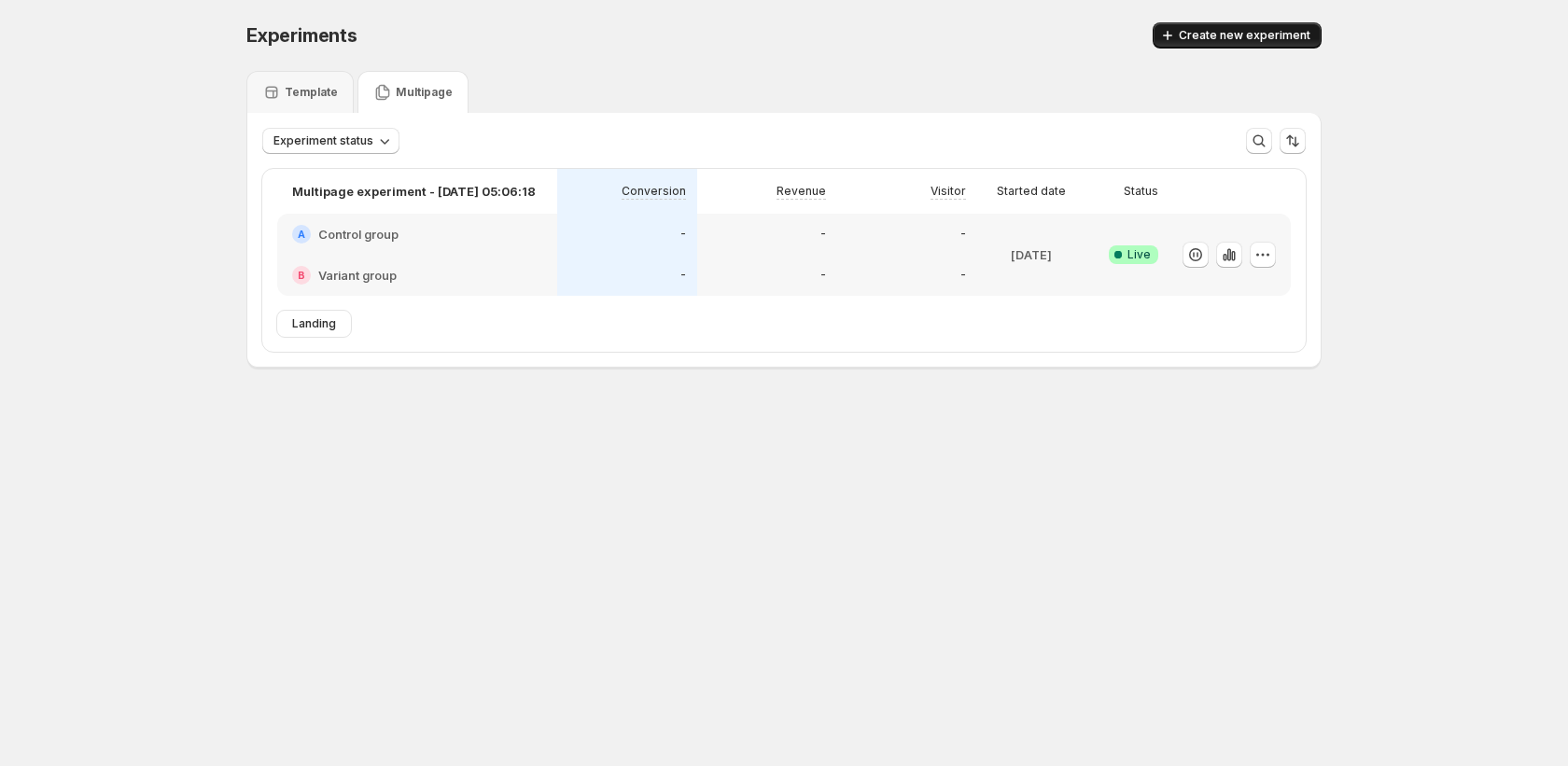
click at [1199, 47] on button "Create new experiment" at bounding box center [1237, 34] width 169 height 26
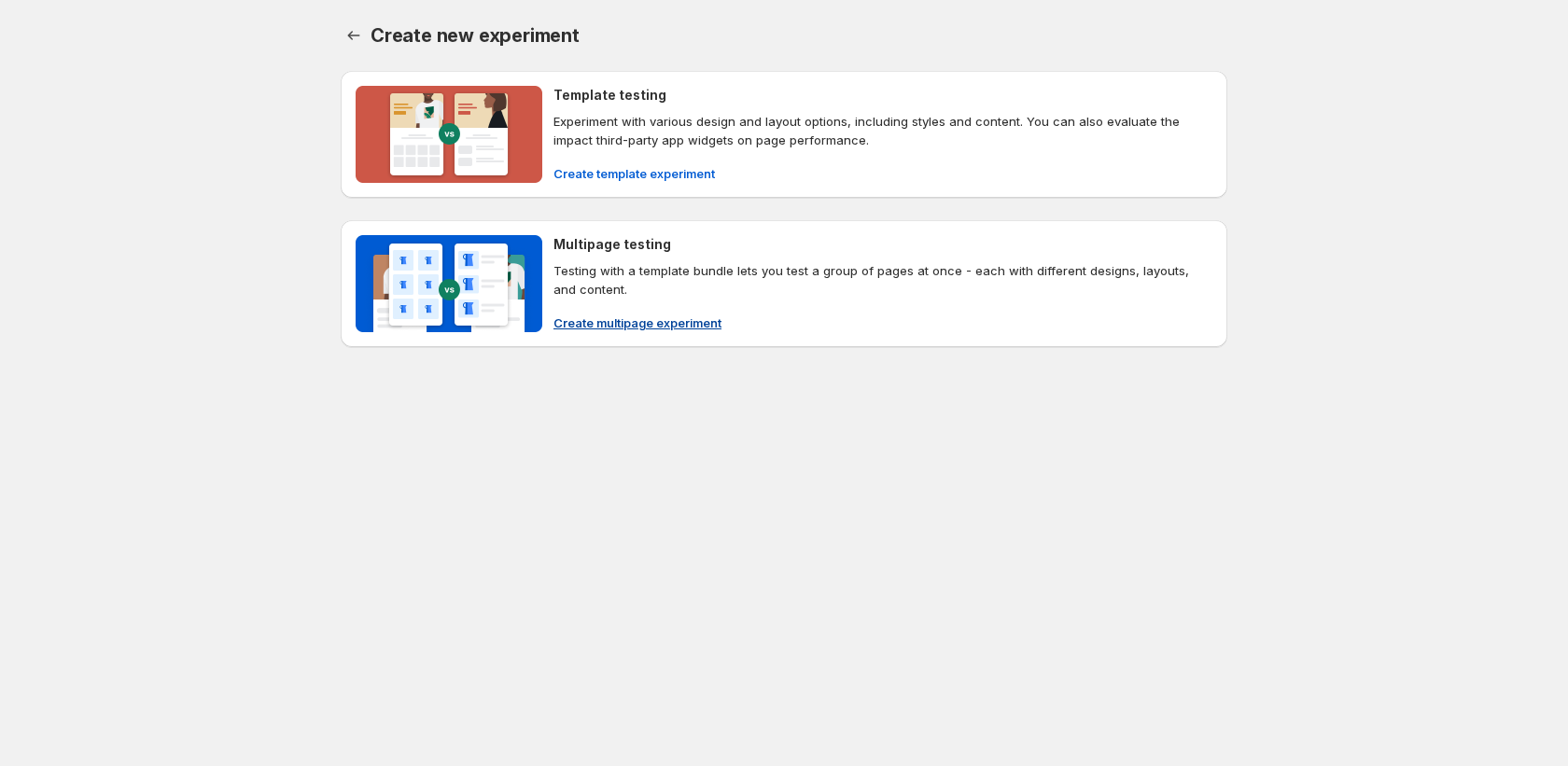
click at [724, 328] on button "Create multipage experiment" at bounding box center [637, 322] width 190 height 30
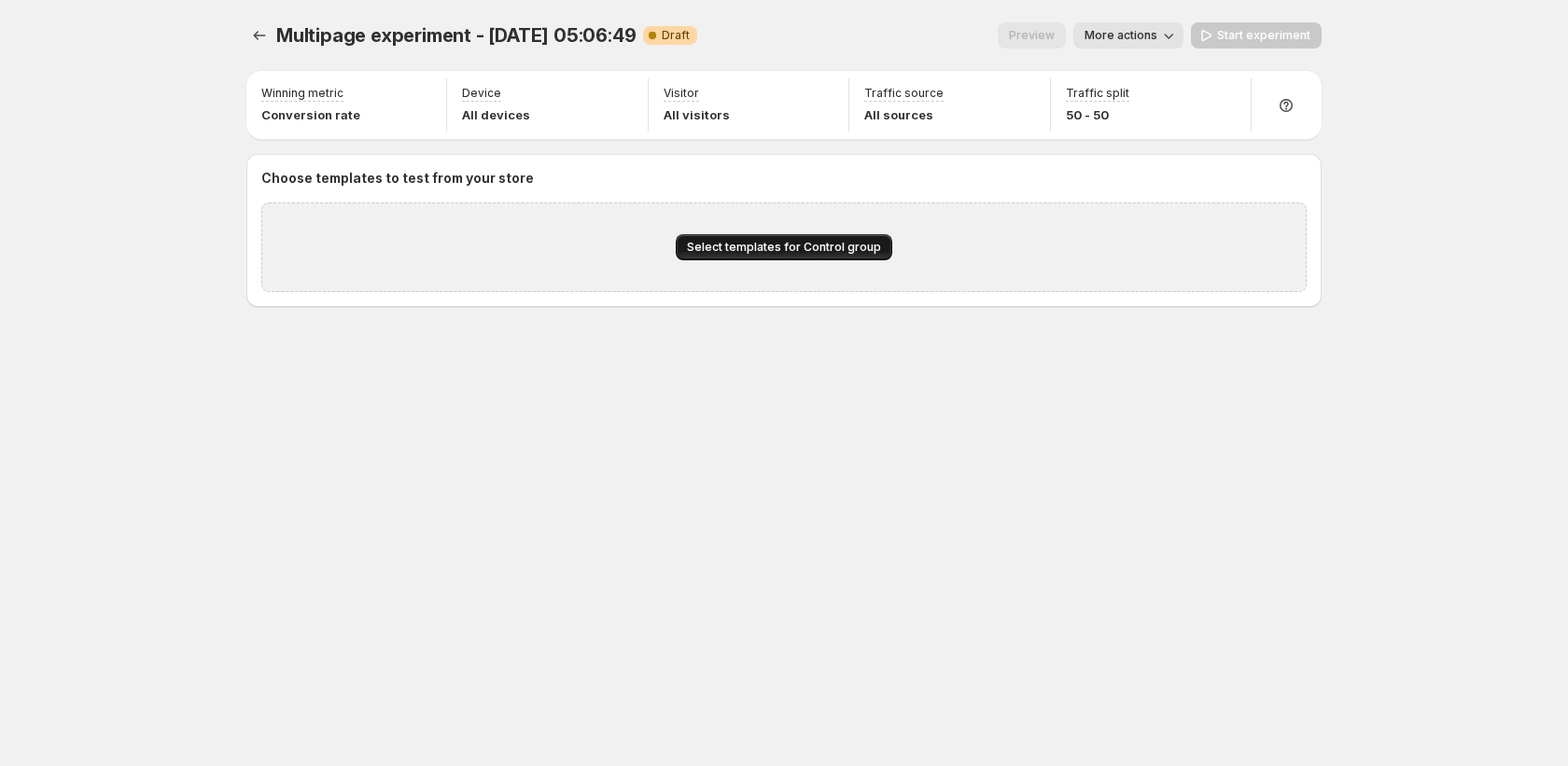
click at [817, 242] on span "Select templates for Control group" at bounding box center [783, 247] width 194 height 15
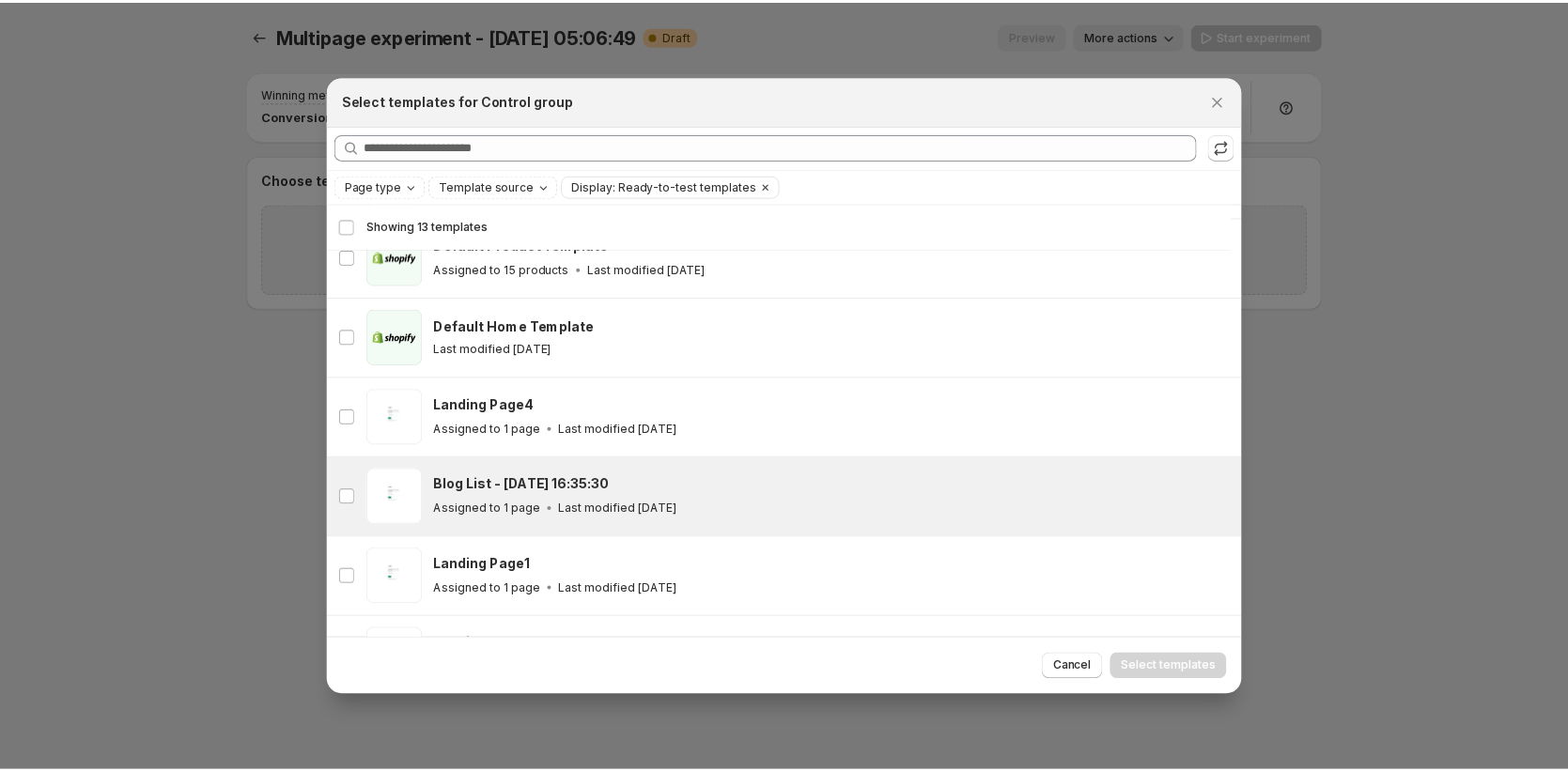
scroll to position [337, 0]
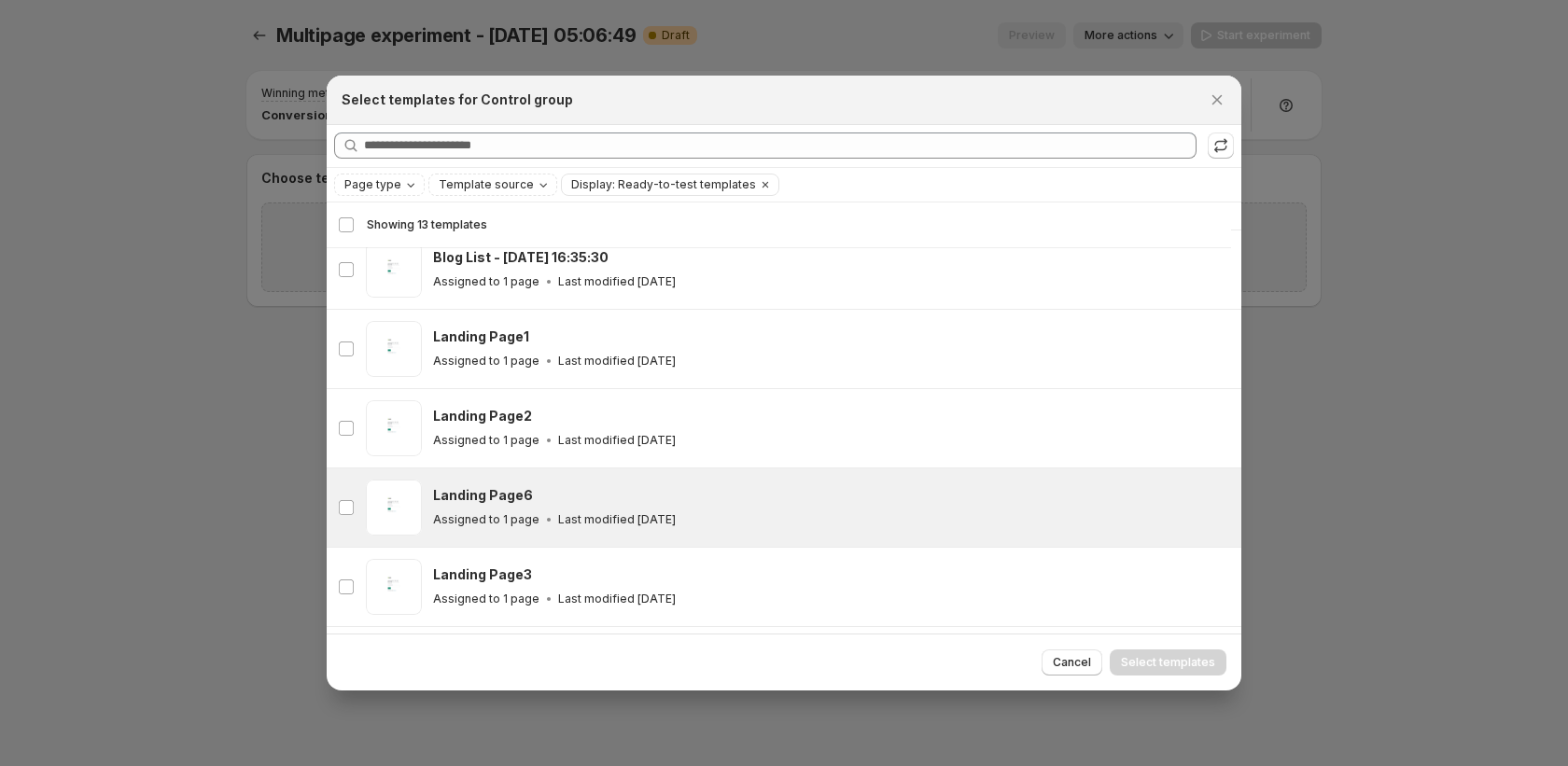
drag, startPoint x: 767, startPoint y: 449, endPoint x: 775, endPoint y: 484, distance: 35.9
click at [767, 449] on div "Assigned to 1 page Last modified [DATE]" at bounding box center [828, 440] width 792 height 19
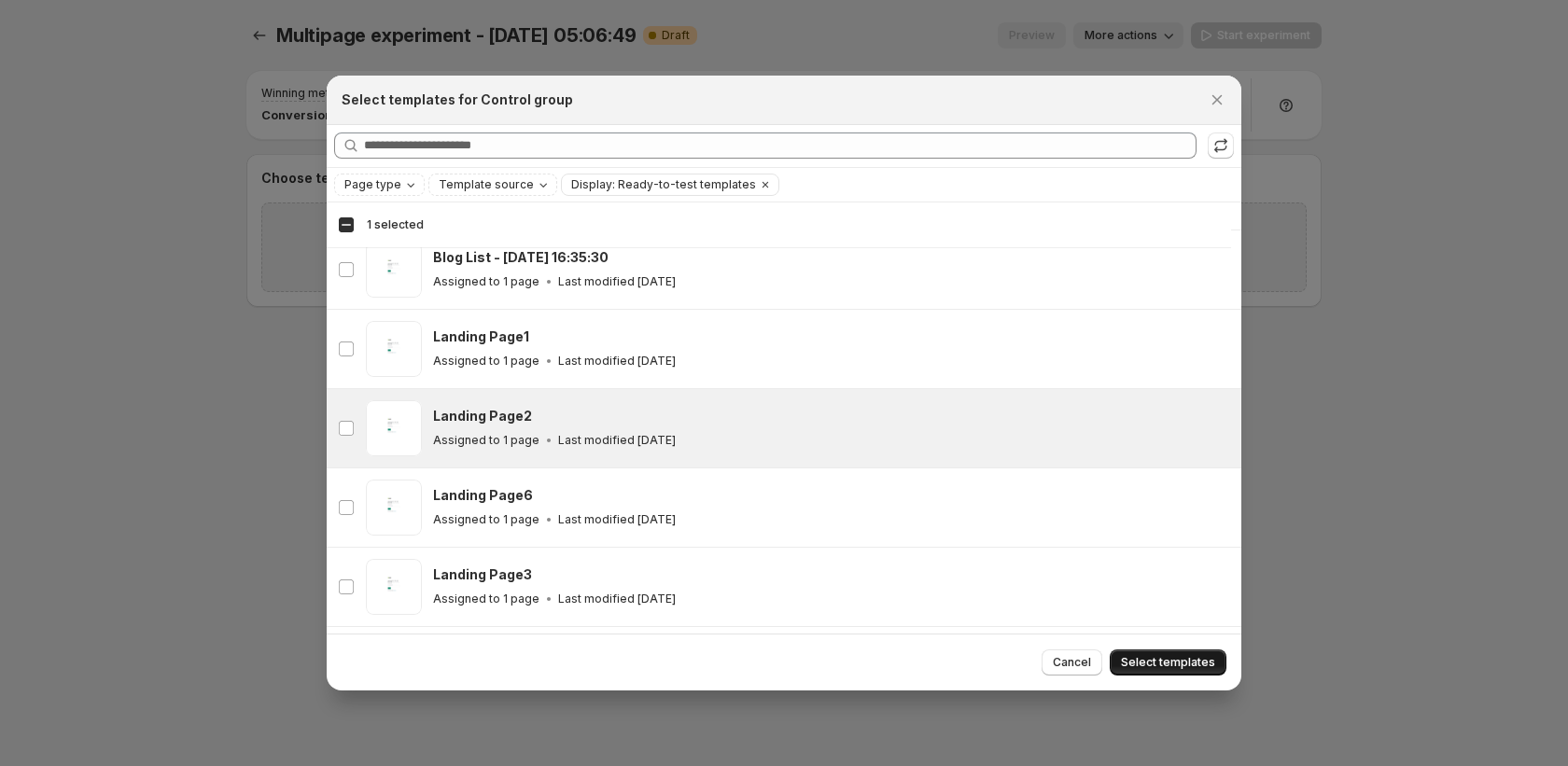
click at [1170, 665] on span "Select templates" at bounding box center [1168, 663] width 95 height 15
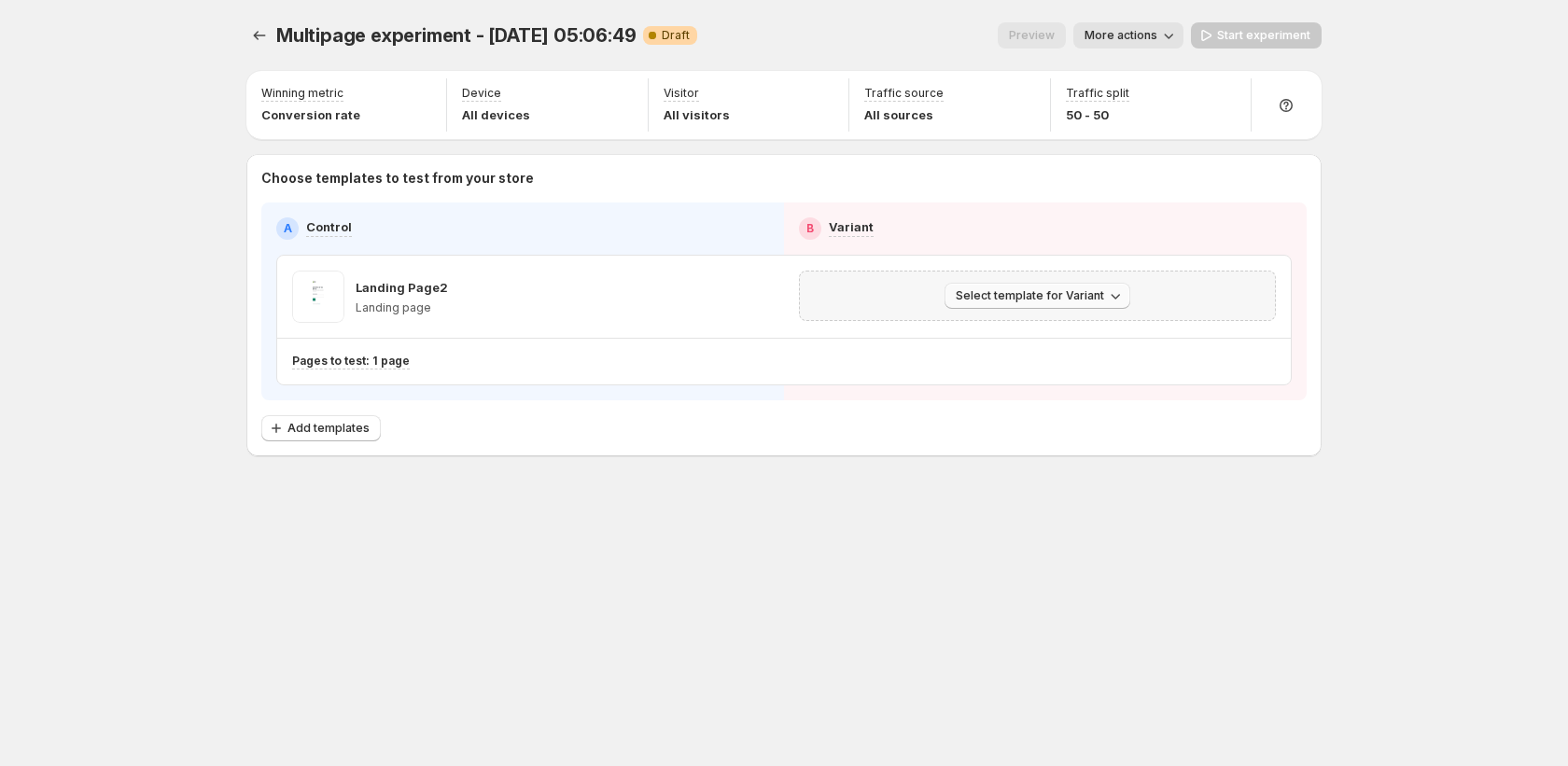
click at [1119, 292] on icon "button" at bounding box center [1115, 296] width 19 height 19
click at [1076, 335] on span "Select an existing template" at bounding box center [1024, 335] width 158 height 15
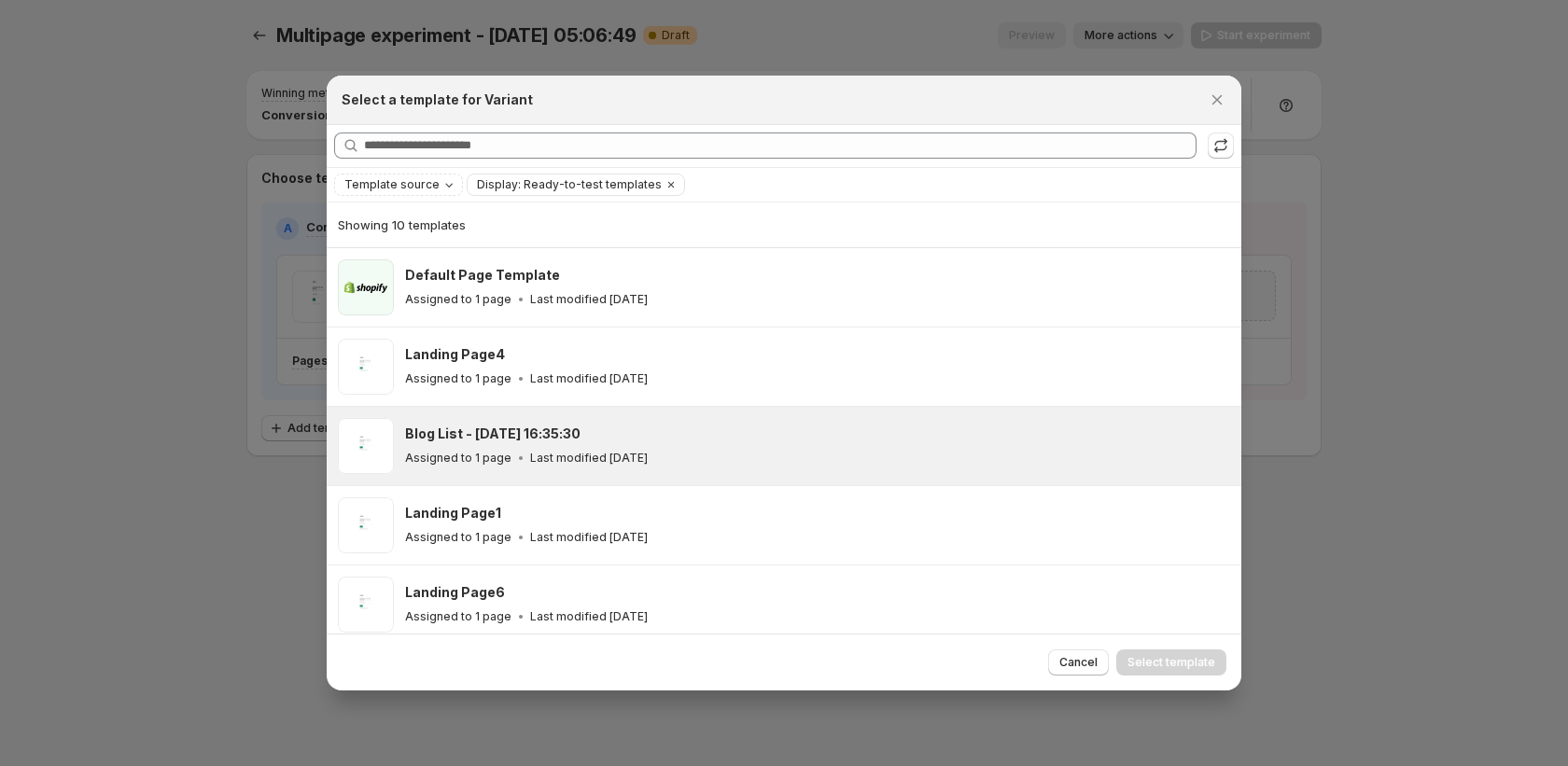
click at [875, 482] on div "Blog List - [DATE] 16:35:30 Assigned to 1 page Last modified [DATE]" at bounding box center [784, 446] width 915 height 78
click at [1176, 670] on button "Select template" at bounding box center [1171, 662] width 110 height 26
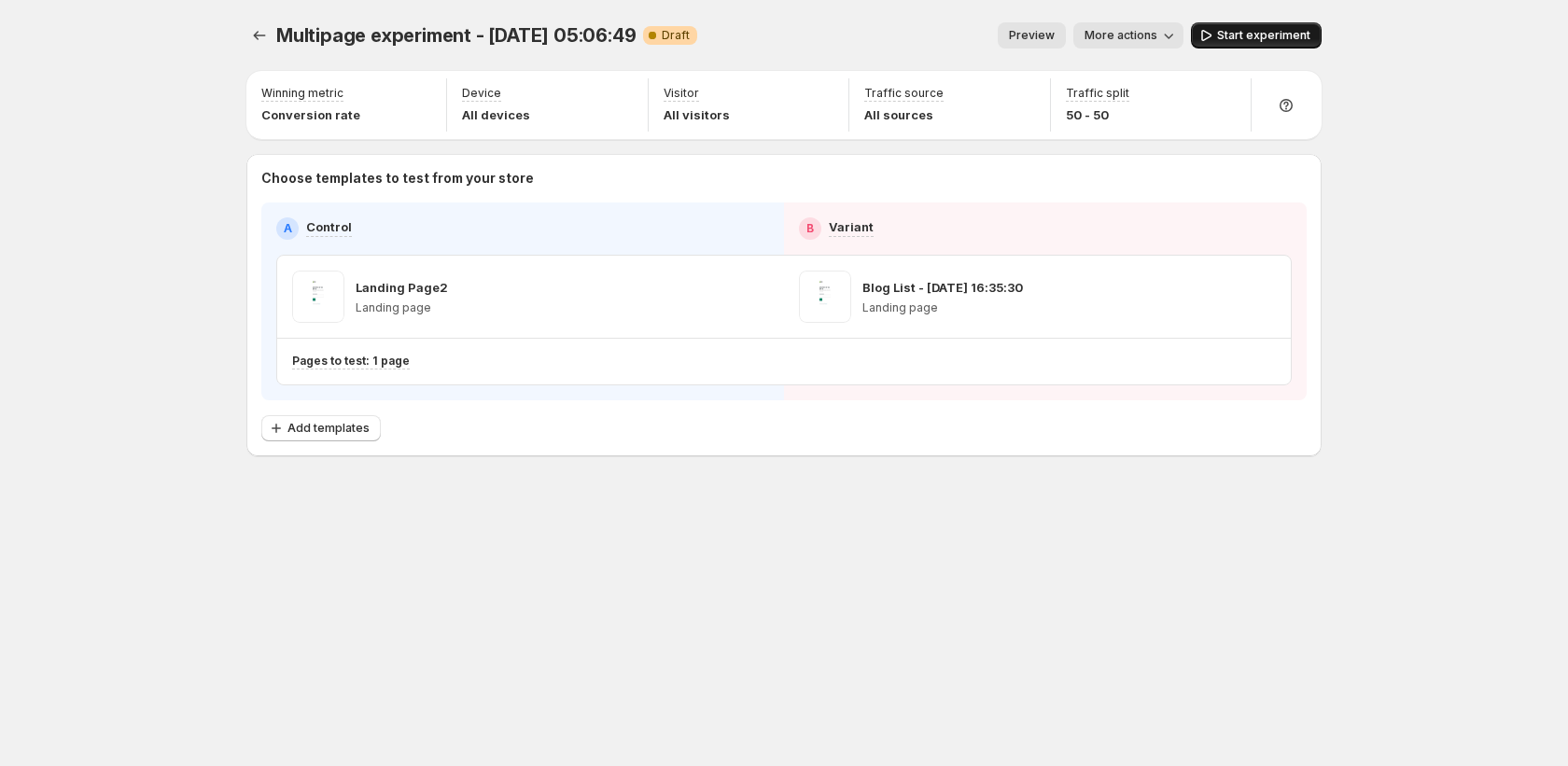
click at [1273, 30] on span "Start experiment" at bounding box center [1263, 35] width 94 height 15
click at [265, 38] on icon "Experiments" at bounding box center [260, 35] width 19 height 19
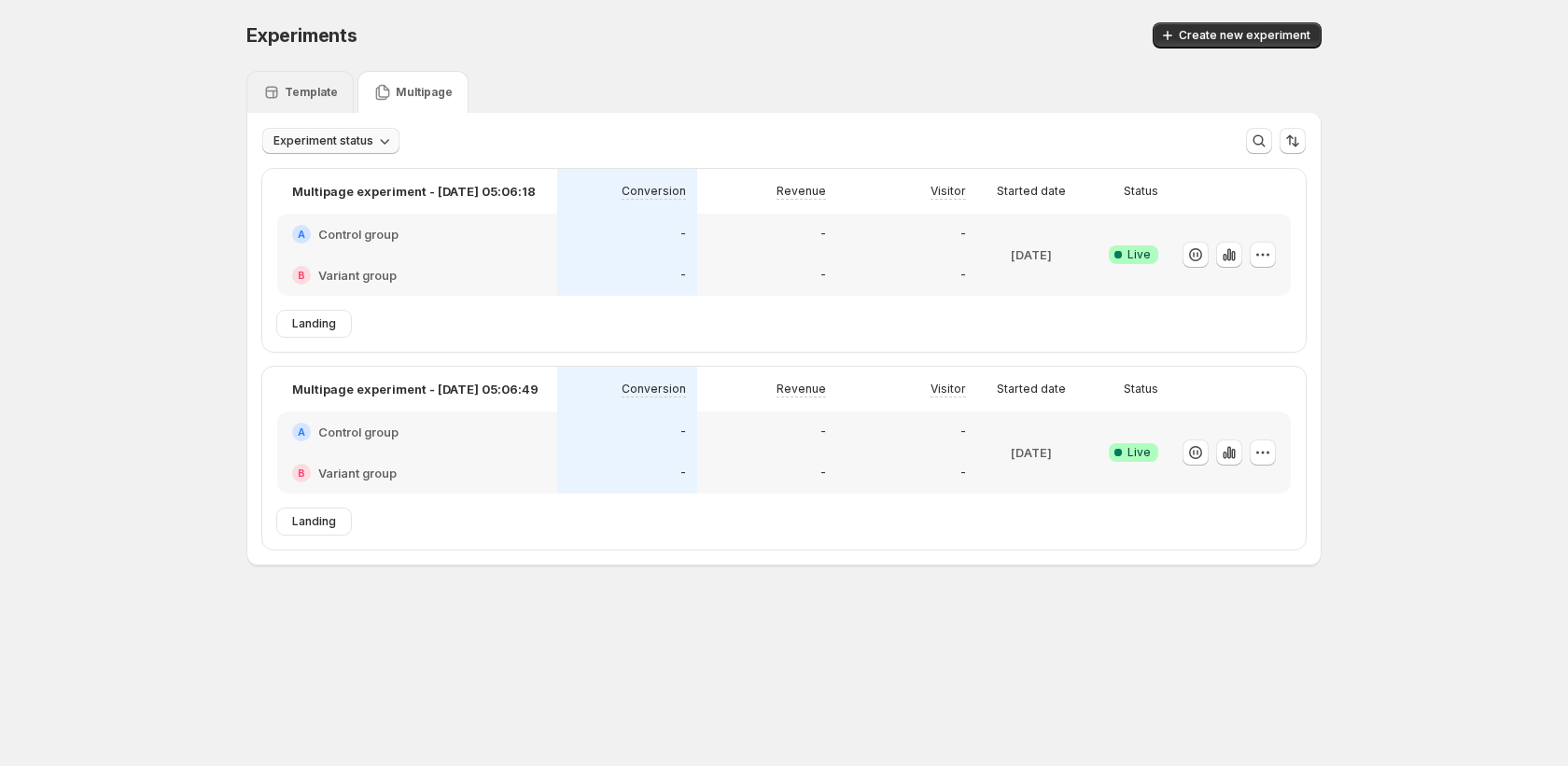
drag, startPoint x: 319, startPoint y: 96, endPoint x: 285, endPoint y: 128, distance: 46.7
click at [319, 96] on p "Template" at bounding box center [311, 93] width 53 height 15
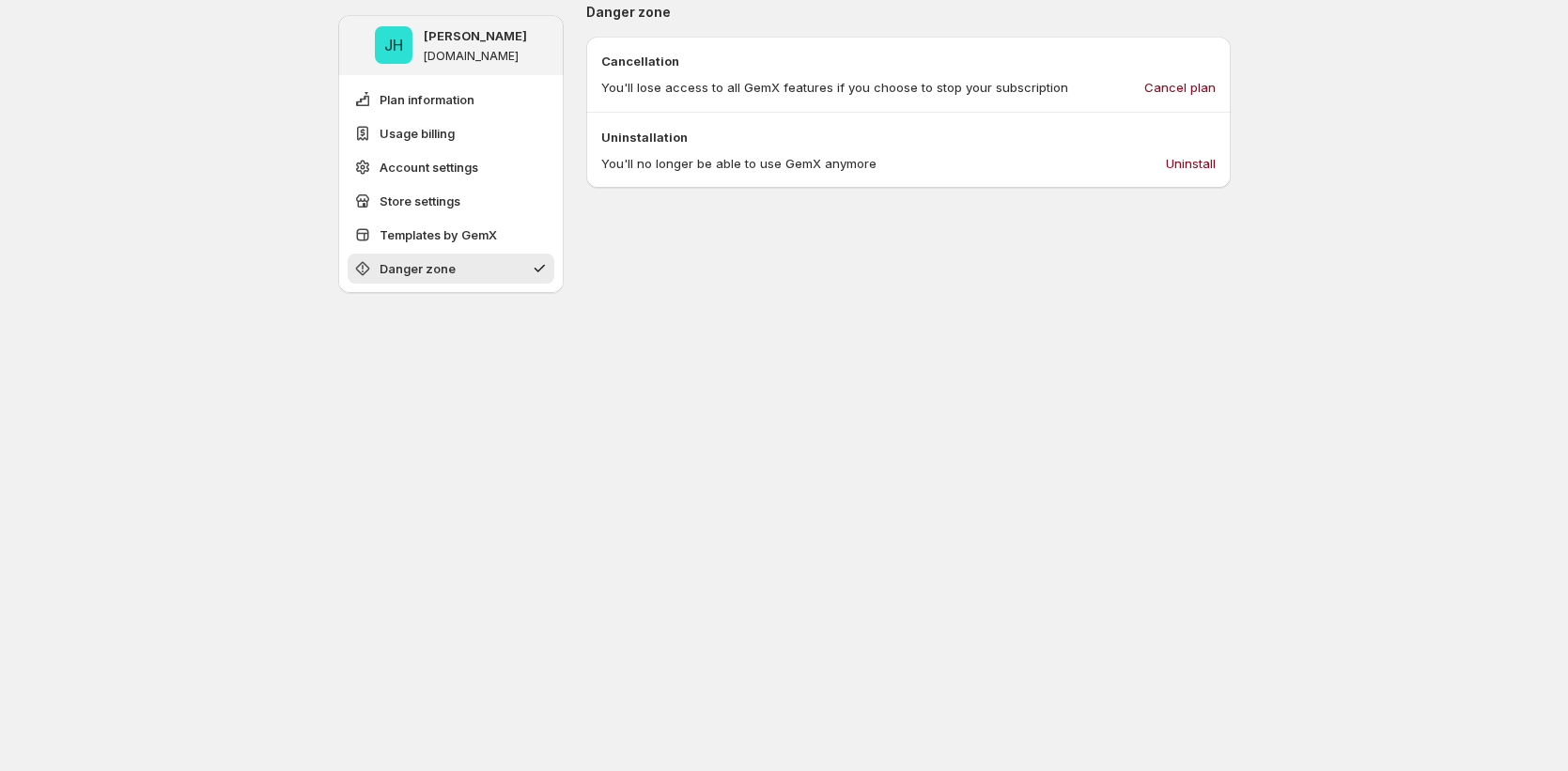
scroll to position [1841, 0]
click at [1190, 90] on span "Cancel plan" at bounding box center [1180, 88] width 71 height 19
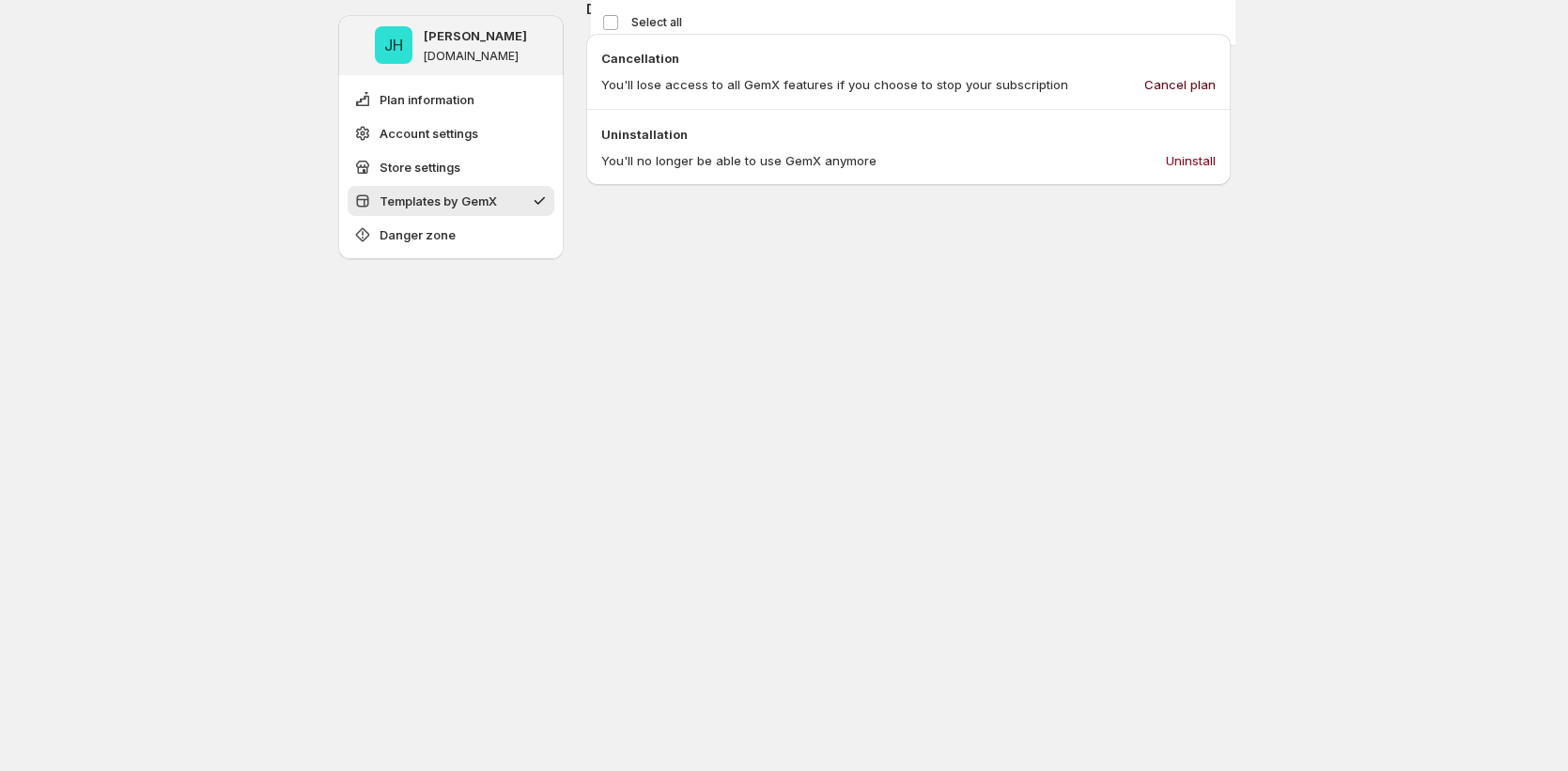
scroll to position [0, 0]
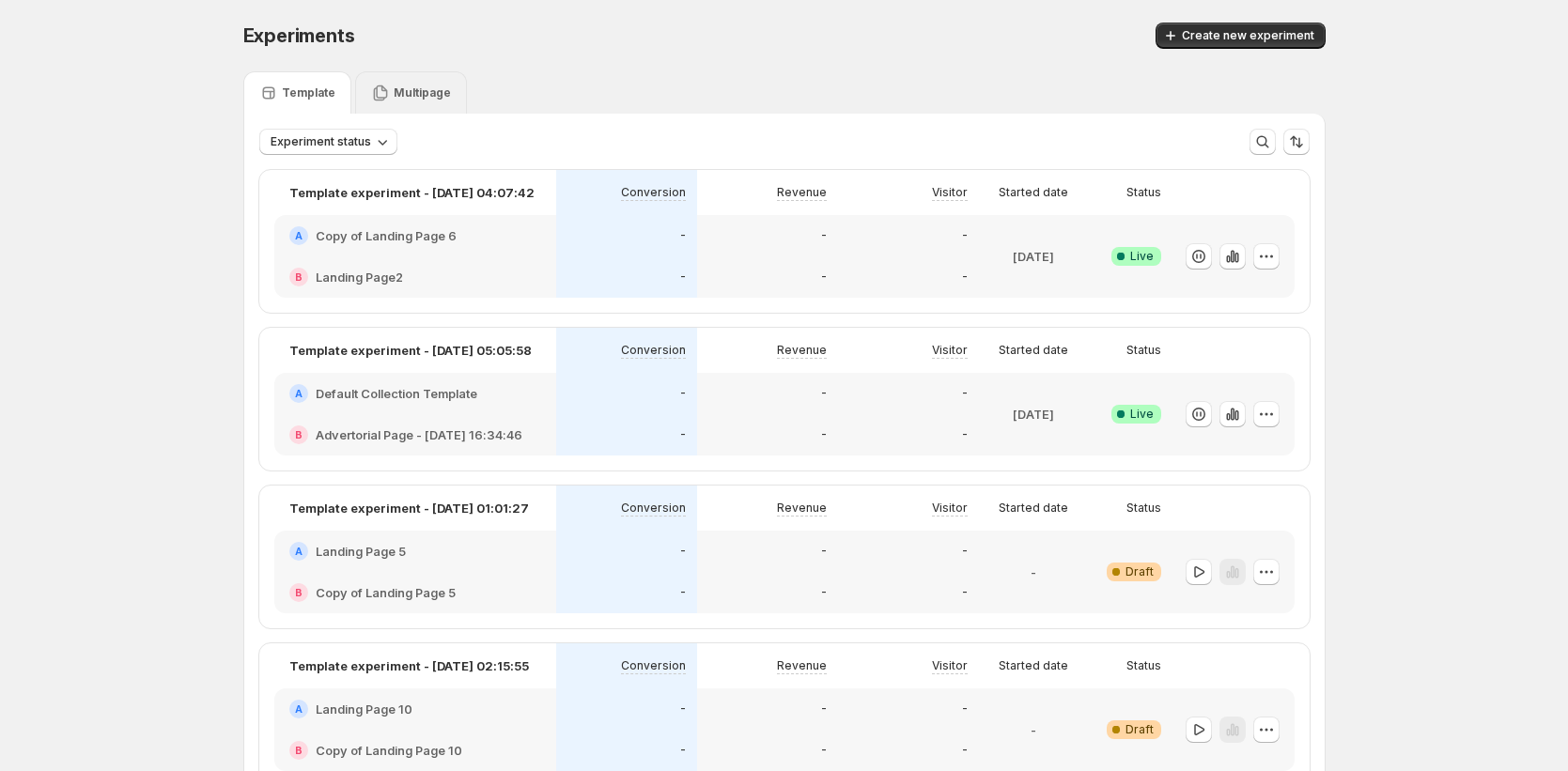
click at [399, 74] on div "Multipage" at bounding box center [411, 92] width 112 height 42
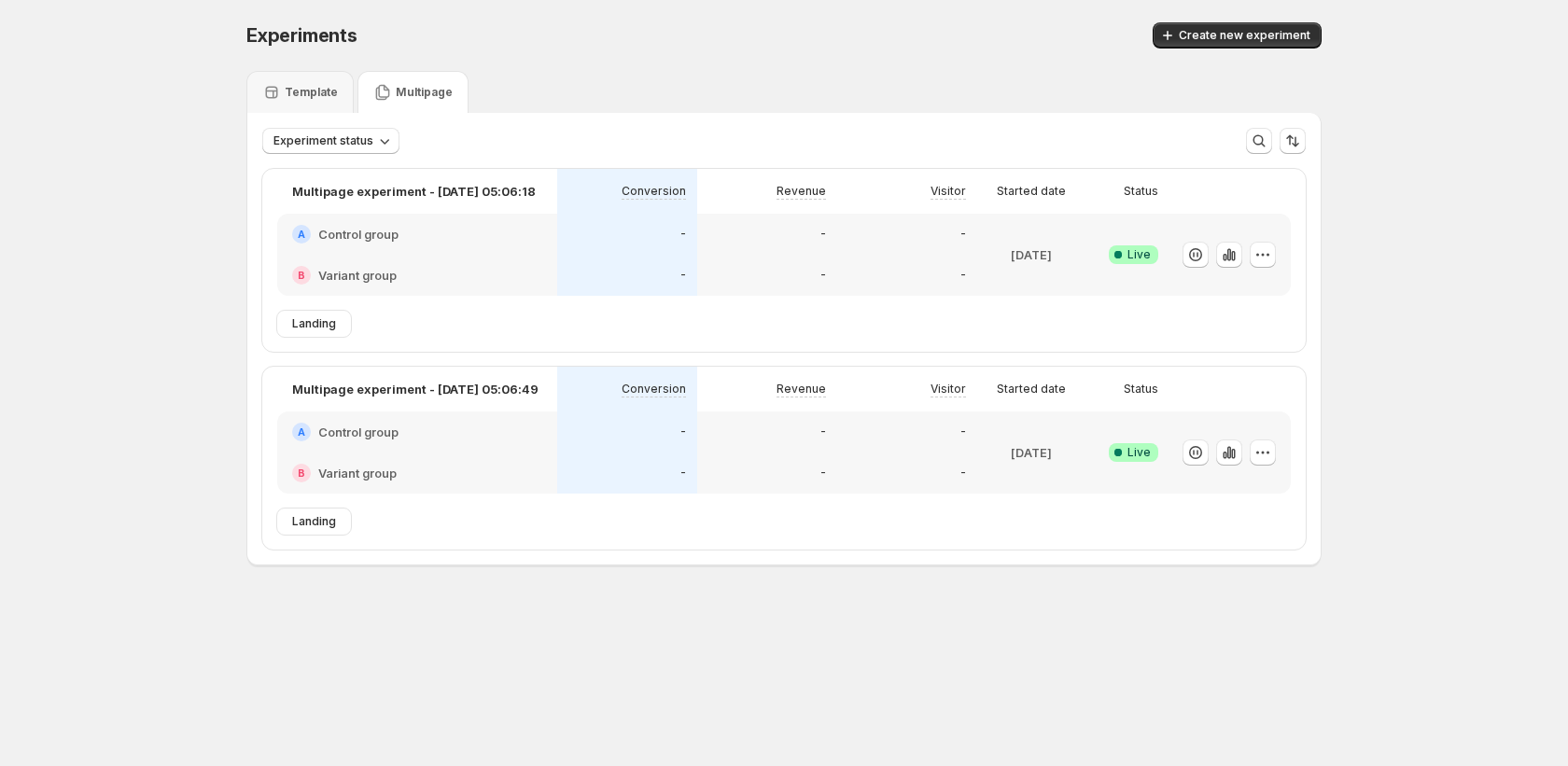
click at [1474, 591] on div "Experiments. This page is ready Experiments Create new experiment Template Mult…" at bounding box center [784, 333] width 1568 height 667
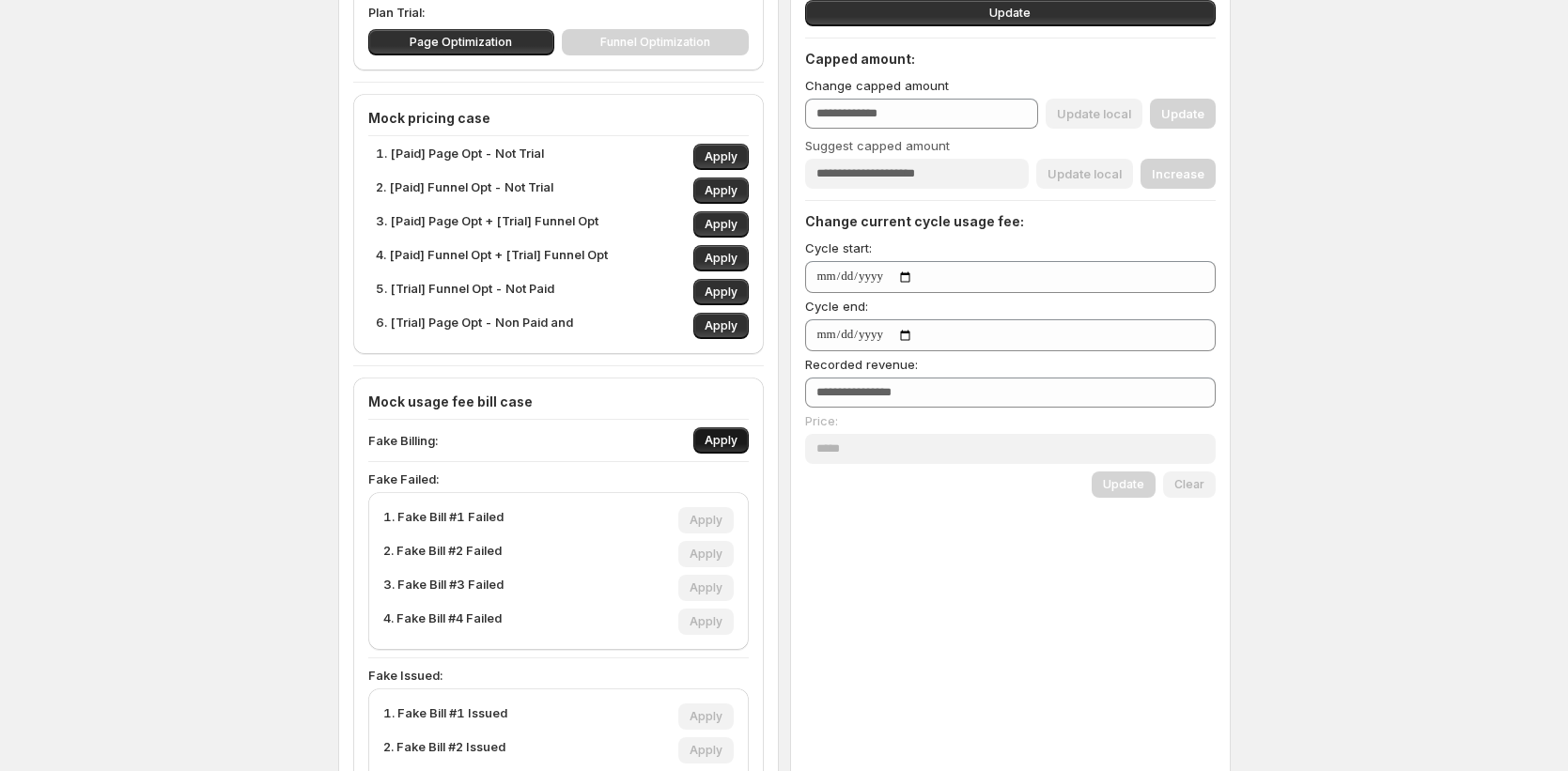
scroll to position [362, 0]
click at [734, 442] on span "Apply" at bounding box center [721, 439] width 33 height 15
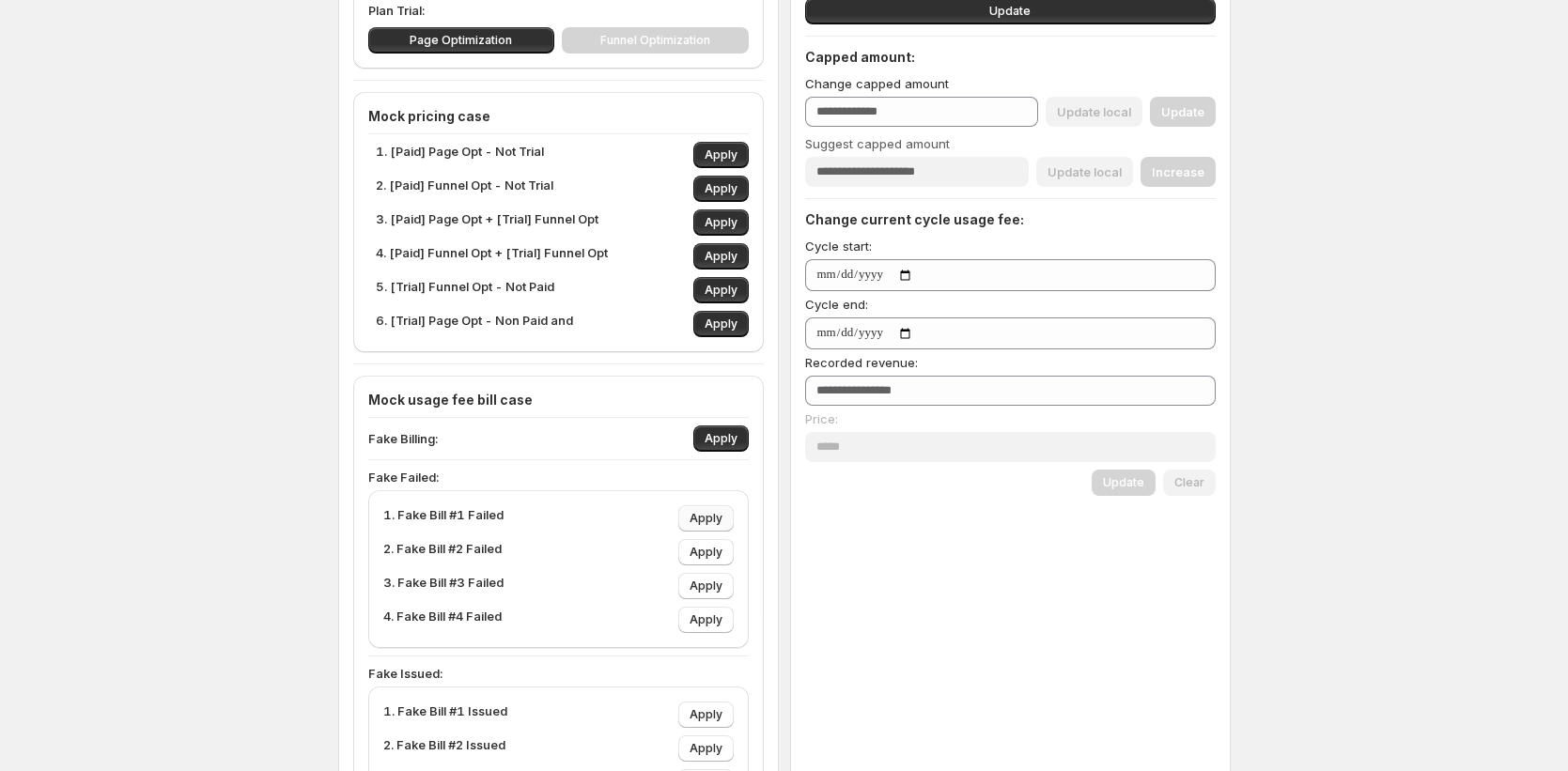
click at [723, 516] on span "Apply" at bounding box center [706, 519] width 33 height 15
type input "***"
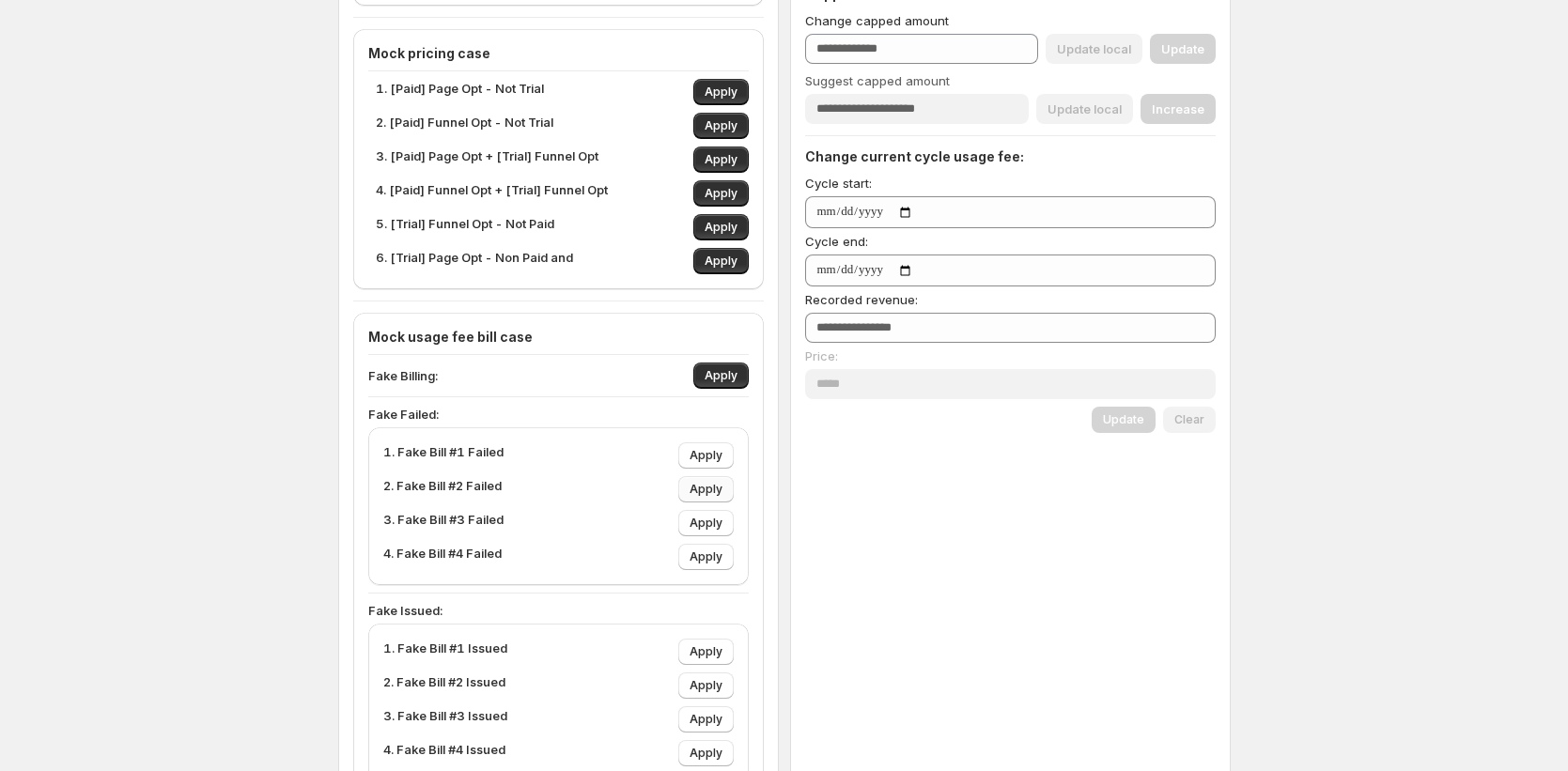
scroll to position [621, 0]
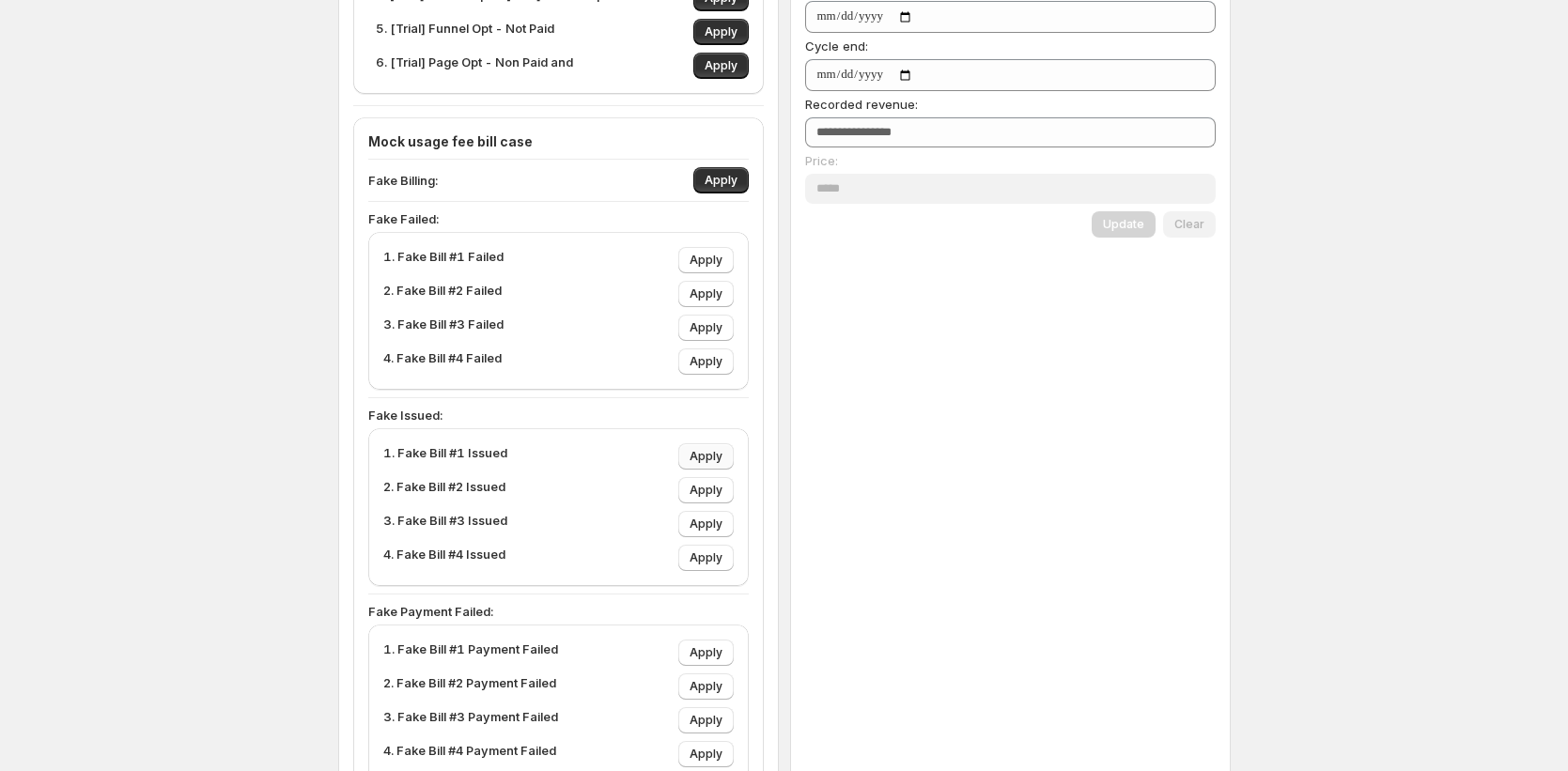
click at [712, 458] on span "Apply" at bounding box center [706, 457] width 33 height 15
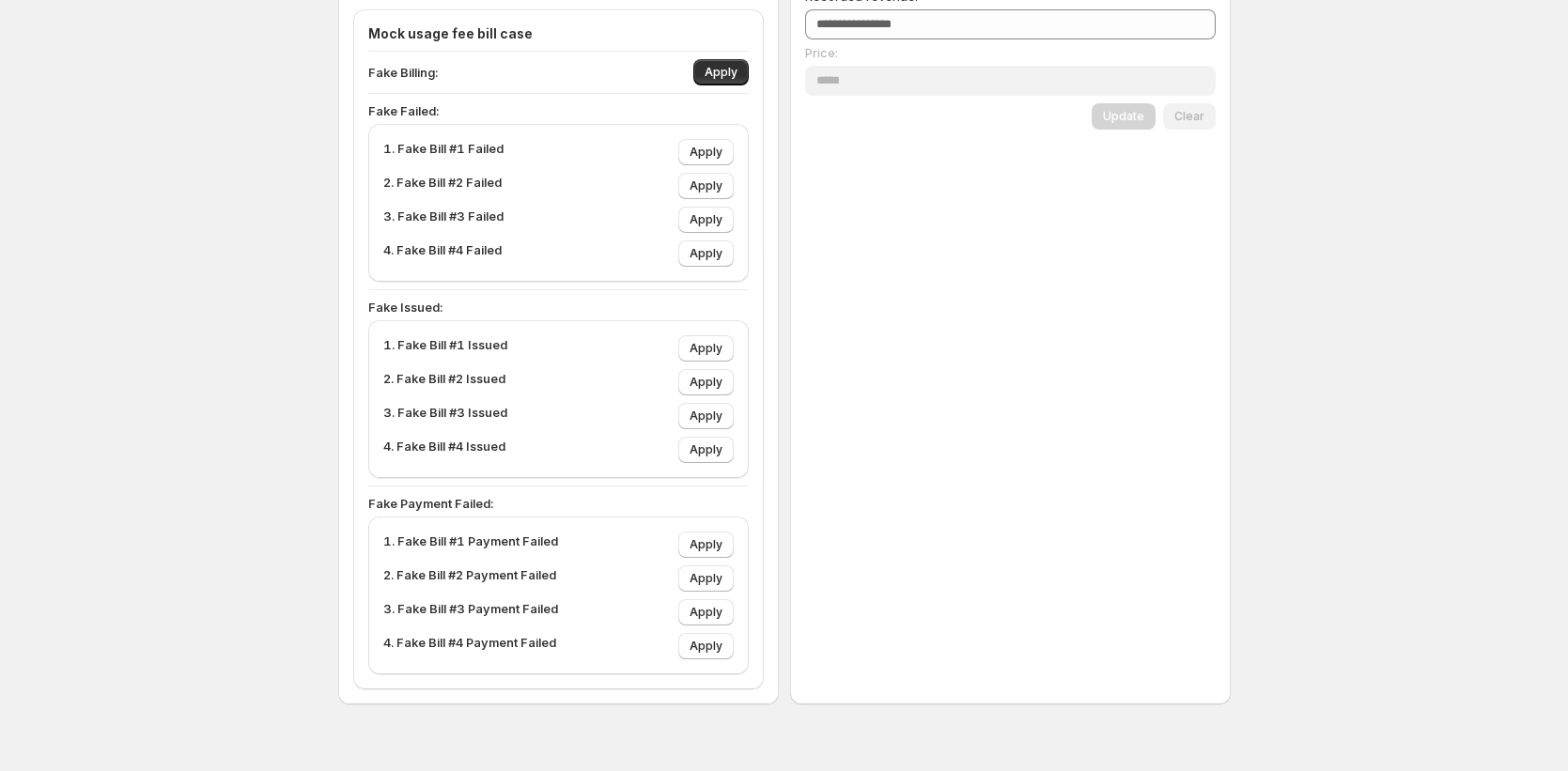
scroll to position [764, 0]
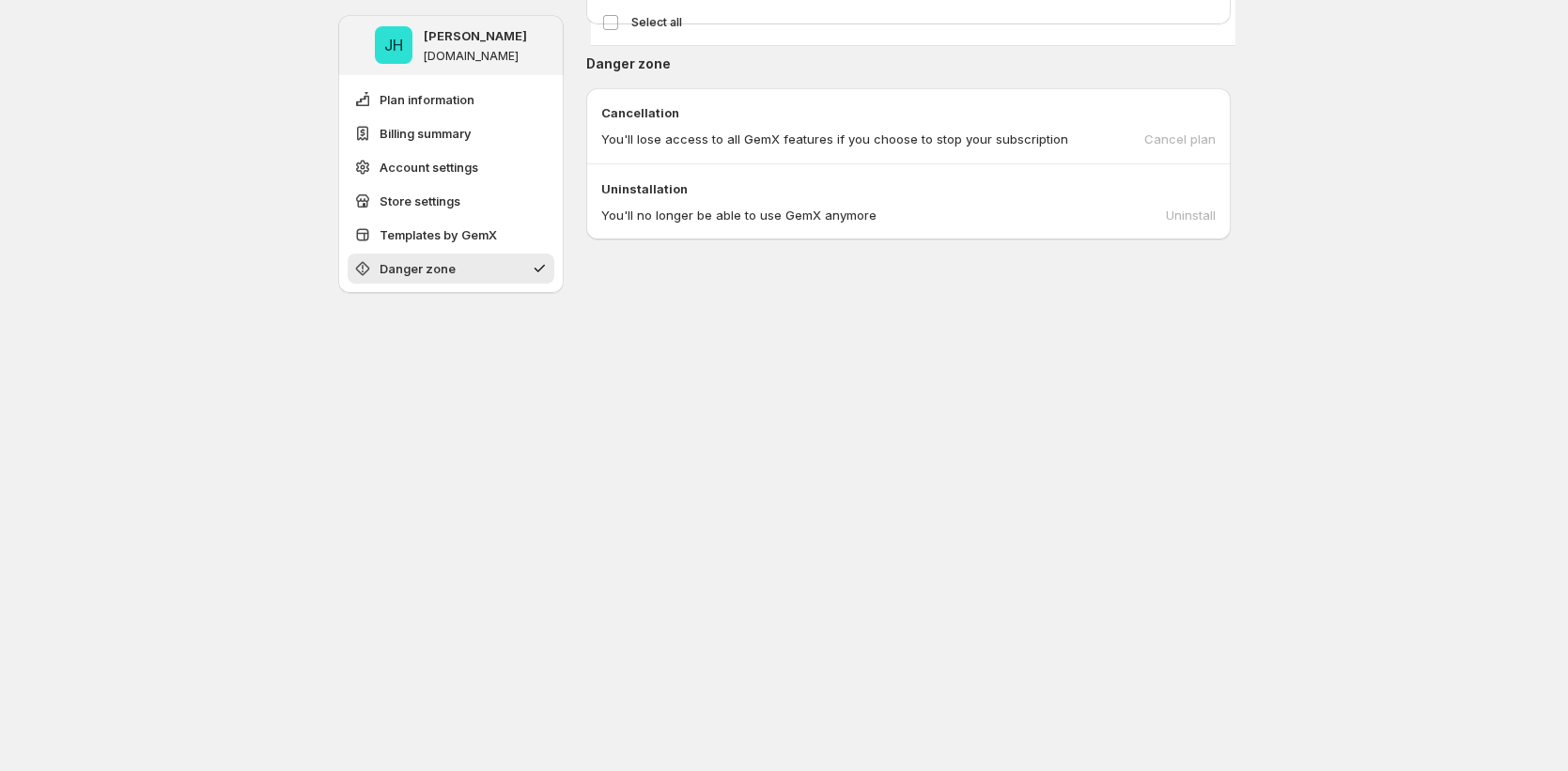
scroll to position [1612, 0]
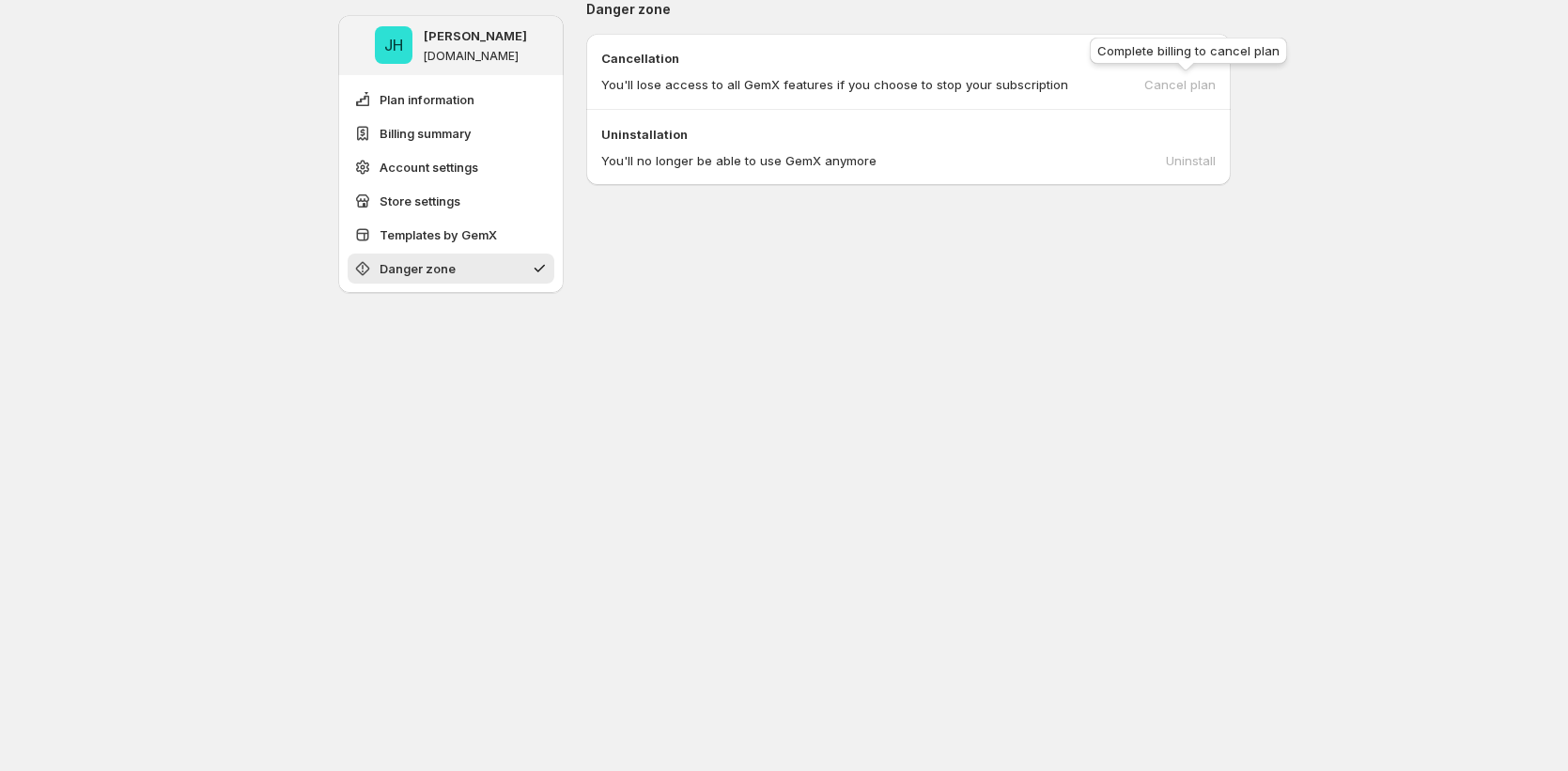
click at [1204, 77] on div "Cancel plan" at bounding box center [1180, 85] width 71 height 19
click at [1202, 161] on div "You'll no longer be able to use GemX anymore Uninstall" at bounding box center [908, 161] width 614 height 19
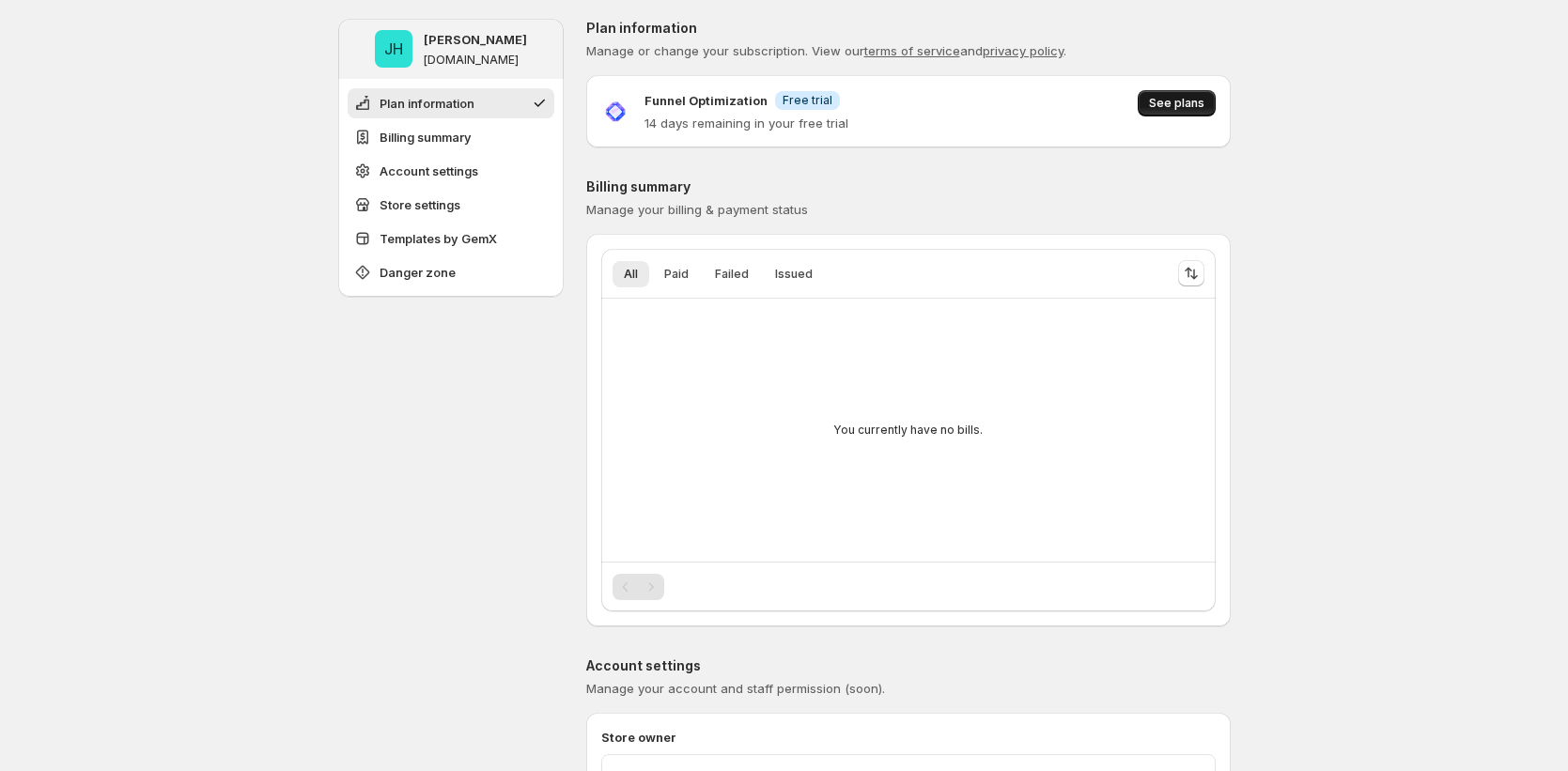
click at [1193, 106] on span "See plans" at bounding box center [1177, 104] width 56 height 15
